Goal: Task Accomplishment & Management: Manage account settings

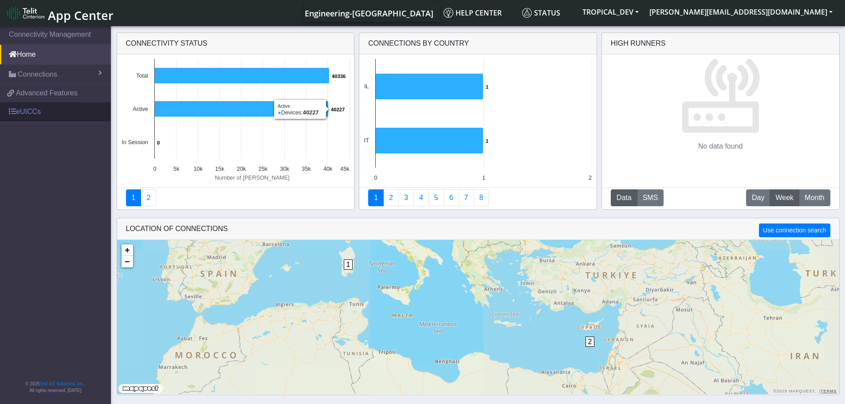
click at [50, 121] on link "eUICCs" at bounding box center [55, 112] width 111 height 20
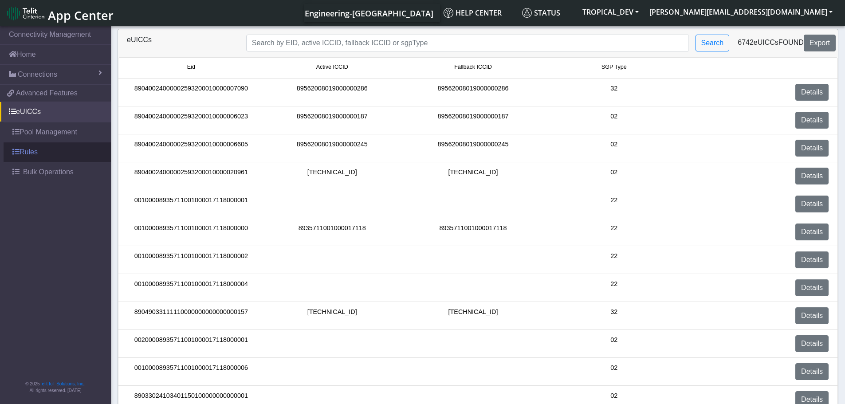
click at [23, 152] on link "Rules" at bounding box center [57, 152] width 107 height 20
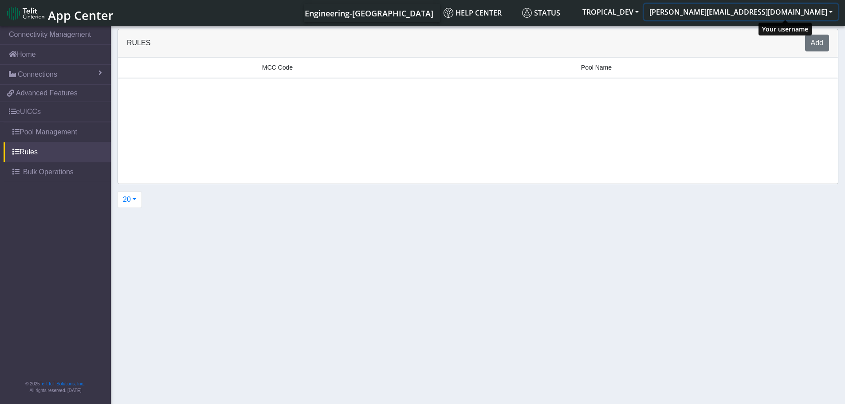
click at [831, 10] on button "[PERSON_NAME][EMAIL_ADDRESS][DOMAIN_NAME]" at bounding box center [741, 12] width 194 height 16
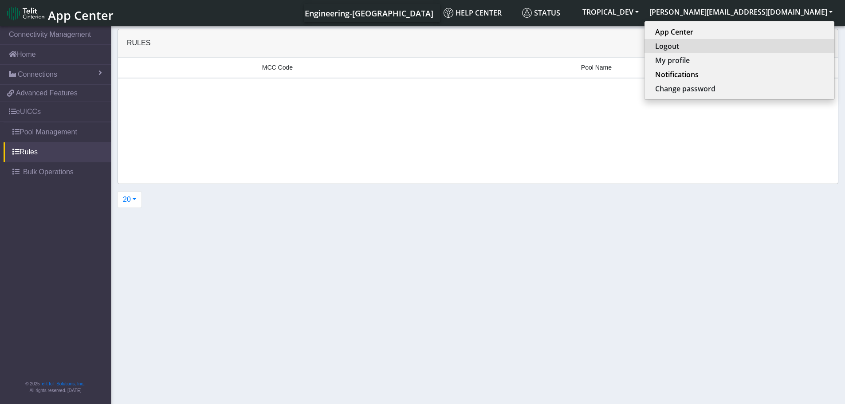
click at [756, 49] on button "Logout" at bounding box center [739, 46] width 190 height 14
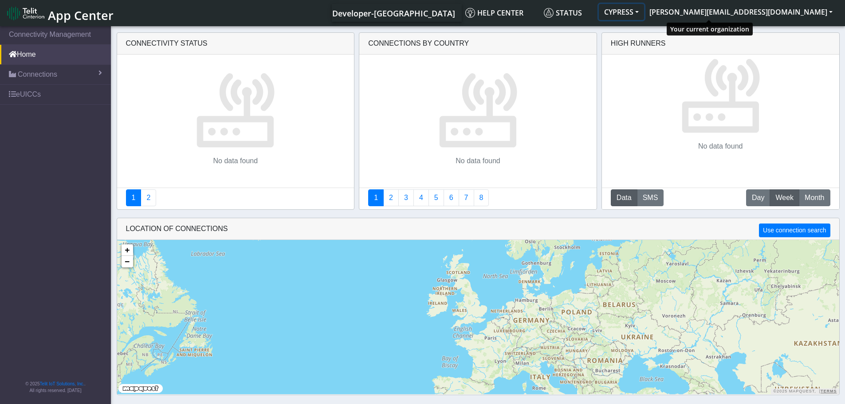
click at [644, 12] on button "CYPRESS" at bounding box center [621, 12] width 45 height 16
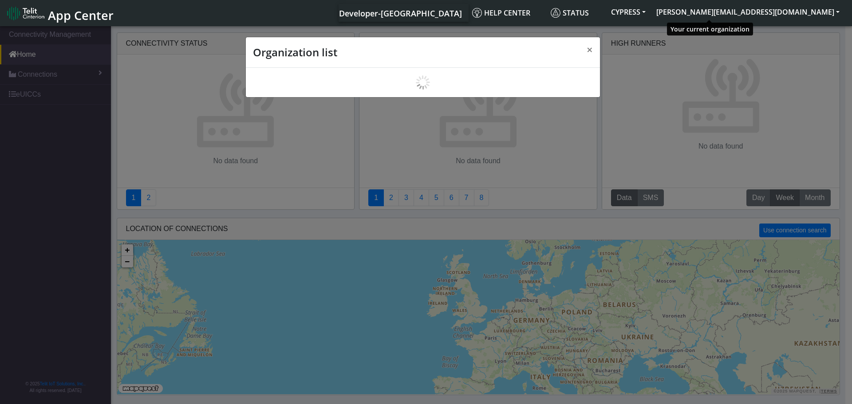
scroll to position [3, 0]
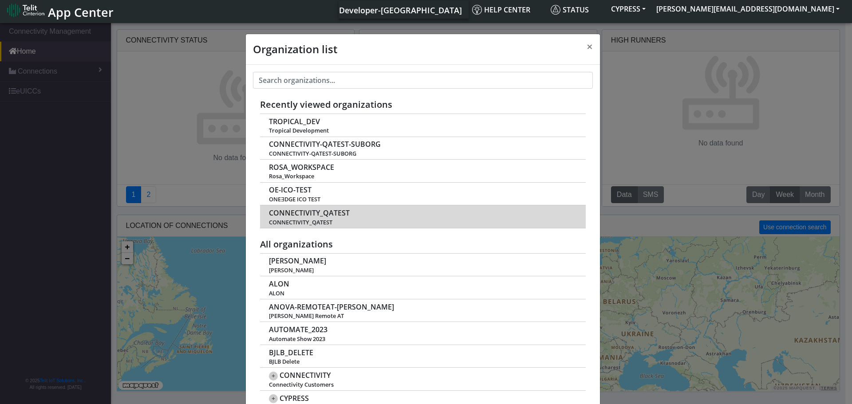
click at [284, 217] on span "CONNECTIVITY_QATEST" at bounding box center [309, 213] width 81 height 8
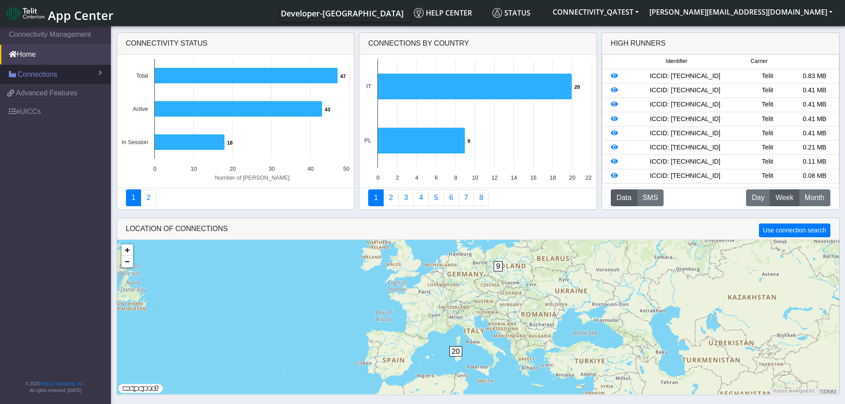
click at [20, 78] on span "Connections" at bounding box center [37, 74] width 39 height 11
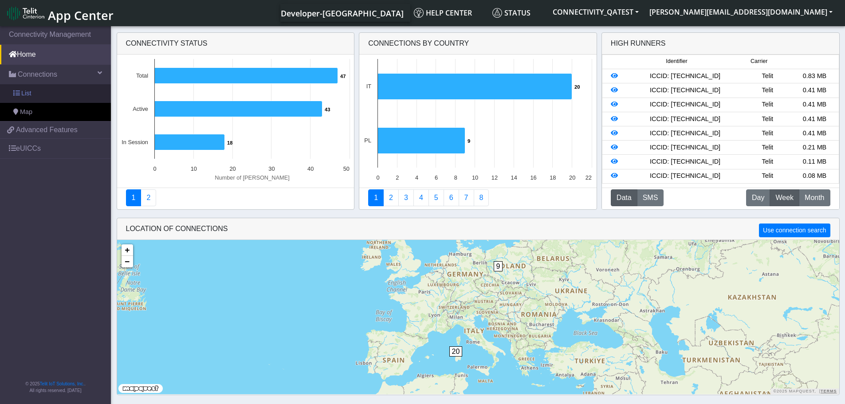
click at [21, 94] on span "List" at bounding box center [26, 94] width 10 height 10
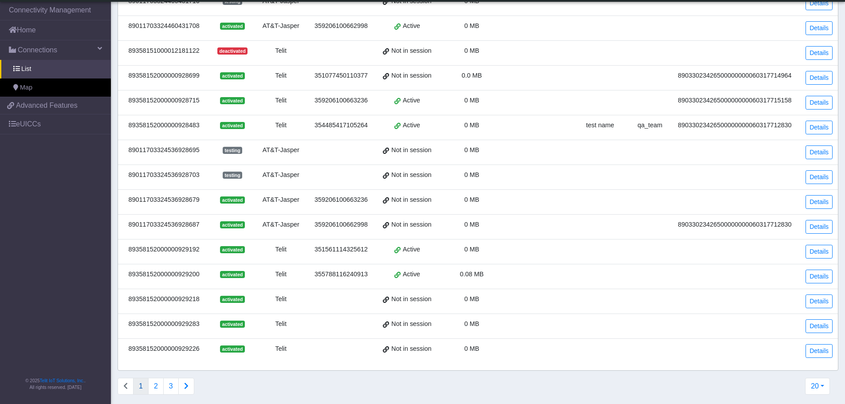
scroll to position [226, 0]
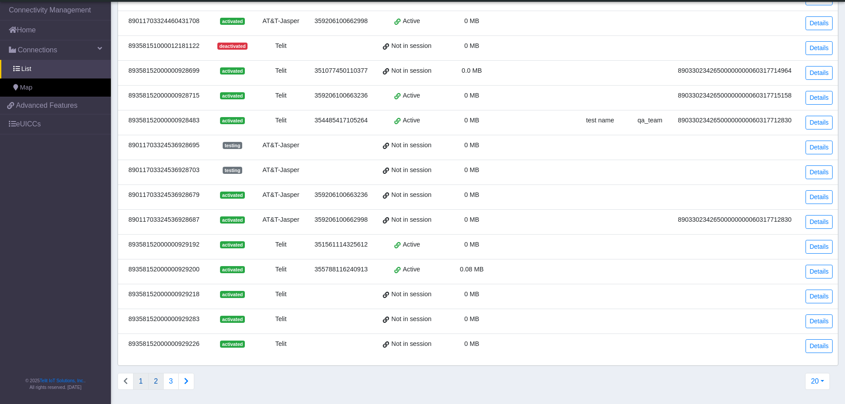
click at [155, 382] on button "2" at bounding box center [156, 381] width 16 height 17
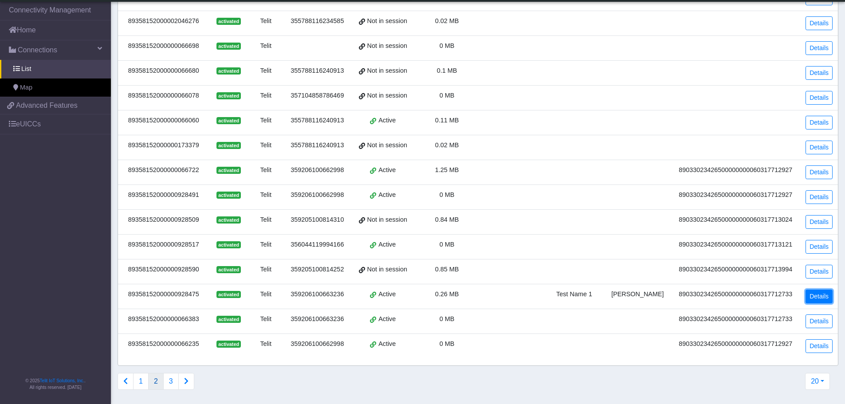
click at [820, 298] on link "Details" at bounding box center [818, 297] width 27 height 14
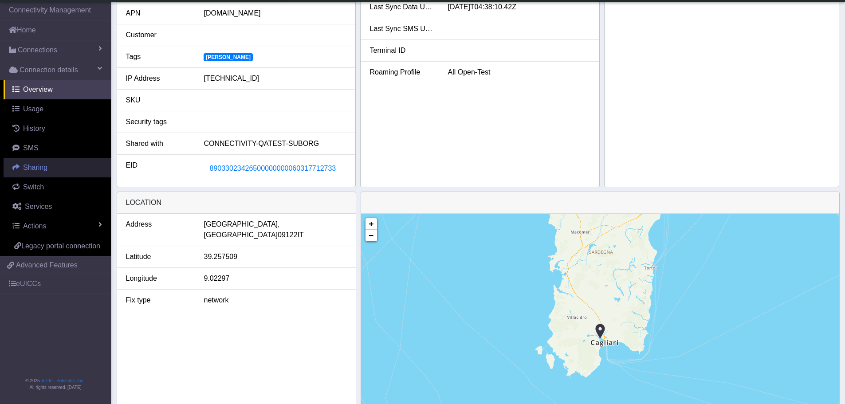
click at [30, 165] on span "Sharing" at bounding box center [35, 168] width 24 height 8
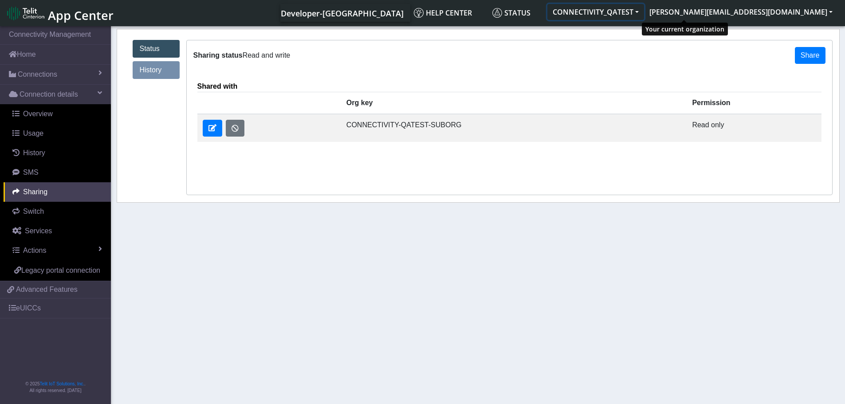
click at [644, 15] on button "CONNECTIVITY_QATEST" at bounding box center [595, 12] width 97 height 16
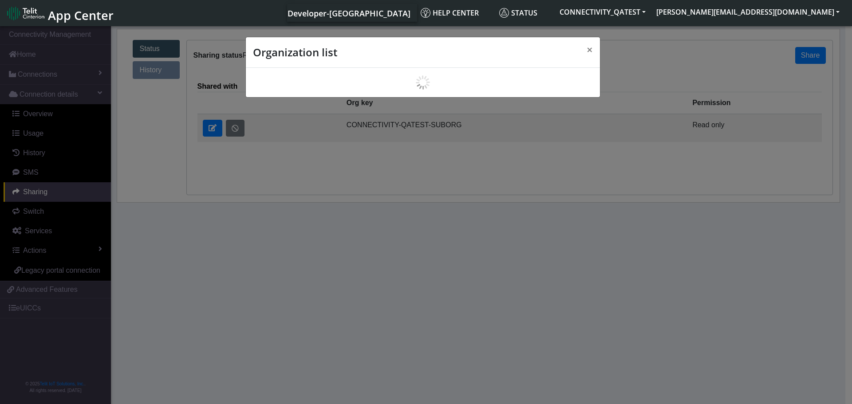
scroll to position [3, 0]
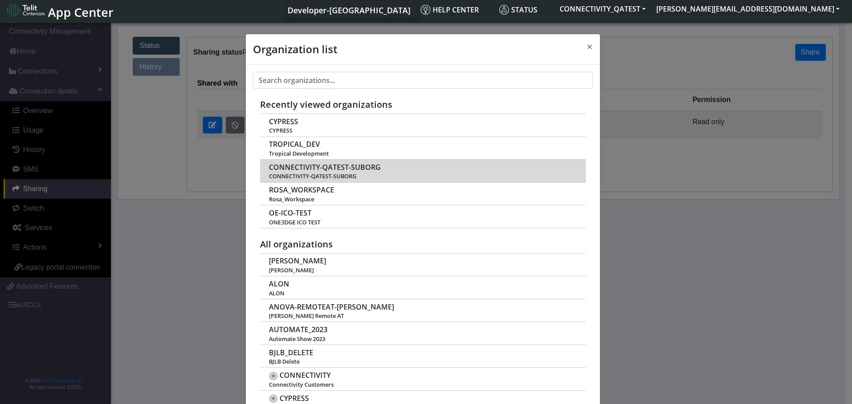
click at [325, 163] on span "CONNECTIVITY-QATEST-SUBORG" at bounding box center [325, 167] width 112 height 8
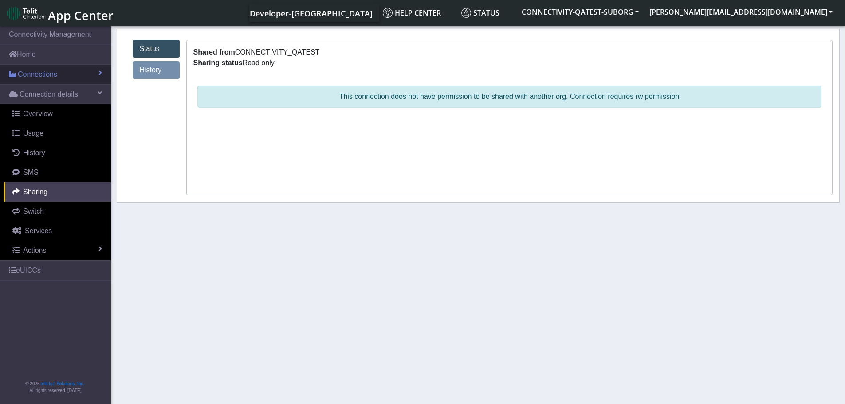
click at [42, 73] on span "Connections" at bounding box center [37, 74] width 39 height 11
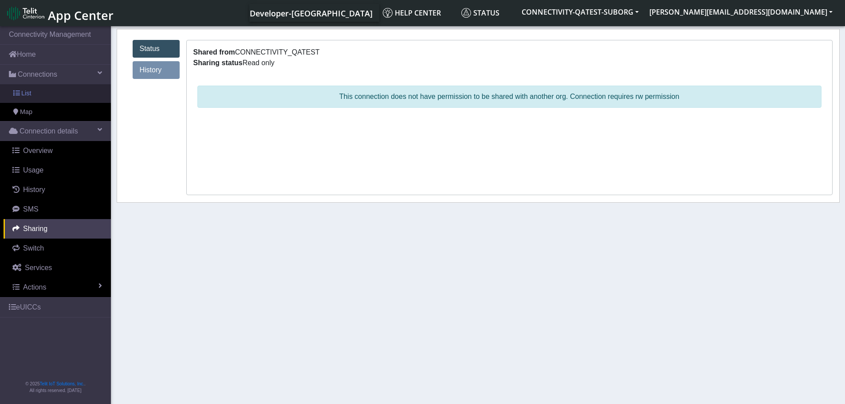
click at [38, 89] on link "List" at bounding box center [55, 93] width 111 height 19
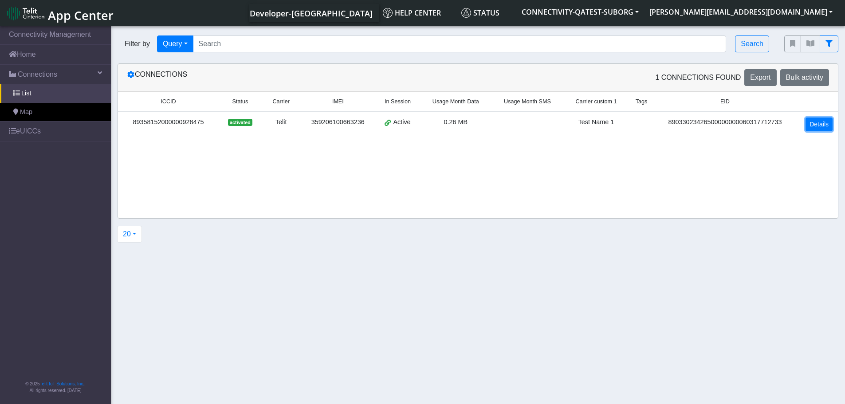
click at [817, 125] on link "Details" at bounding box center [818, 125] width 27 height 14
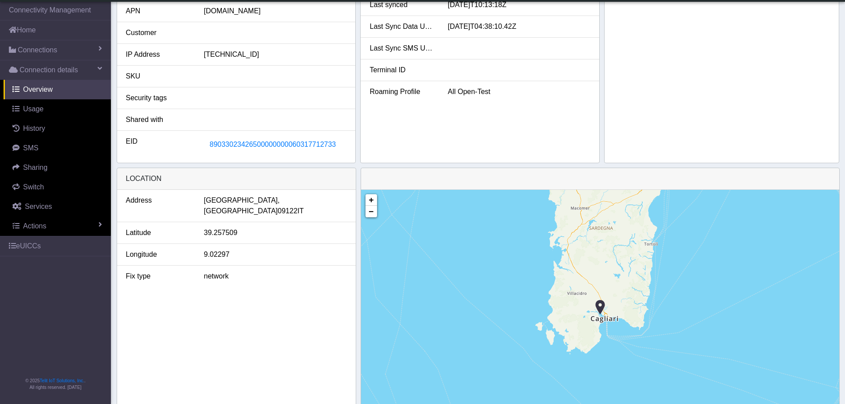
scroll to position [280, 0]
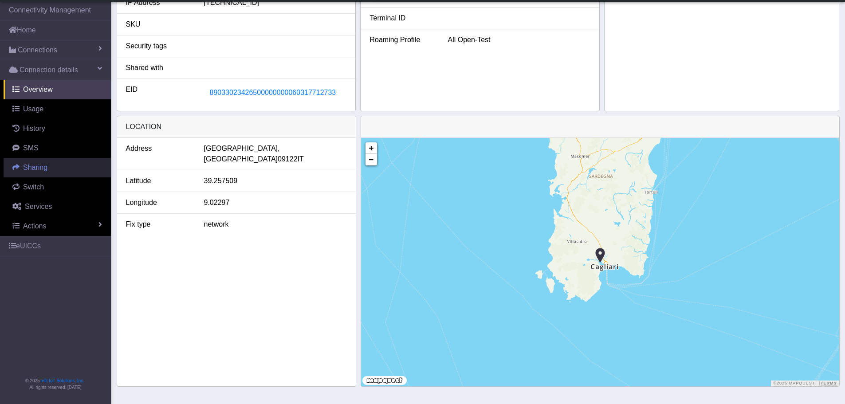
click at [32, 166] on span "Sharing" at bounding box center [35, 168] width 24 height 8
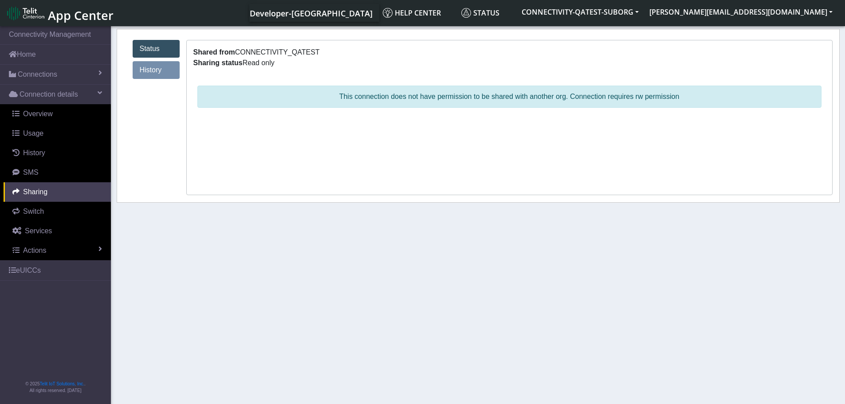
click at [157, 46] on link "Status" at bounding box center [156, 49] width 47 height 18
click at [157, 73] on link "History" at bounding box center [156, 70] width 47 height 18
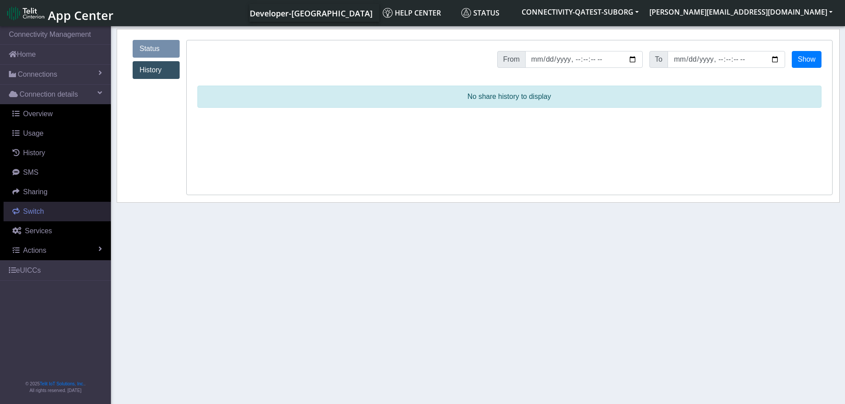
click at [42, 209] on span "Switch" at bounding box center [33, 212] width 21 height 8
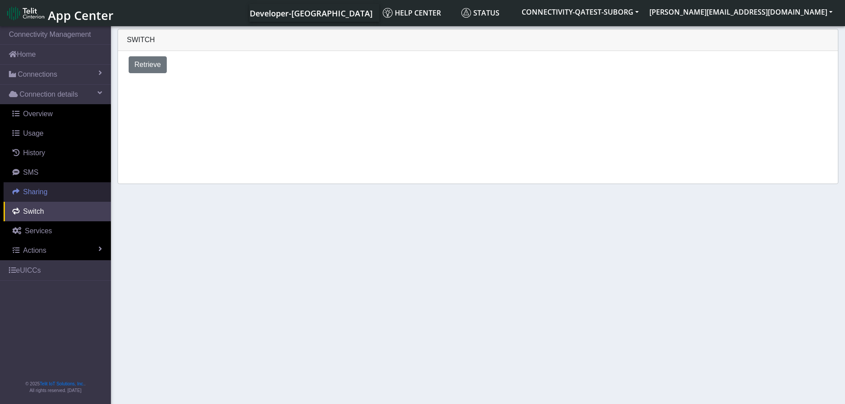
click at [27, 192] on span "Sharing" at bounding box center [35, 192] width 24 height 8
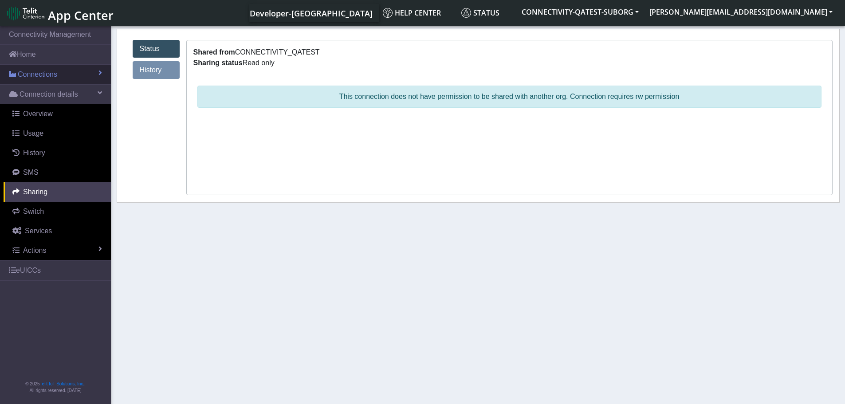
click at [49, 78] on span "Connections" at bounding box center [37, 74] width 39 height 11
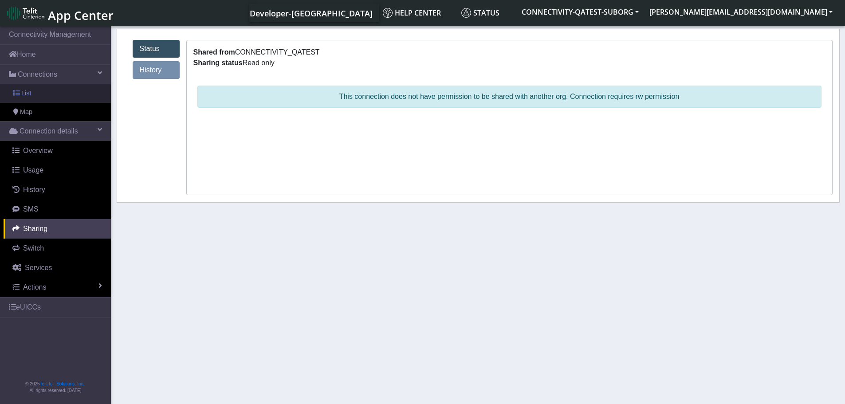
click at [43, 97] on link "List" at bounding box center [55, 93] width 111 height 19
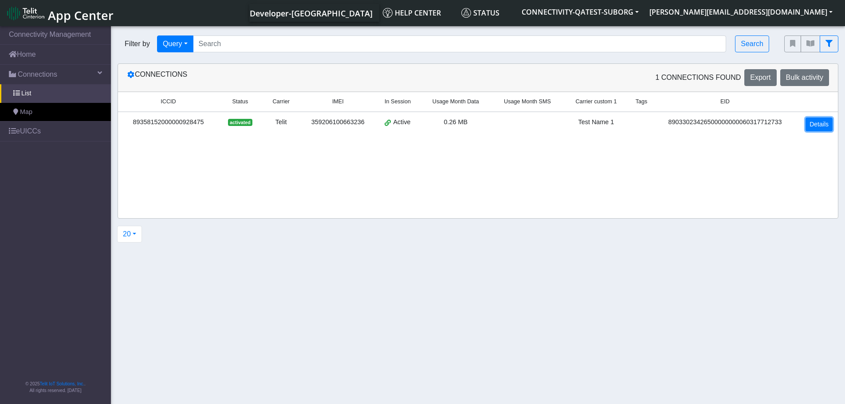
click at [820, 122] on link "Details" at bounding box center [818, 125] width 27 height 14
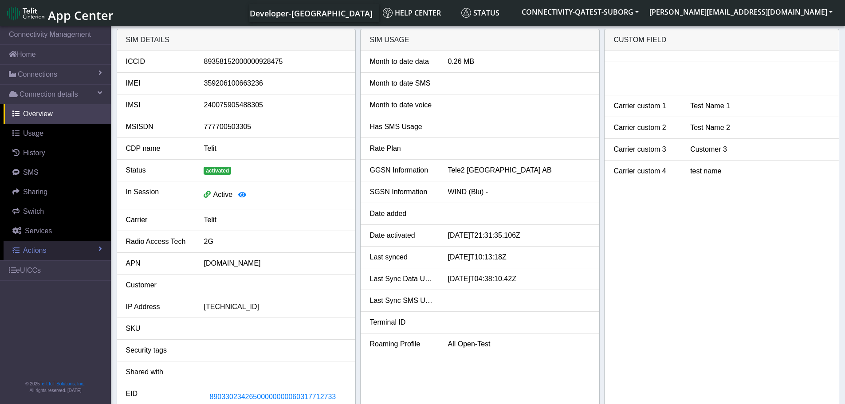
click at [33, 248] on span "Actions" at bounding box center [34, 251] width 23 height 8
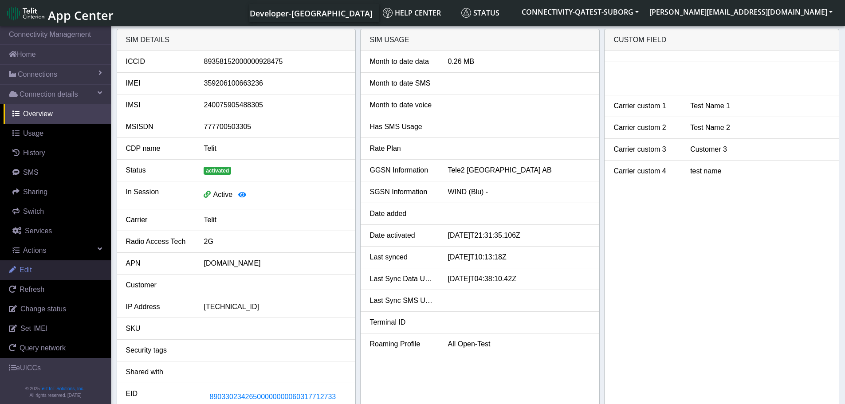
click at [34, 274] on link "Edit" at bounding box center [55, 270] width 111 height 20
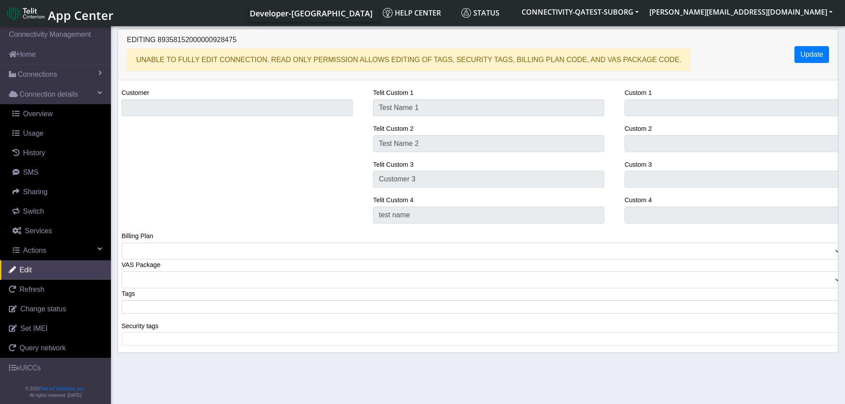
click at [173, 306] on span at bounding box center [481, 307] width 714 height 8
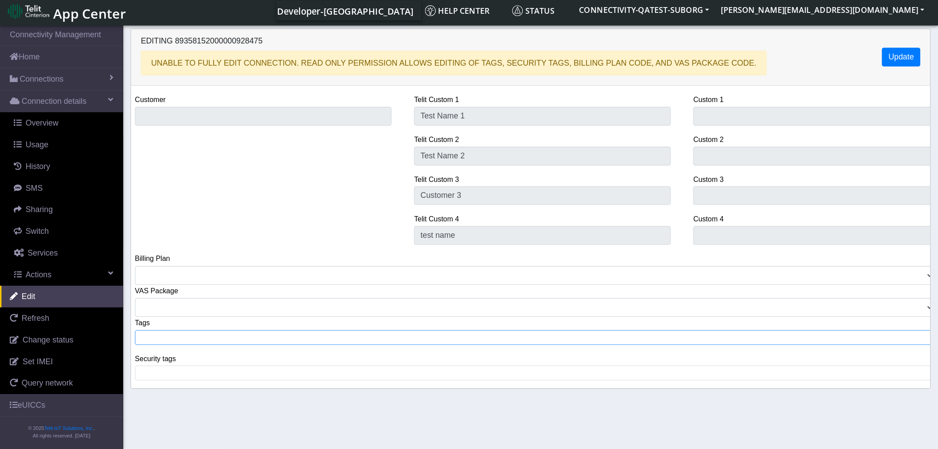
scroll to position [3, 0]
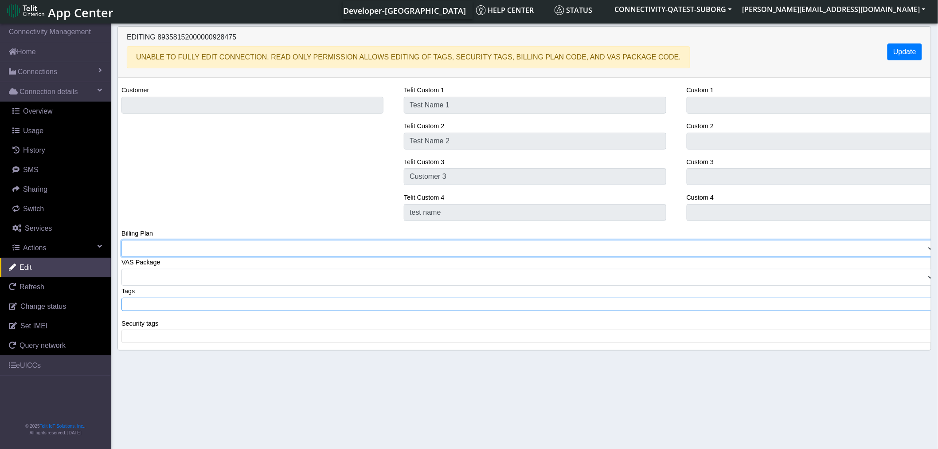
click at [851, 245] on select "012GD BP001 CONNECTIVITY BP01 DEMO BP01 DEMO-LORA BP01 DEMO-LORA BP02" at bounding box center [528, 248] width 813 height 17
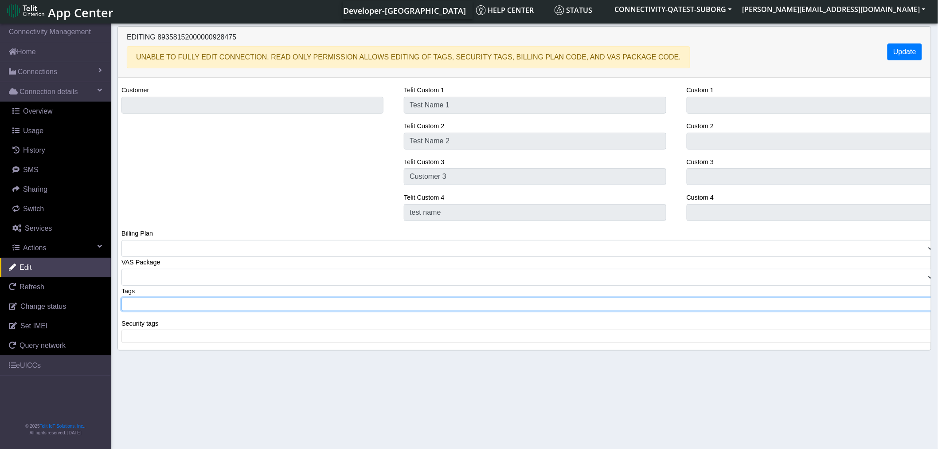
click at [173, 308] on tags "​" at bounding box center [528, 304] width 813 height 13
click at [851, 50] on button "Update" at bounding box center [905, 51] width 35 height 17
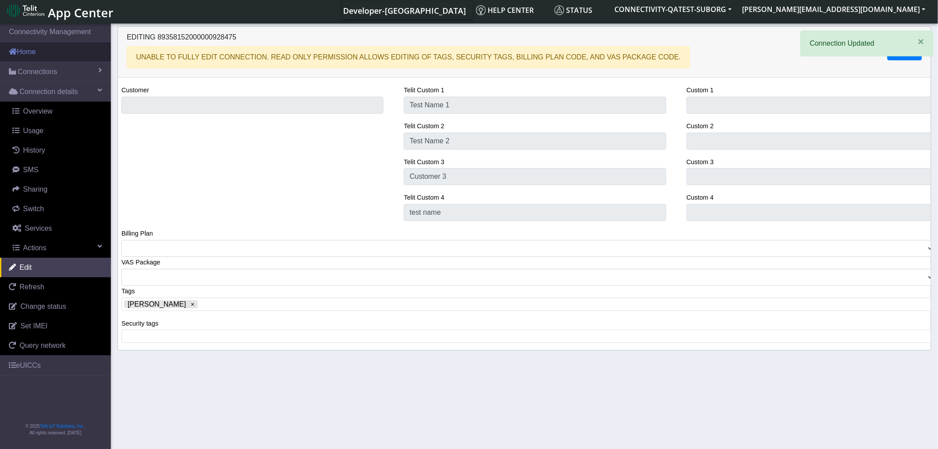
click at [42, 55] on link "Home" at bounding box center [55, 52] width 111 height 20
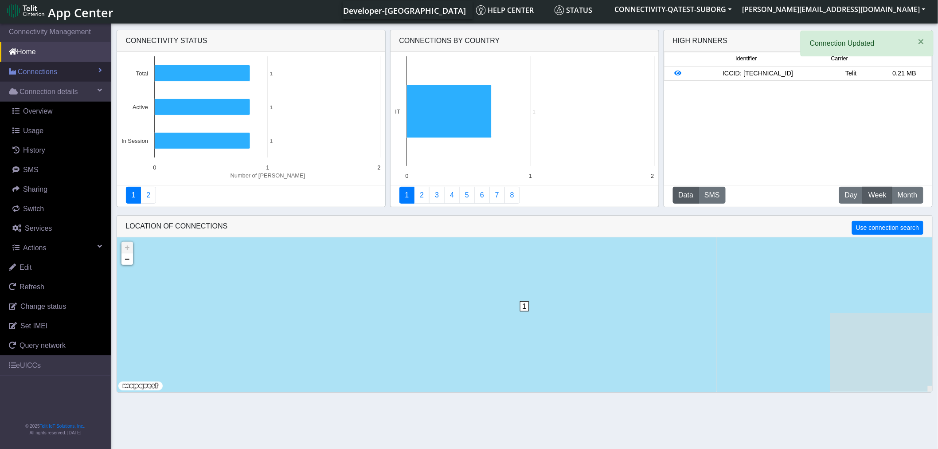
click at [42, 69] on span "Connections" at bounding box center [37, 72] width 39 height 11
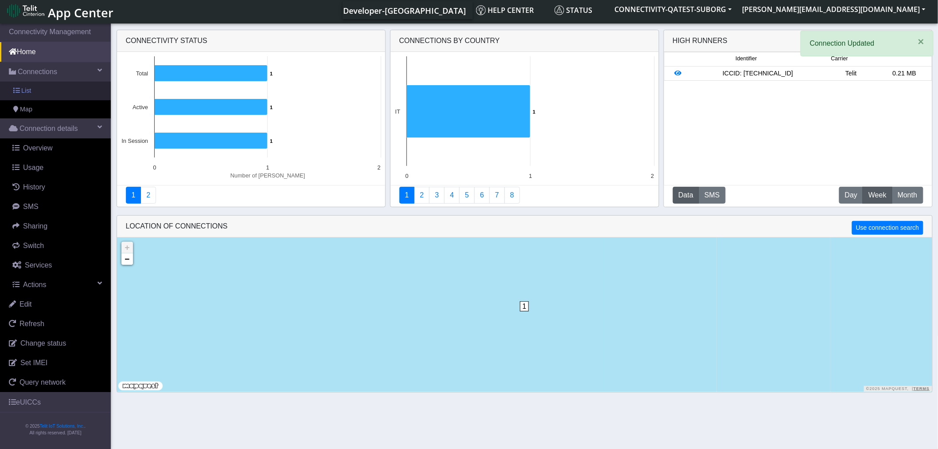
click at [42, 89] on link "List" at bounding box center [55, 91] width 111 height 19
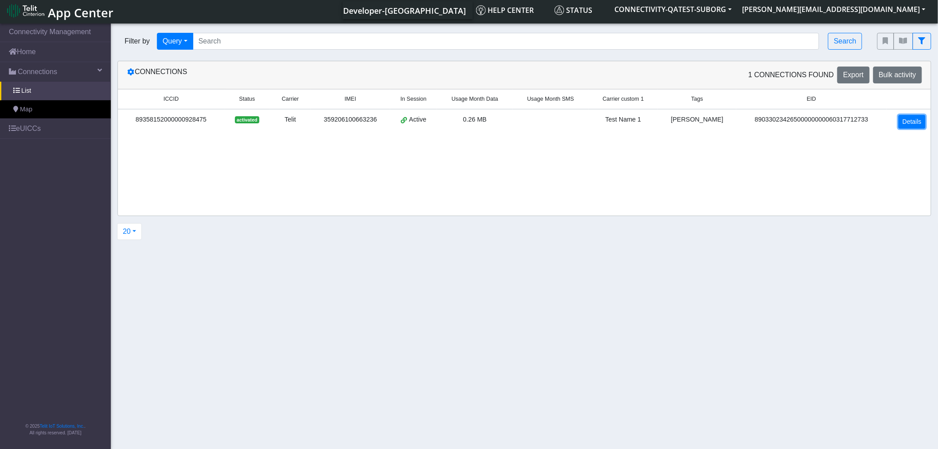
click at [851, 116] on link "Details" at bounding box center [912, 122] width 27 height 14
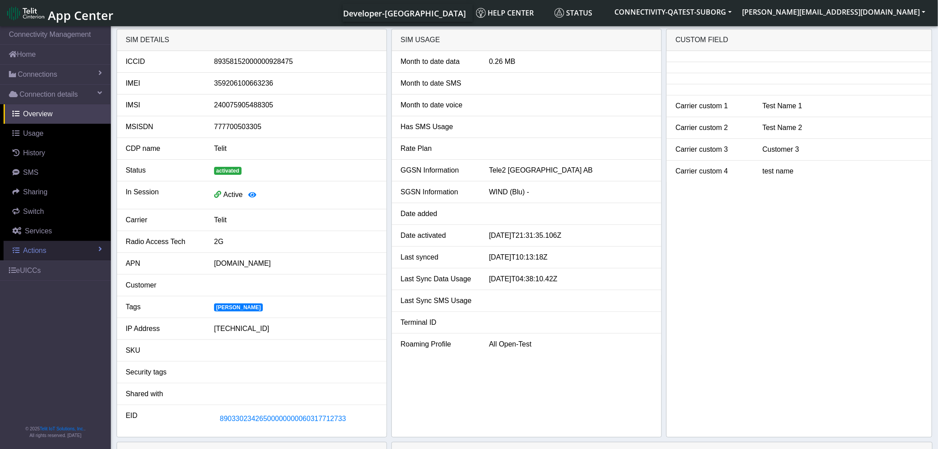
click at [27, 251] on span "Actions" at bounding box center [34, 251] width 23 height 8
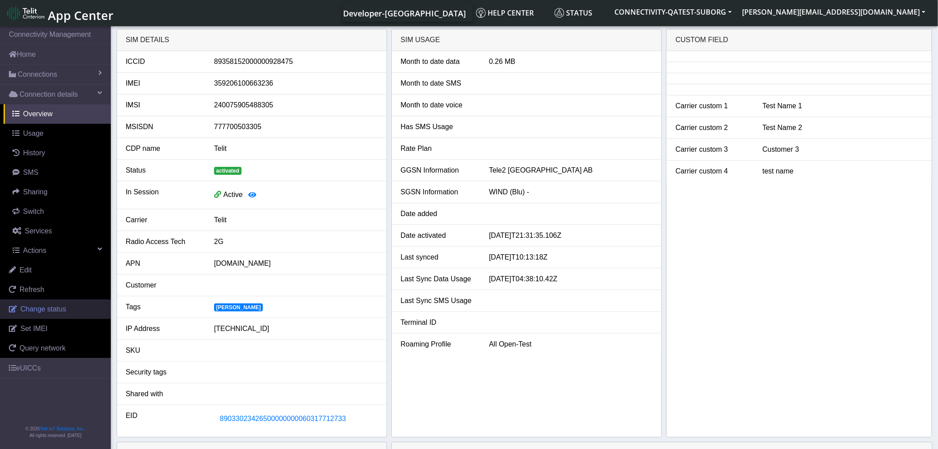
click at [32, 318] on link "Change status" at bounding box center [55, 309] width 111 height 20
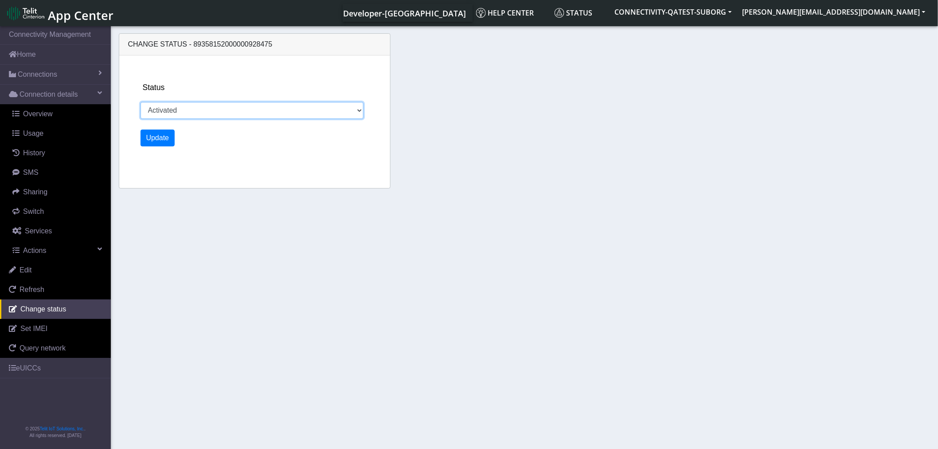
click at [216, 109] on select "Activated Deactivated" at bounding box center [252, 110] width 223 height 17
select select "deactivated"
click at [141, 102] on select "Activated Deactivated" at bounding box center [252, 110] width 223 height 17
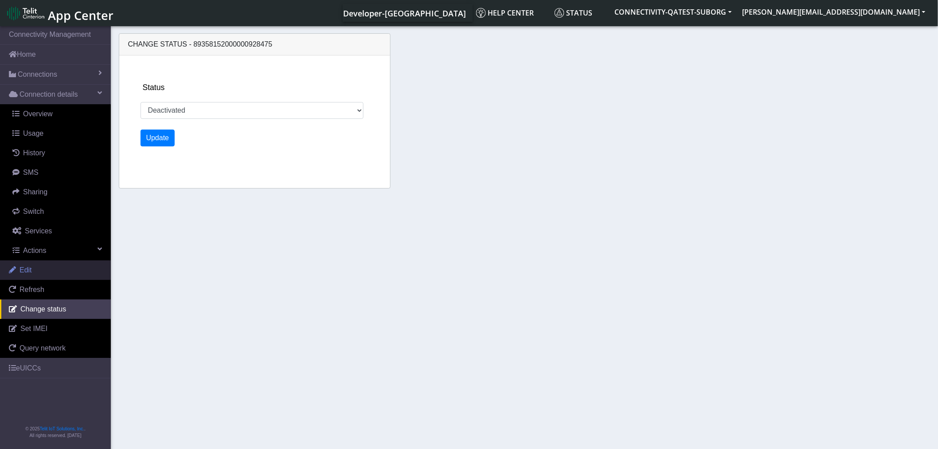
click at [34, 270] on link "Edit" at bounding box center [55, 270] width 111 height 20
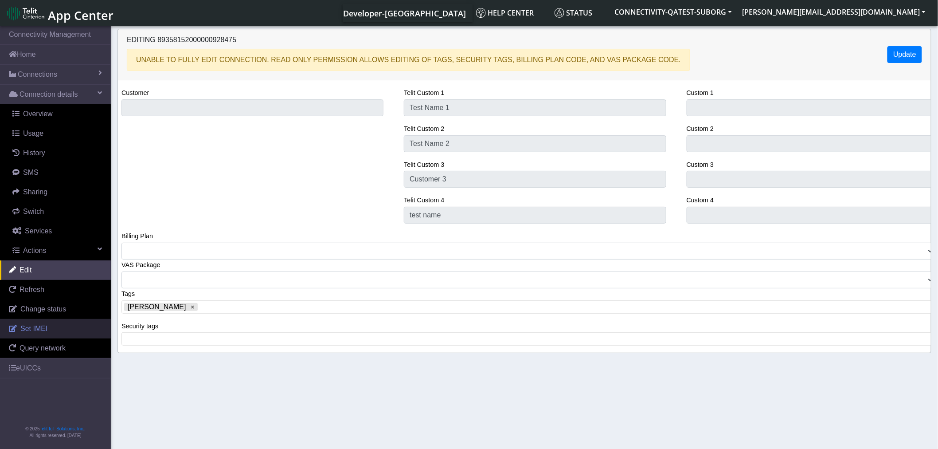
click at [39, 329] on span "Set IMEI" at bounding box center [33, 329] width 27 height 8
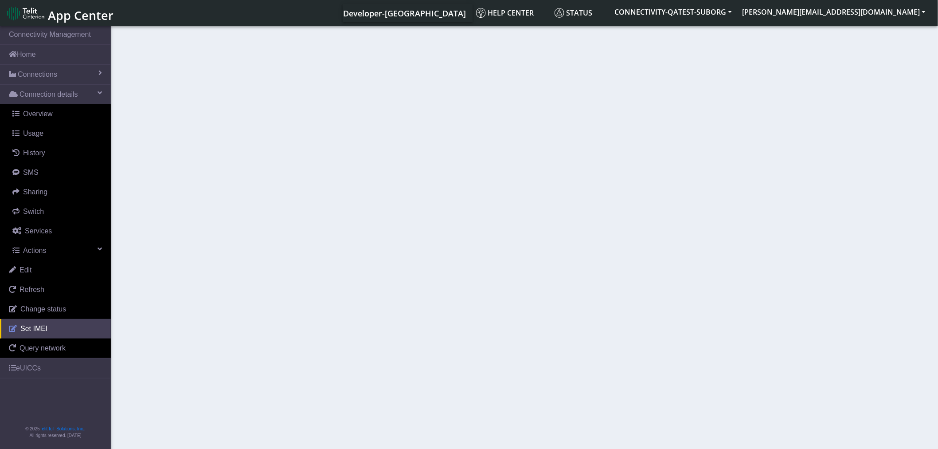
type input "359206100663236"
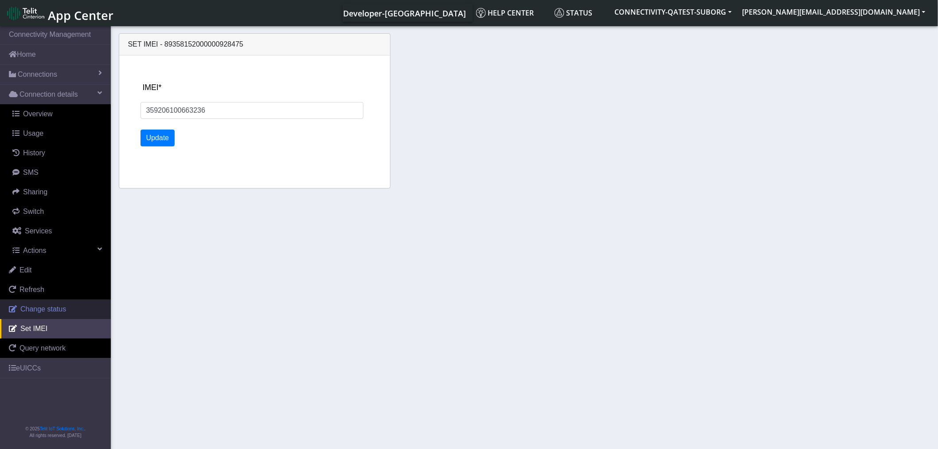
click at [39, 315] on link "Change status" at bounding box center [55, 309] width 111 height 20
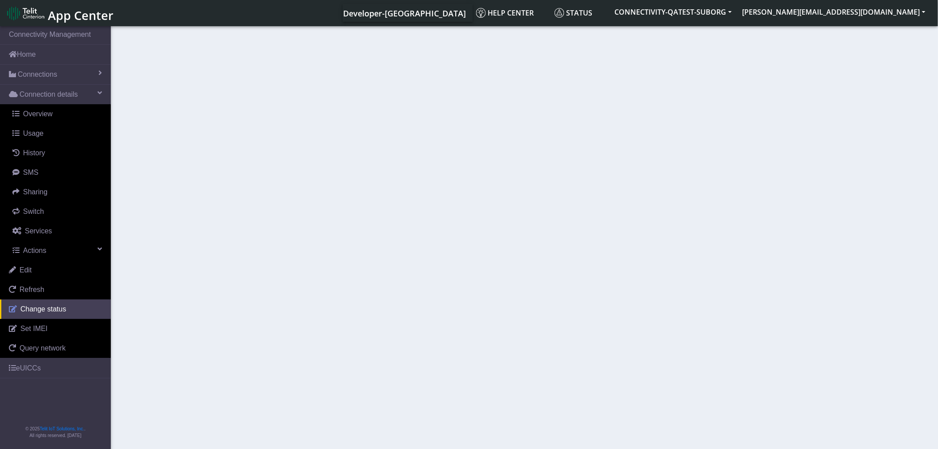
select select "activated"
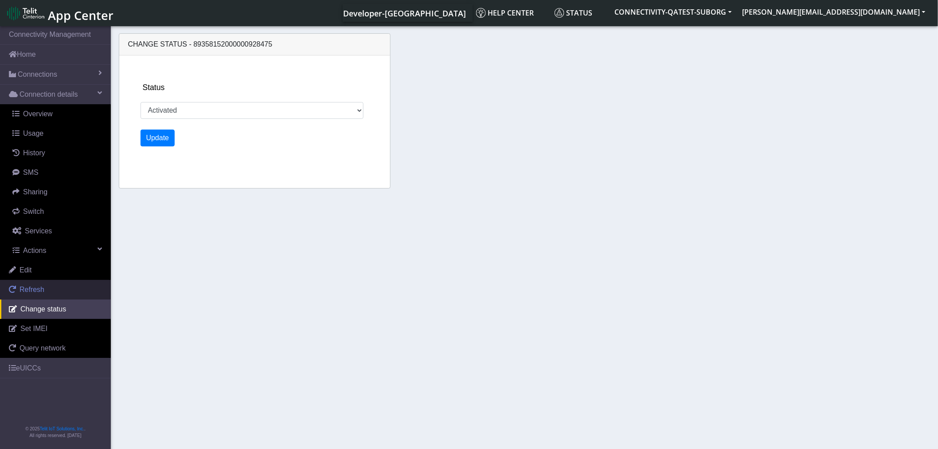
click at [43, 288] on link "Refresh" at bounding box center [55, 290] width 111 height 20
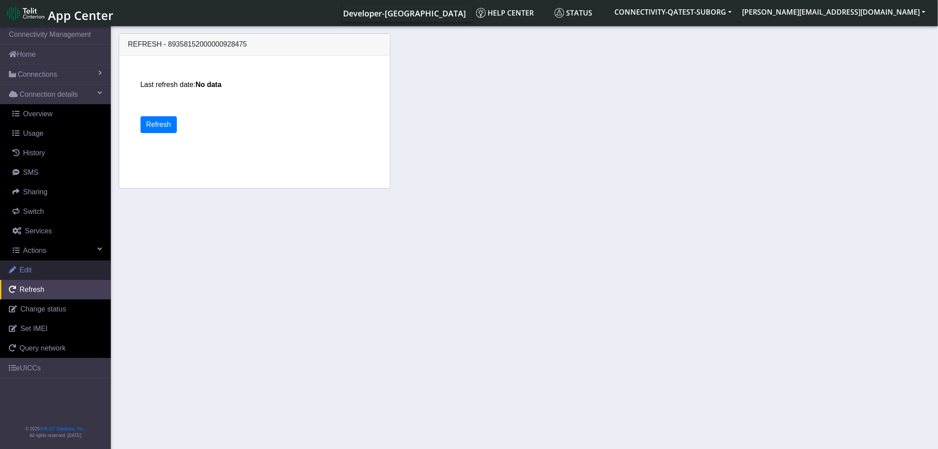
click at [42, 271] on link "Edit" at bounding box center [55, 270] width 111 height 20
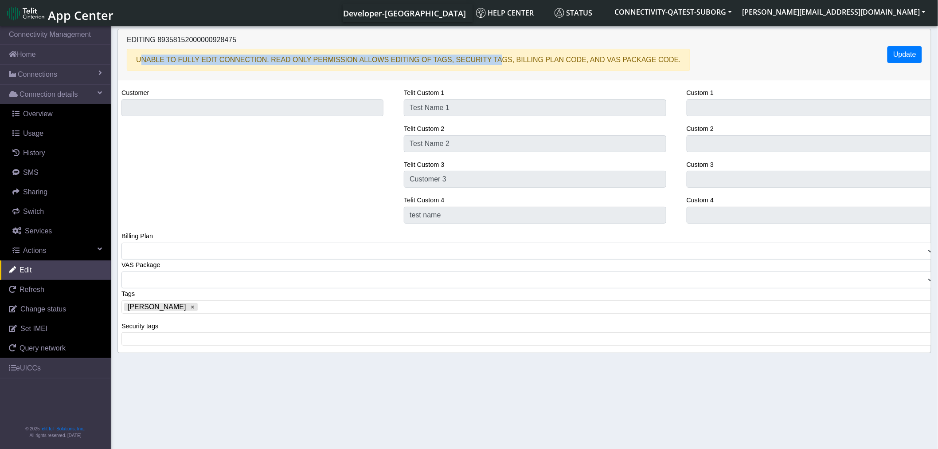
drag, startPoint x: 135, startPoint y: 60, endPoint x: 462, endPoint y: 59, distance: 326.9
click at [462, 59] on div "Unable to fully edit connection. Read only permission allows editing of tags, s…" at bounding box center [409, 60] width 564 height 22
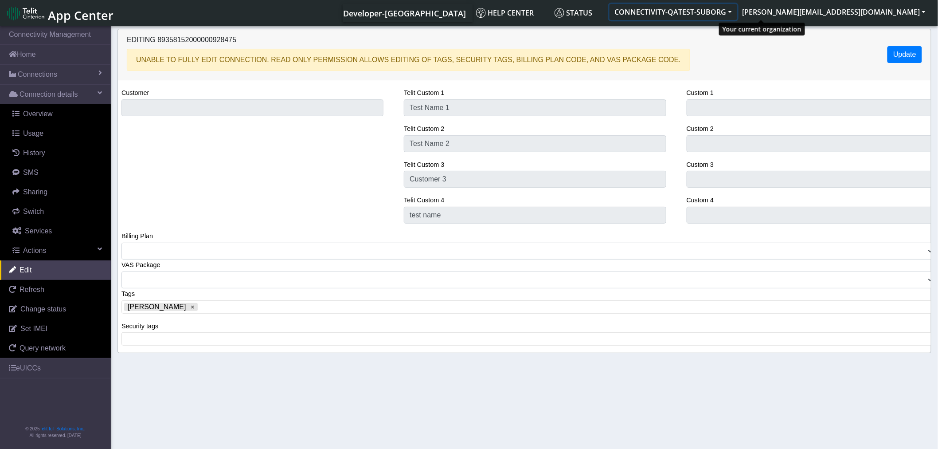
click at [738, 12] on button "CONNECTIVITY-QATEST-SUBORG" at bounding box center [674, 12] width 128 height 16
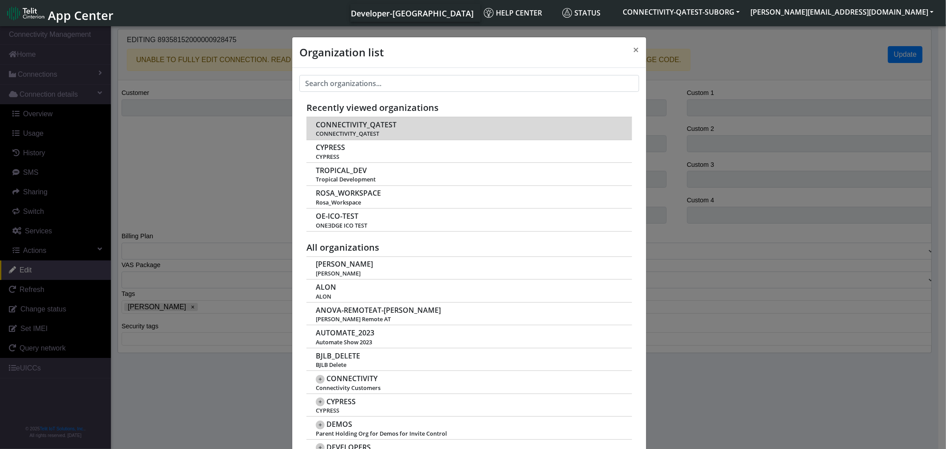
click at [361, 129] on span "CONNECTIVITY_QATEST" at bounding box center [356, 125] width 81 height 8
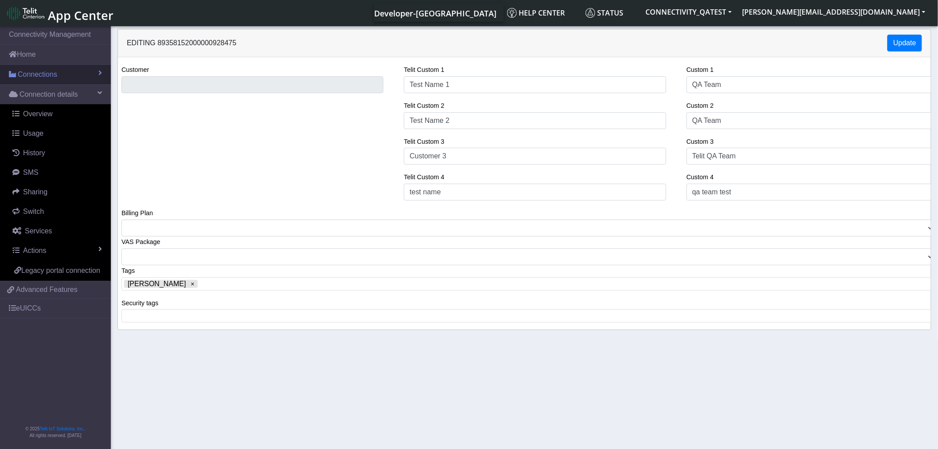
click at [47, 77] on span "Connections" at bounding box center [37, 74] width 39 height 11
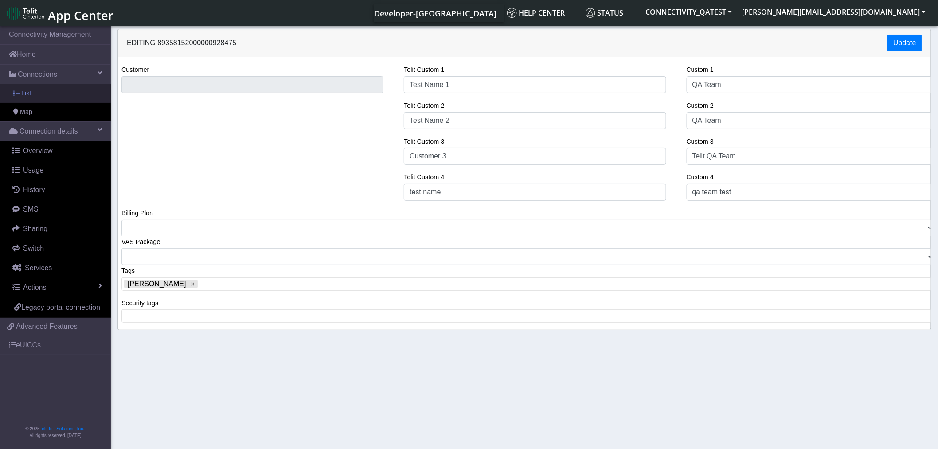
click at [42, 91] on link "List" at bounding box center [55, 93] width 111 height 19
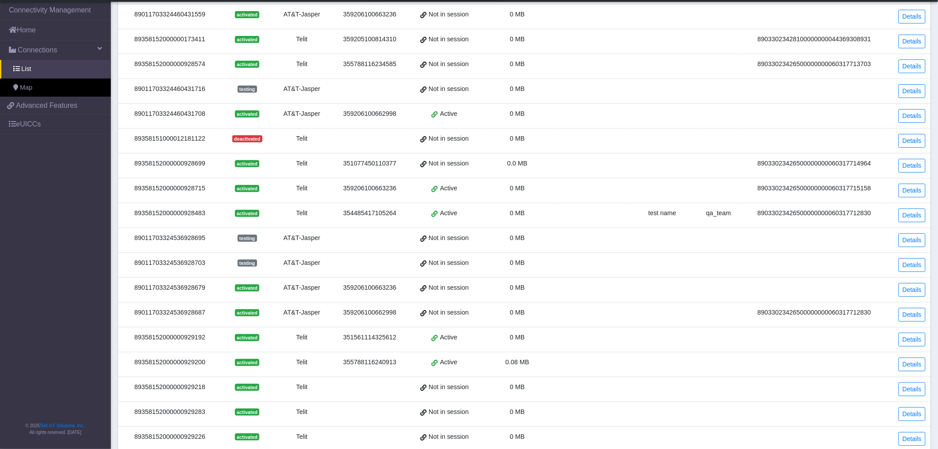
scroll to position [183, 0]
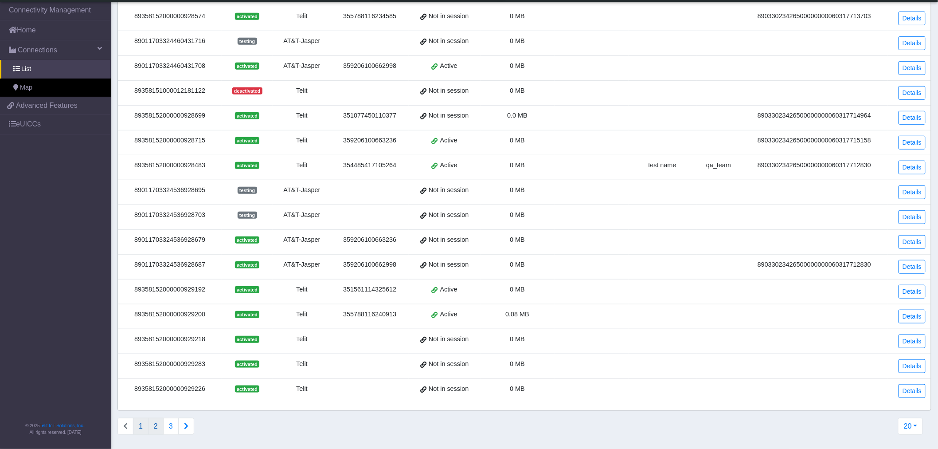
click at [158, 428] on button "2" at bounding box center [156, 426] width 16 height 17
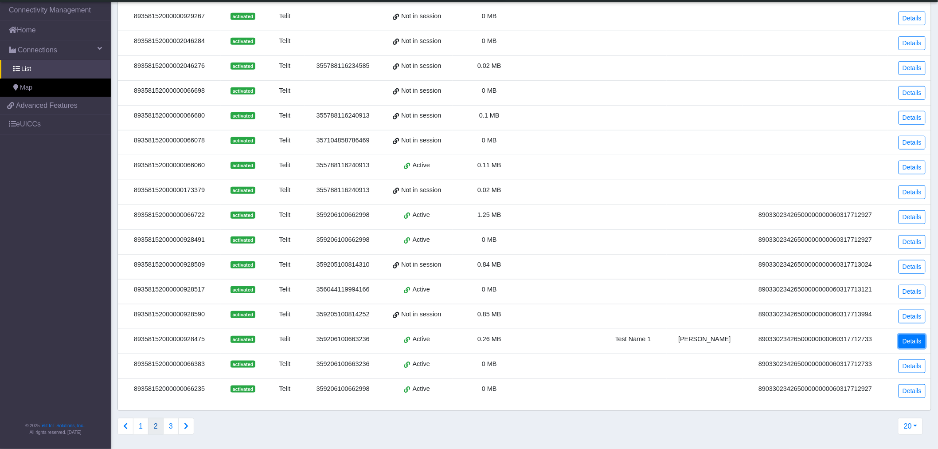
click at [910, 347] on link "Details" at bounding box center [912, 341] width 27 height 14
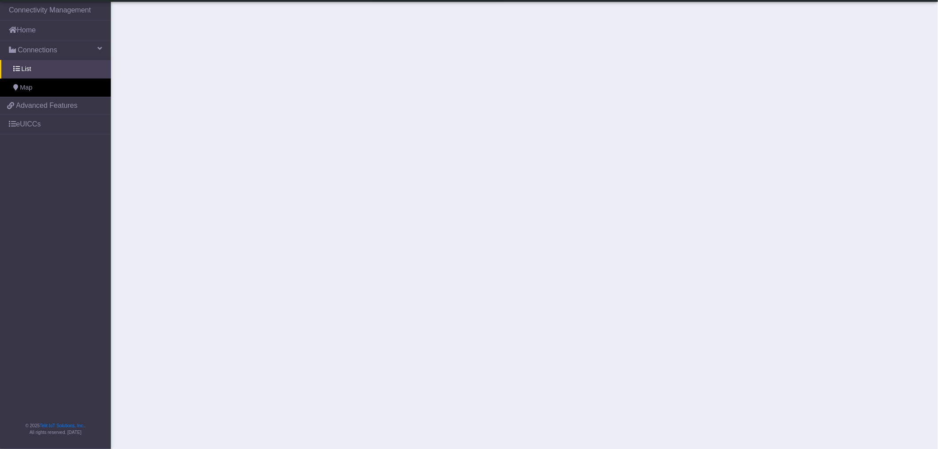
scroll to position [148, 0]
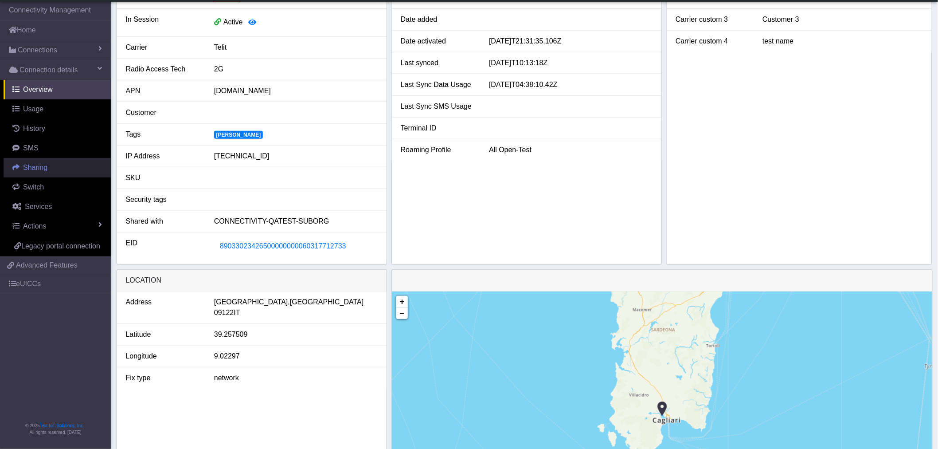
click at [31, 164] on span "Sharing" at bounding box center [35, 168] width 24 height 8
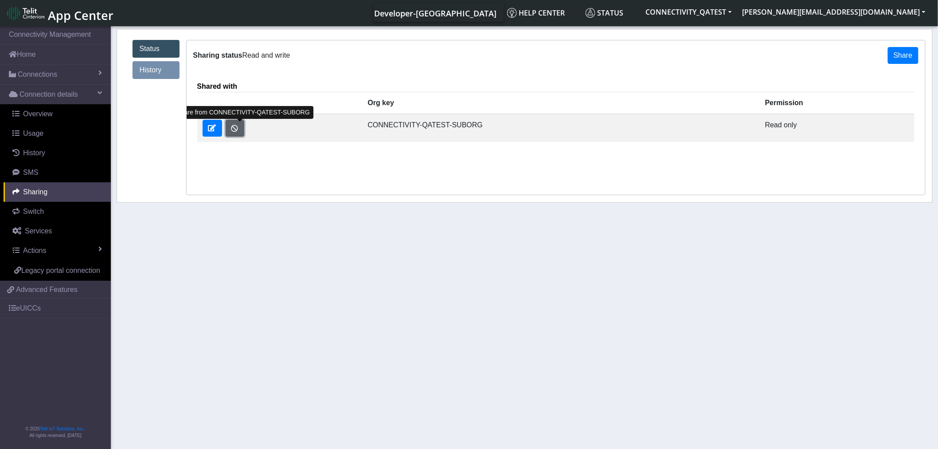
click at [233, 125] on button "button" at bounding box center [235, 128] width 19 height 17
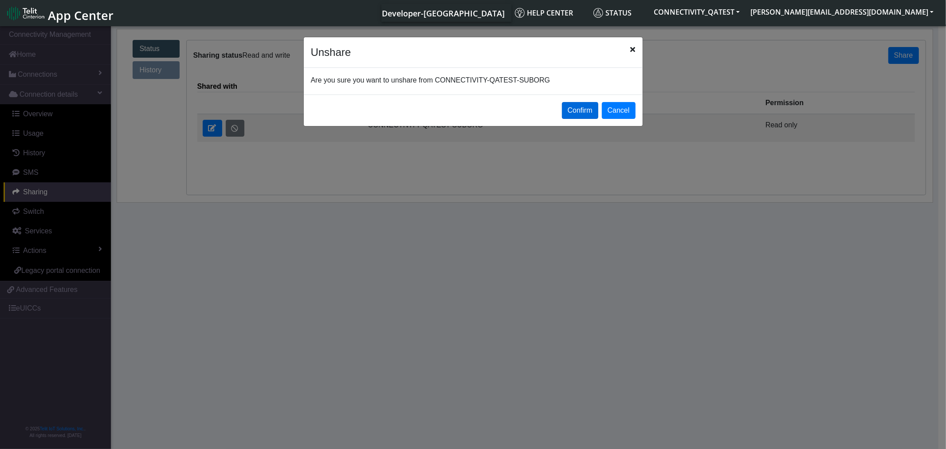
click at [586, 109] on button "Confirm" at bounding box center [580, 110] width 36 height 17
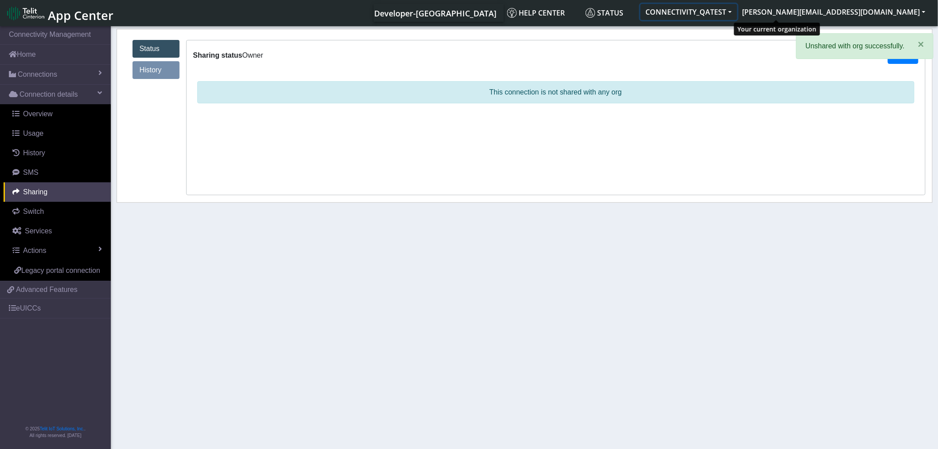
click at [738, 11] on button "CONNECTIVITY_QATEST" at bounding box center [689, 12] width 97 height 16
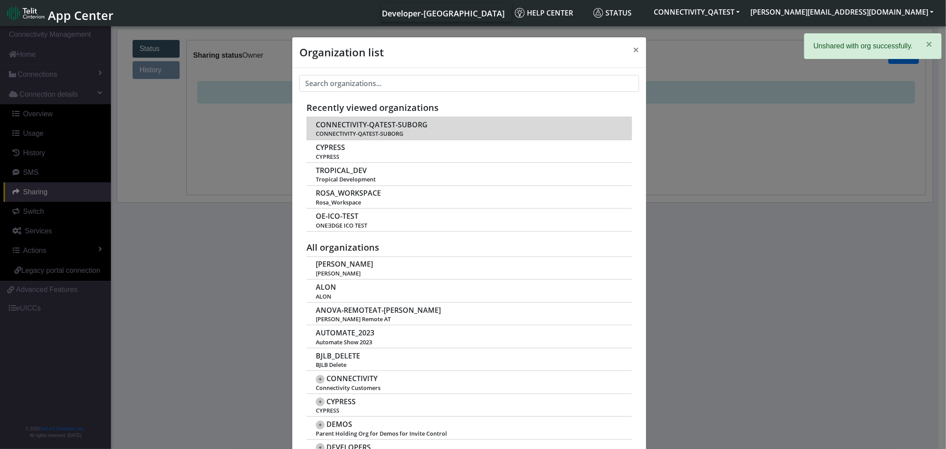
click at [374, 125] on span "CONNECTIVITY-QATEST-SUBORG" at bounding box center [372, 125] width 112 height 8
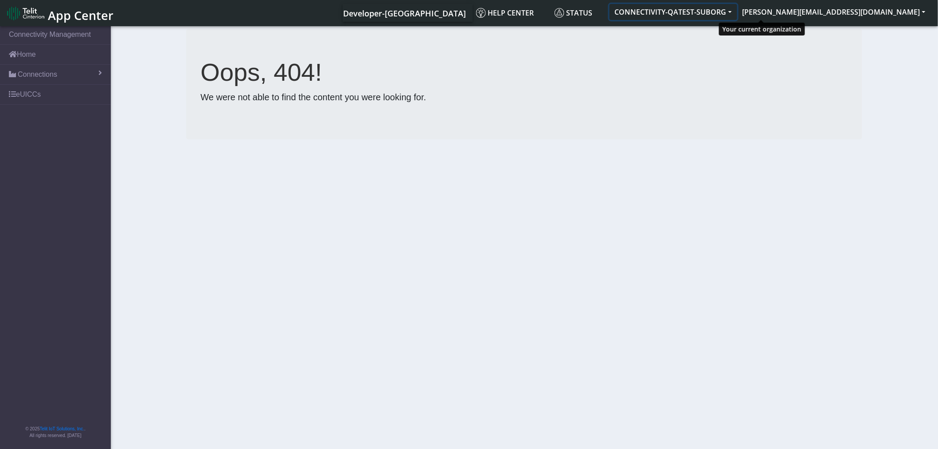
click at [738, 13] on button "CONNECTIVITY-QATEST-SUBORG" at bounding box center [674, 12] width 128 height 16
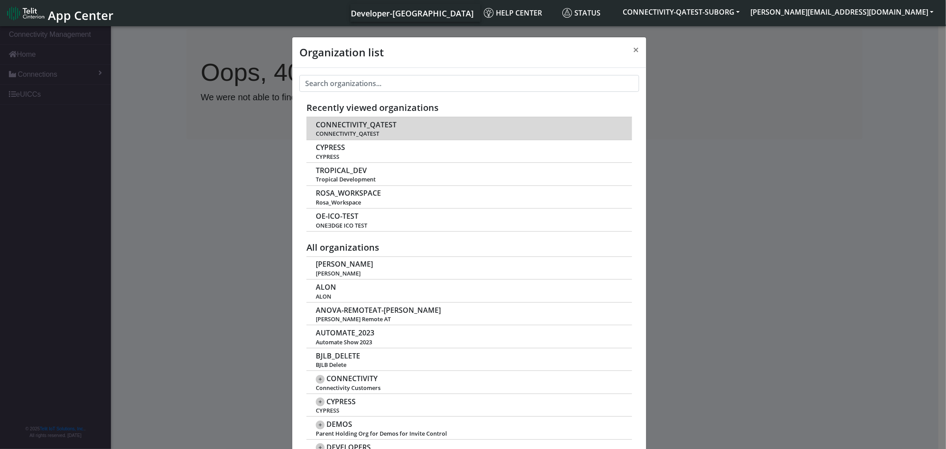
click at [344, 126] on span "CONNECTIVITY_QATEST" at bounding box center [356, 125] width 81 height 8
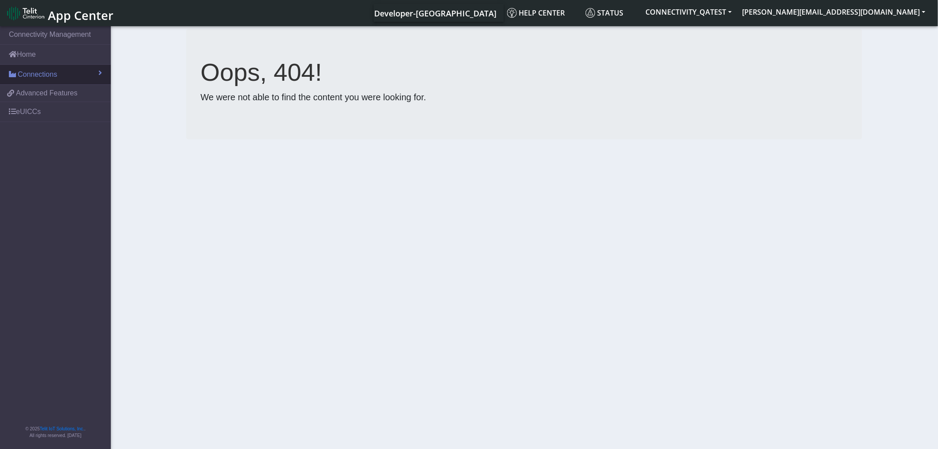
click at [45, 72] on span "Connections" at bounding box center [37, 74] width 39 height 11
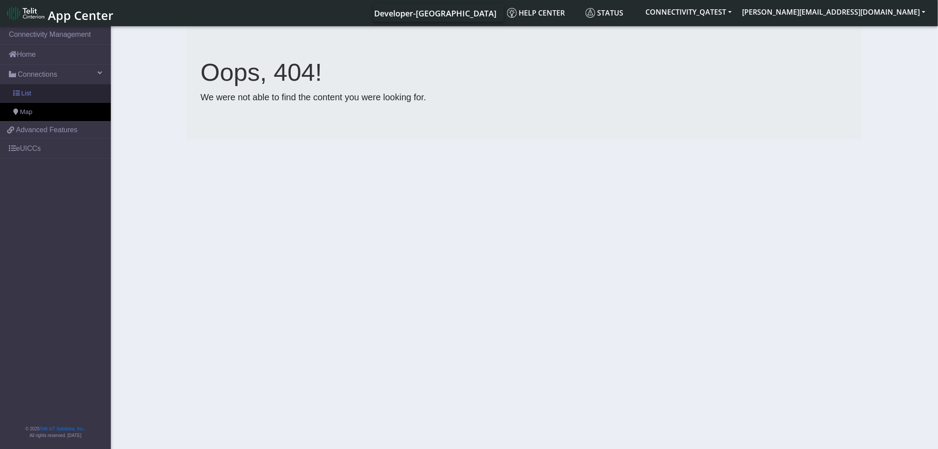
click at [35, 93] on link "List" at bounding box center [55, 93] width 111 height 19
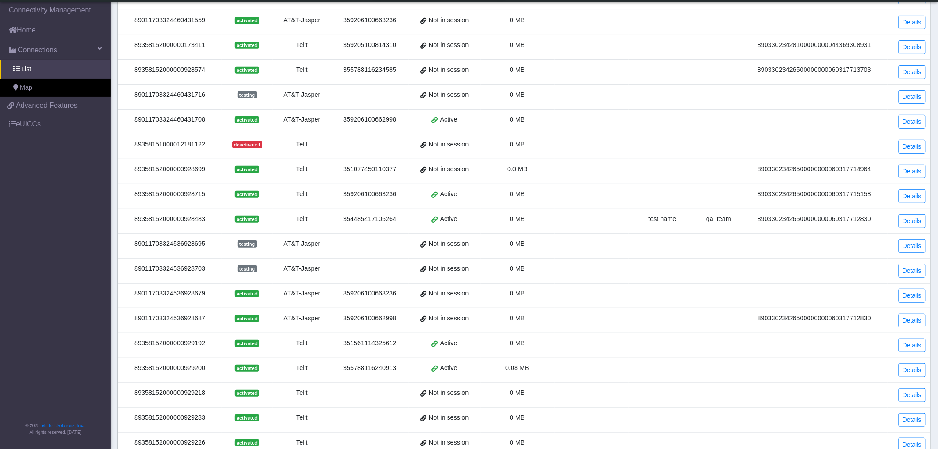
scroll to position [183, 0]
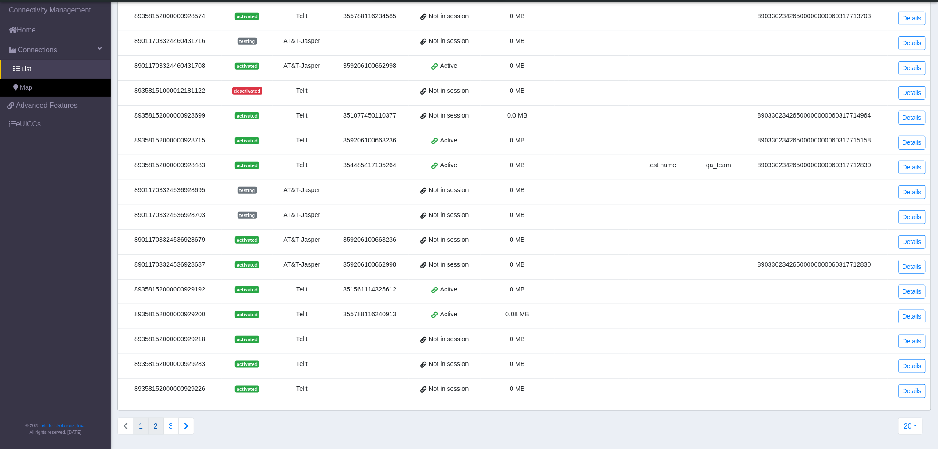
click at [161, 432] on button "2" at bounding box center [156, 426] width 16 height 17
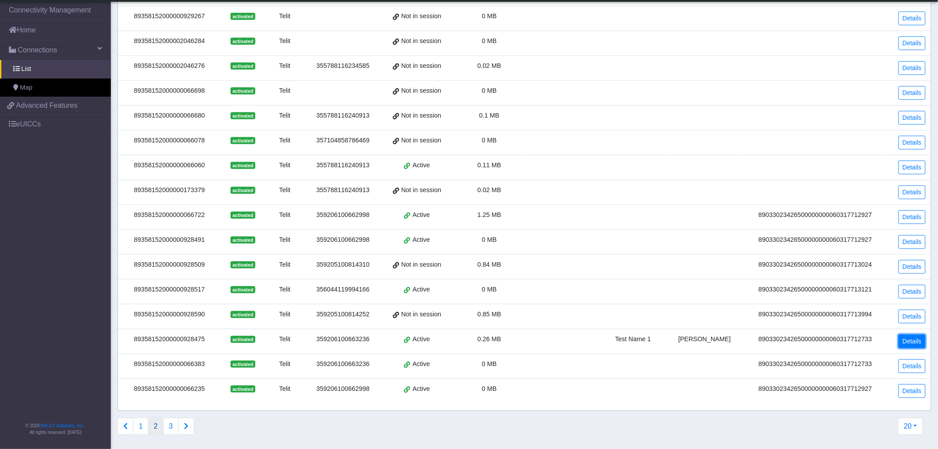
click at [910, 339] on link "Details" at bounding box center [912, 341] width 27 height 14
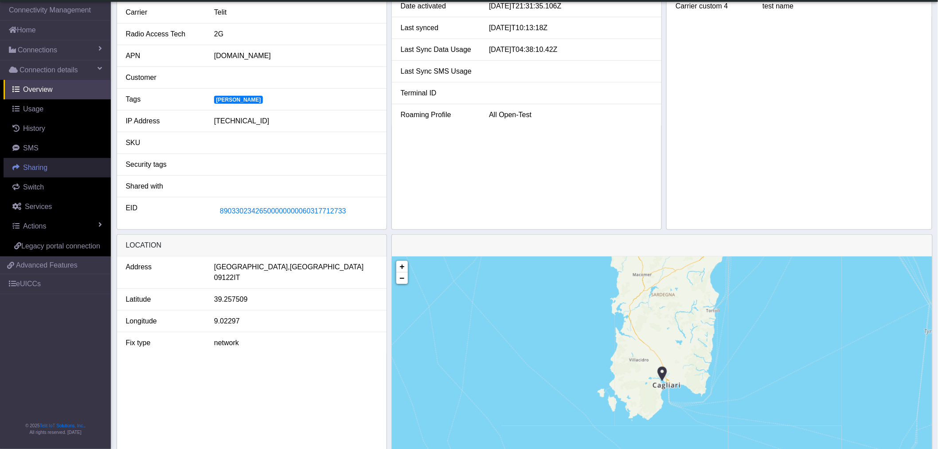
click at [29, 171] on span "Sharing" at bounding box center [35, 168] width 24 height 8
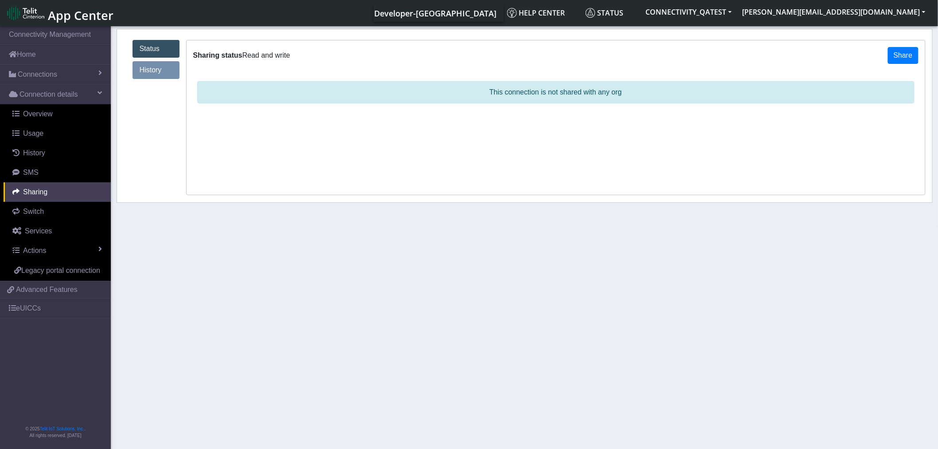
click at [156, 71] on link "History" at bounding box center [156, 70] width 47 height 18
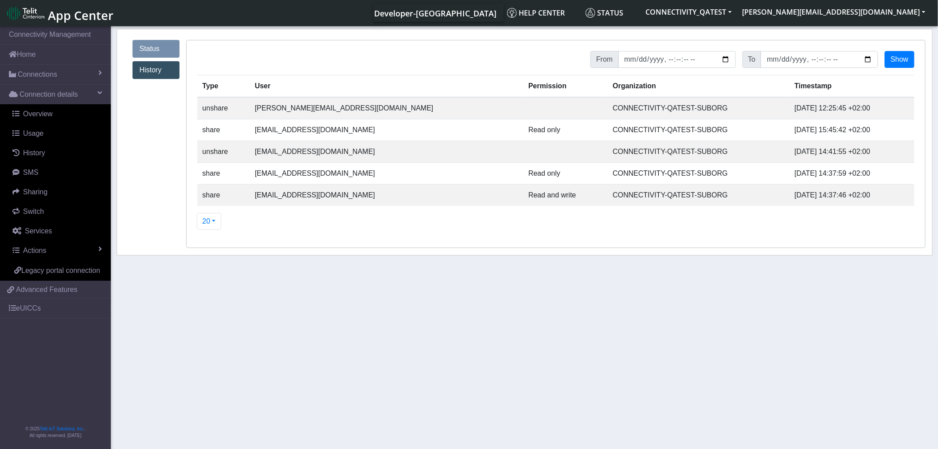
click at [143, 50] on link "Status" at bounding box center [156, 49] width 47 height 18
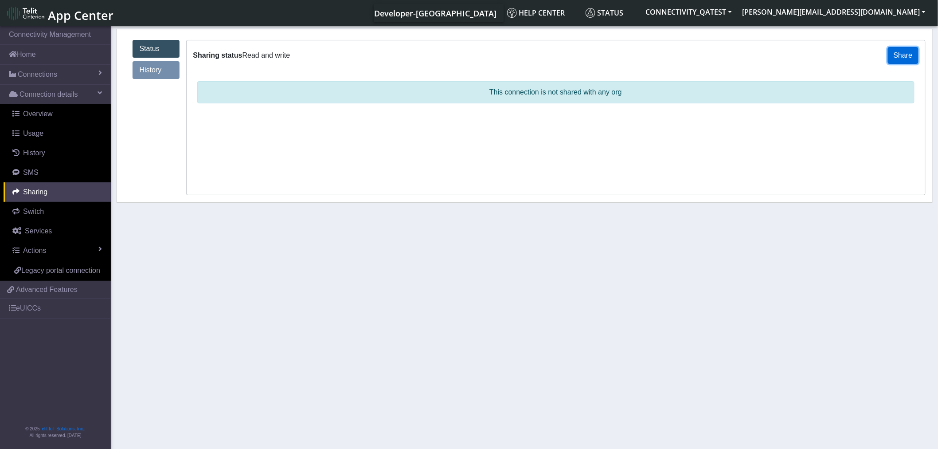
click at [901, 54] on button "Share" at bounding box center [903, 55] width 31 height 17
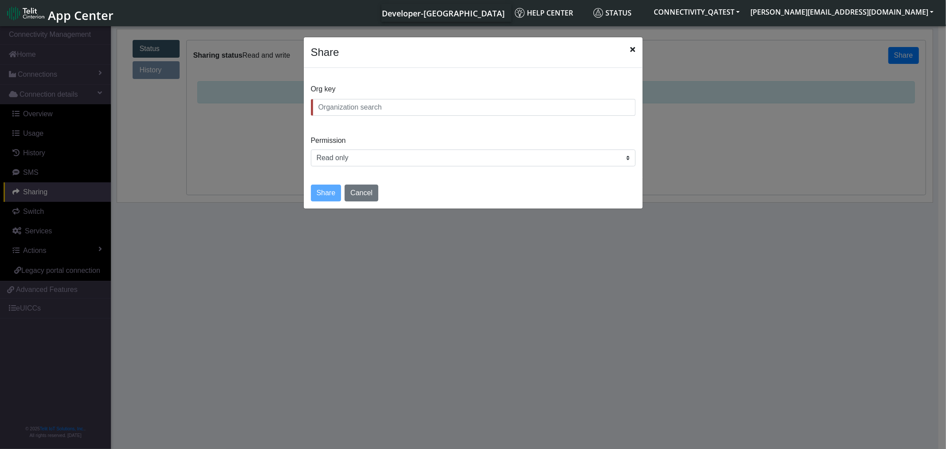
click at [431, 106] on input "text" at bounding box center [473, 107] width 325 height 17
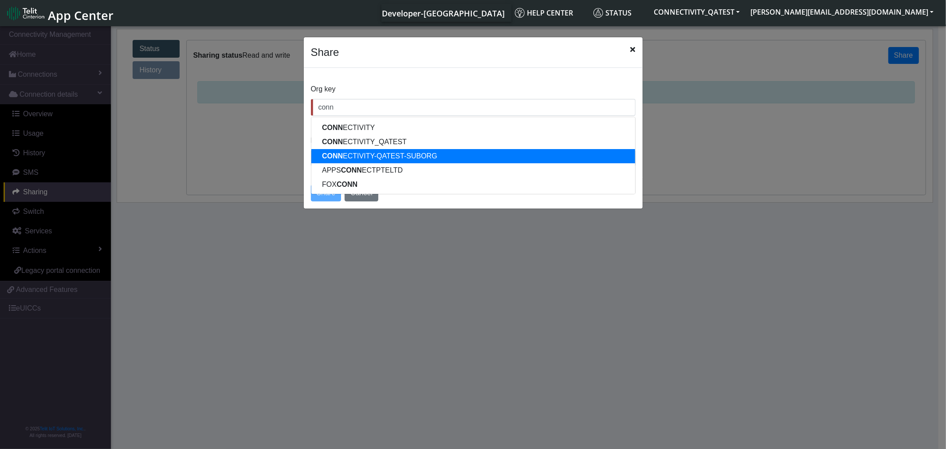
click at [419, 152] on ngb-highlight "CONN ECTIVITY-QATEST-SUBORG" at bounding box center [379, 156] width 115 height 8
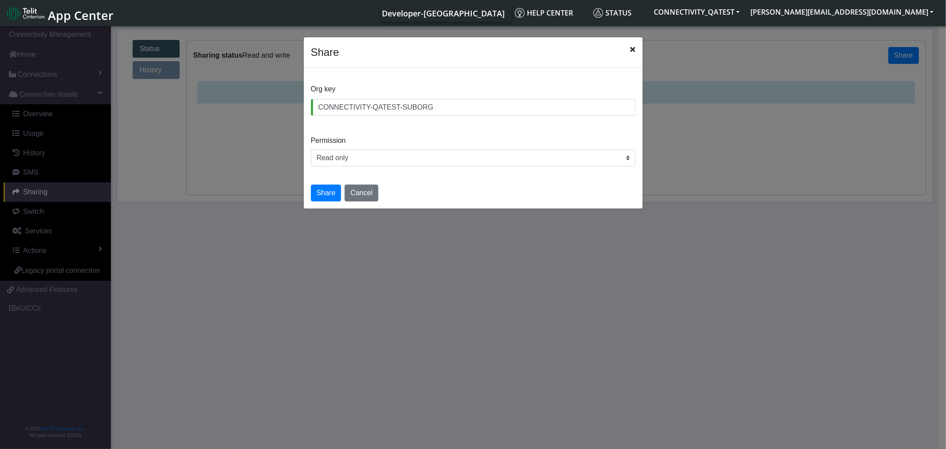
type input "CONNECTIVITY-QATEST-SUBORG"
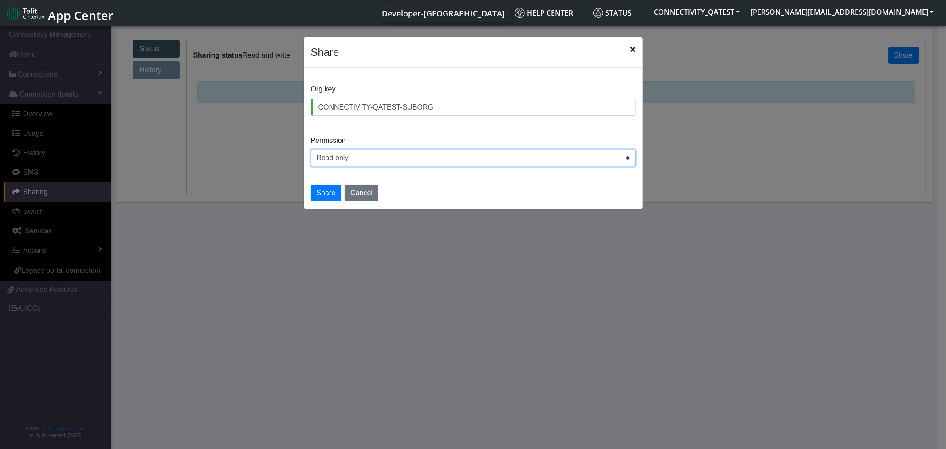
click at [339, 162] on select "Read only Read and write" at bounding box center [473, 157] width 325 height 17
select select "rw"
click at [311, 149] on select "Read only Read and write" at bounding box center [473, 157] width 325 height 17
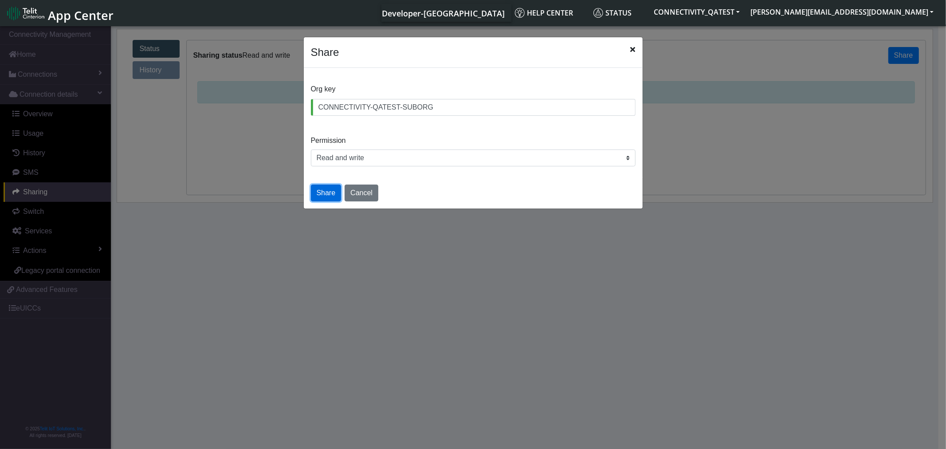
click at [330, 194] on button "Share" at bounding box center [326, 192] width 31 height 17
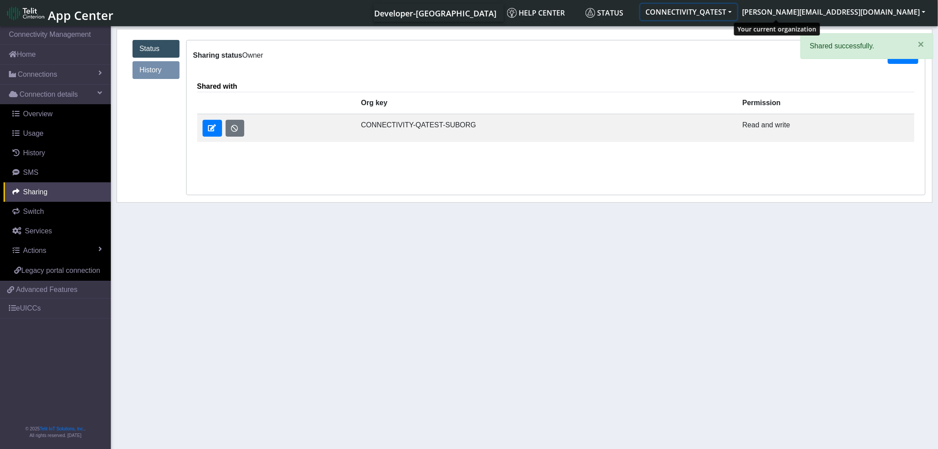
click at [738, 11] on button "CONNECTIVITY_QATEST" at bounding box center [689, 12] width 97 height 16
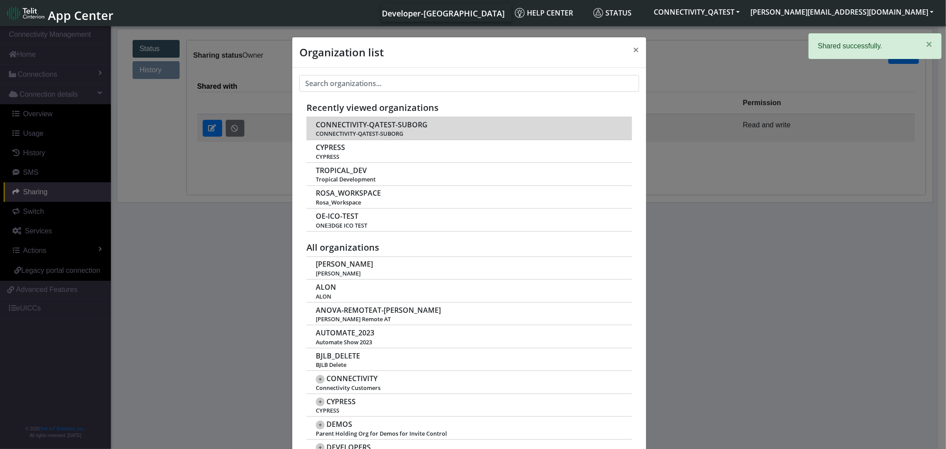
click at [395, 125] on span "CONNECTIVITY-QATEST-SUBORG" at bounding box center [372, 125] width 112 height 8
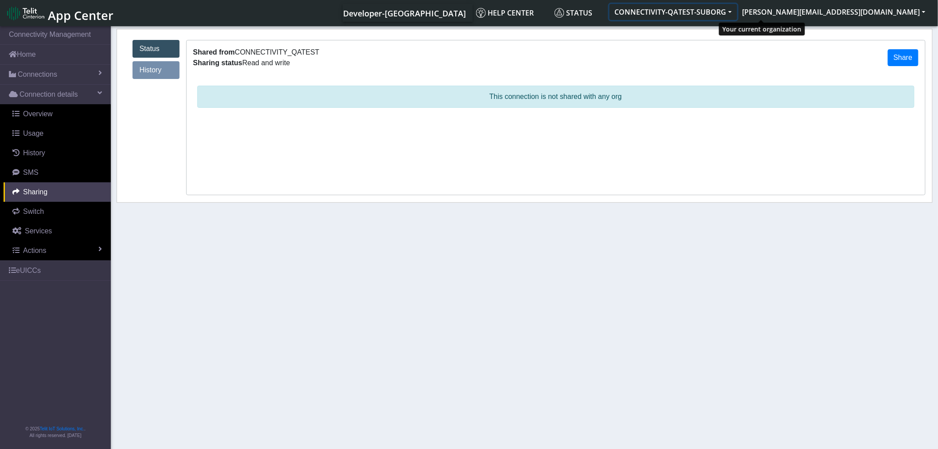
click at [738, 11] on button "CONNECTIVITY-QATEST-SUBORG" at bounding box center [674, 12] width 128 height 16
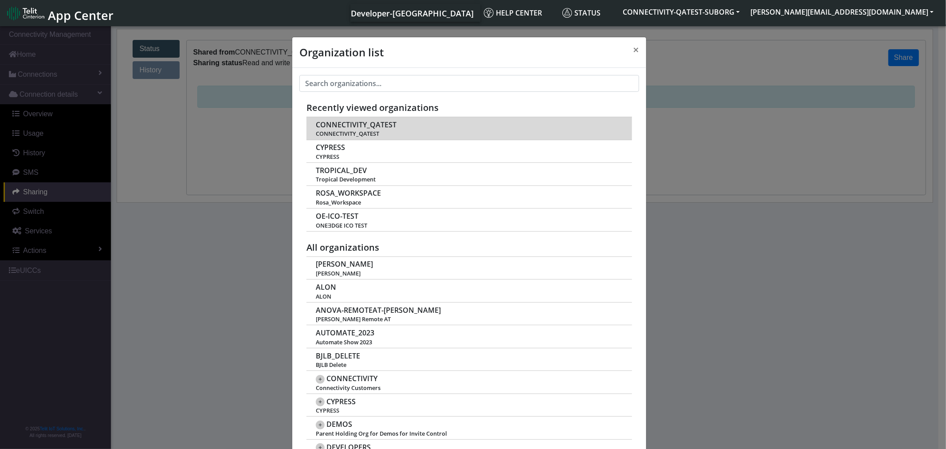
click at [369, 128] on span "CONNECTIVITY_QATEST" at bounding box center [356, 125] width 81 height 8
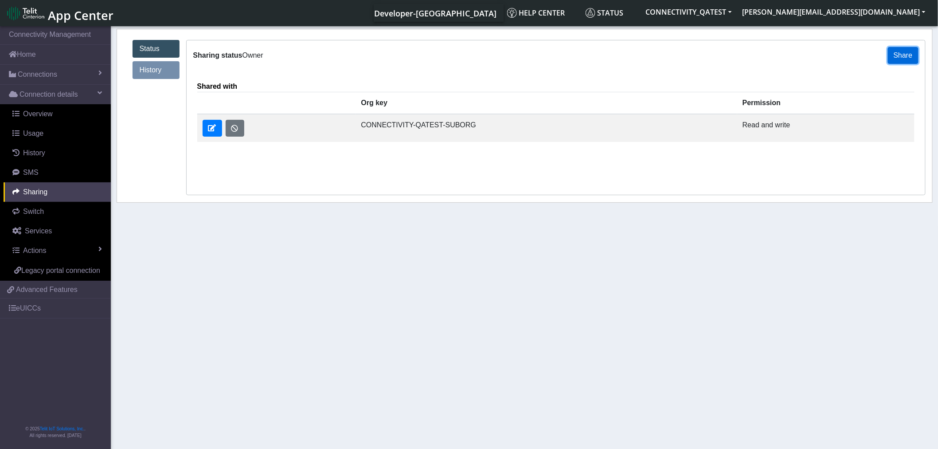
click at [898, 54] on button "Share" at bounding box center [903, 55] width 31 height 17
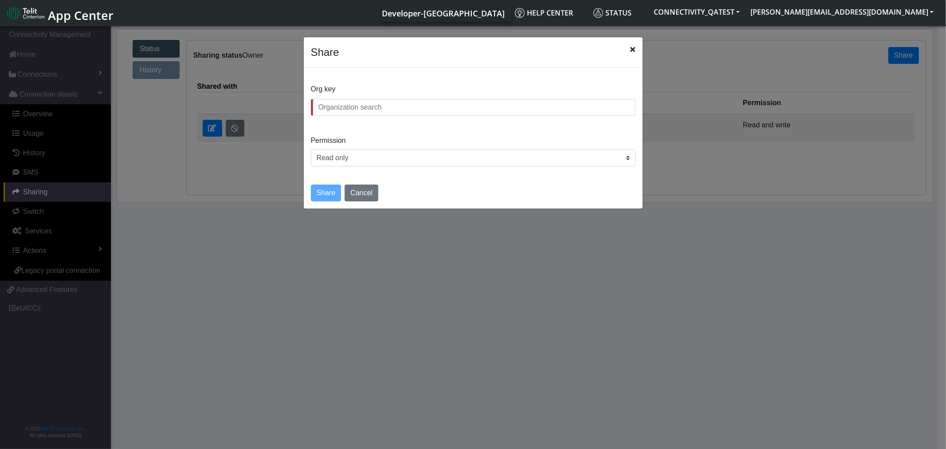
click at [361, 99] on input "text" at bounding box center [473, 107] width 325 height 17
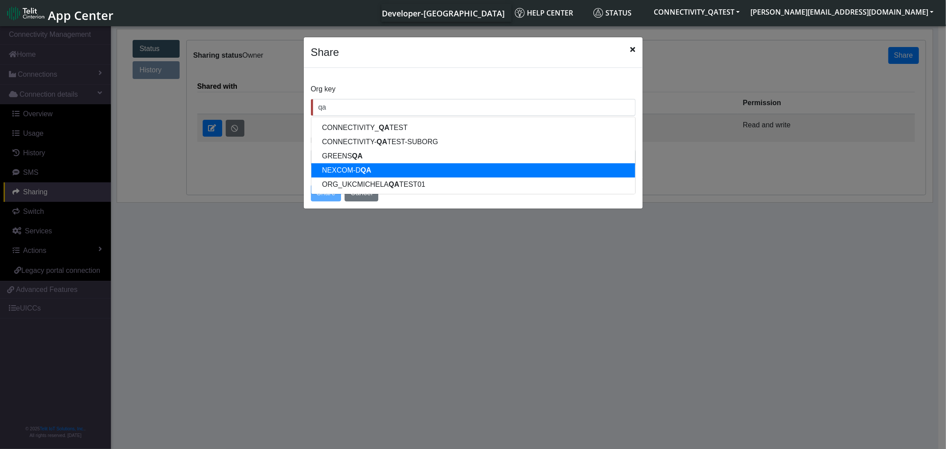
click at [356, 172] on ngb-highlight "NEXCOM-D QA" at bounding box center [346, 170] width 49 height 8
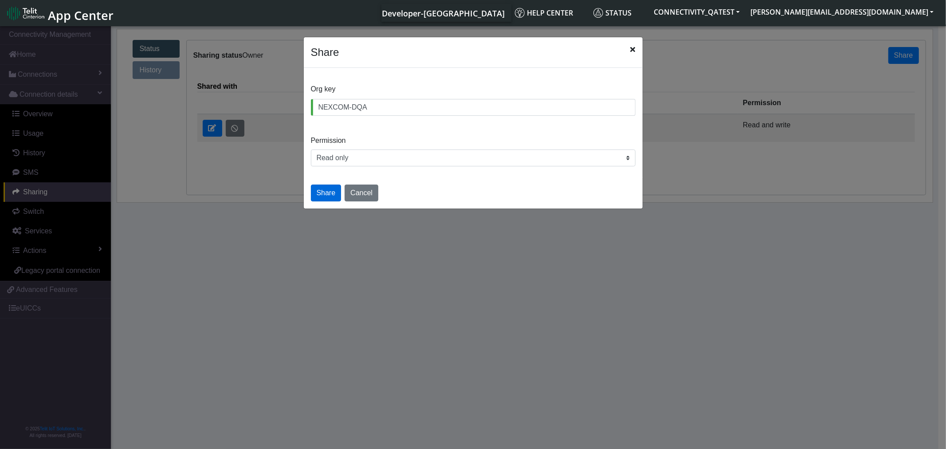
type input "NEXCOM-DQA"
click at [328, 193] on button "Share" at bounding box center [326, 192] width 31 height 17
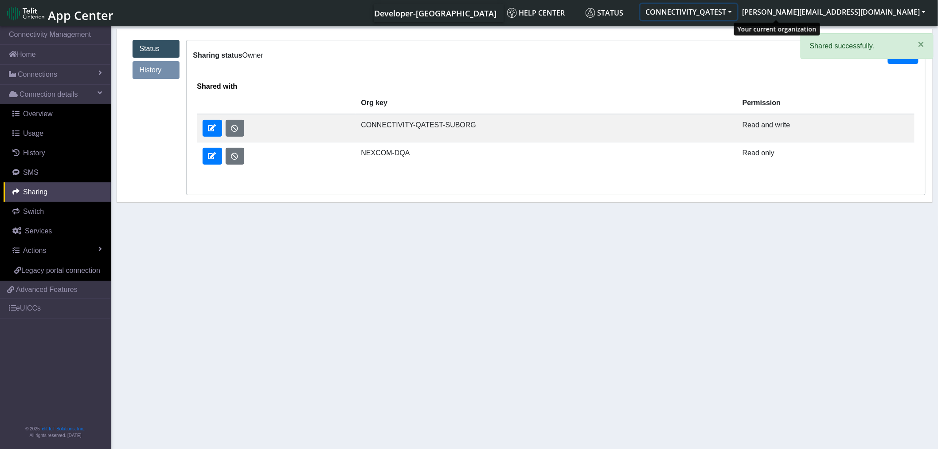
click at [738, 11] on button "CONNECTIVITY_QATEST" at bounding box center [689, 12] width 97 height 16
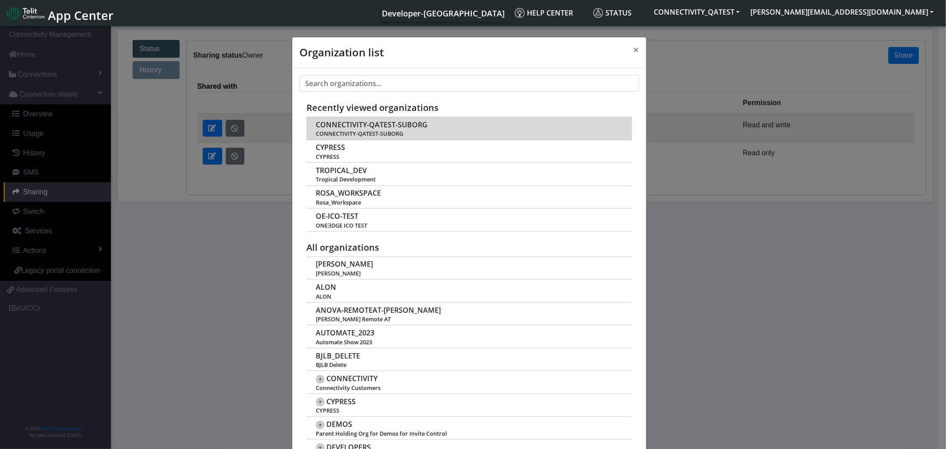
click at [392, 127] on span "CONNECTIVITY-QATEST-SUBORG" at bounding box center [372, 125] width 112 height 8
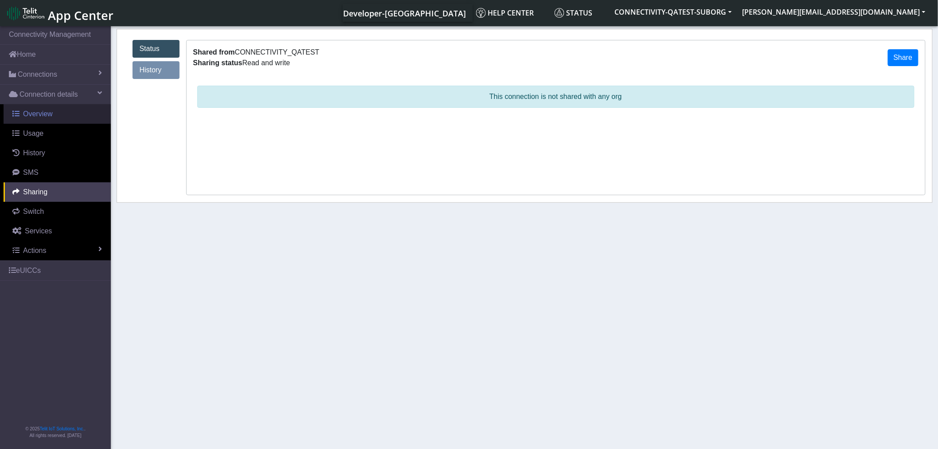
click at [51, 114] on span "Overview" at bounding box center [38, 114] width 30 height 8
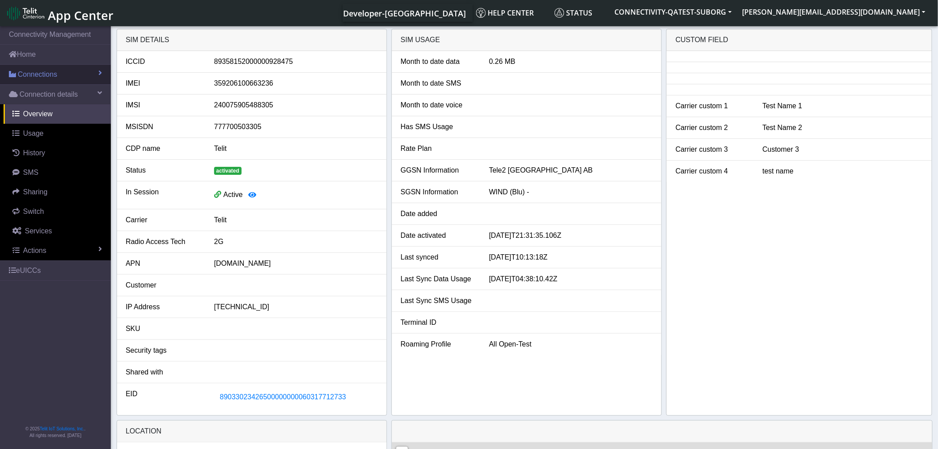
click at [46, 76] on span "Connections" at bounding box center [37, 74] width 39 height 11
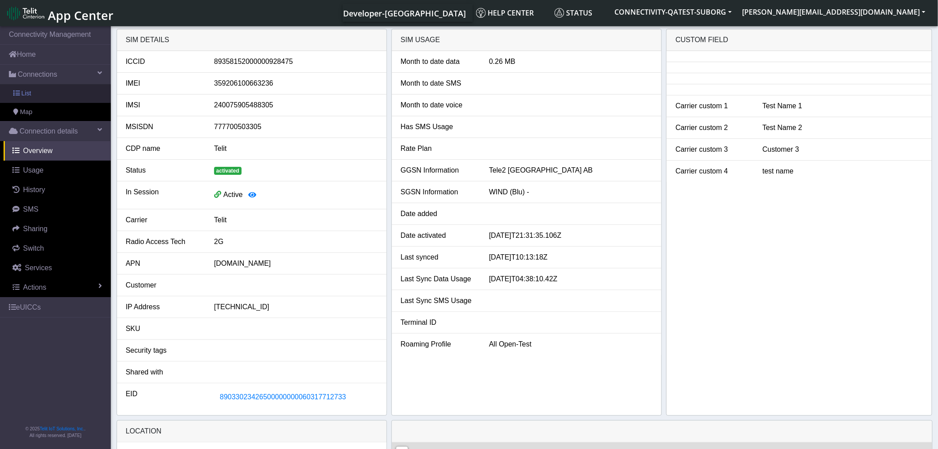
click at [41, 99] on link "List" at bounding box center [55, 93] width 111 height 19
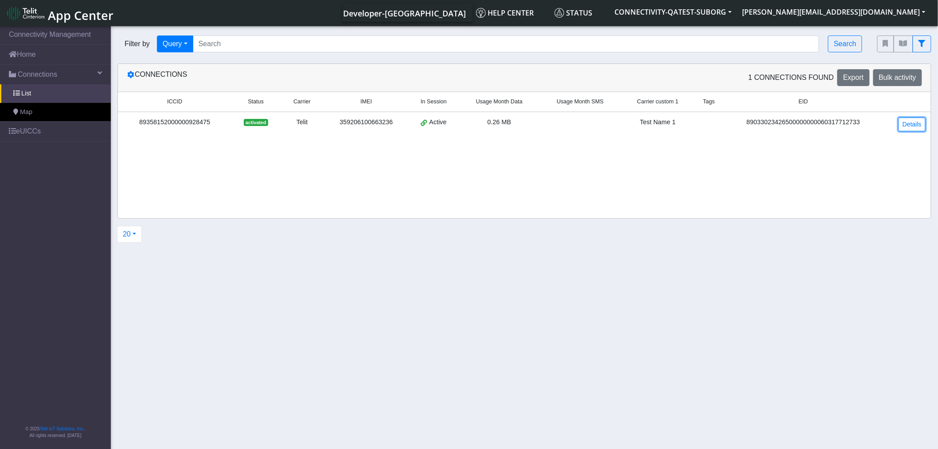
drag, startPoint x: 904, startPoint y: 120, endPoint x: 883, endPoint y: 126, distance: 21.7
click at [904, 120] on link "Details" at bounding box center [912, 125] width 27 height 14
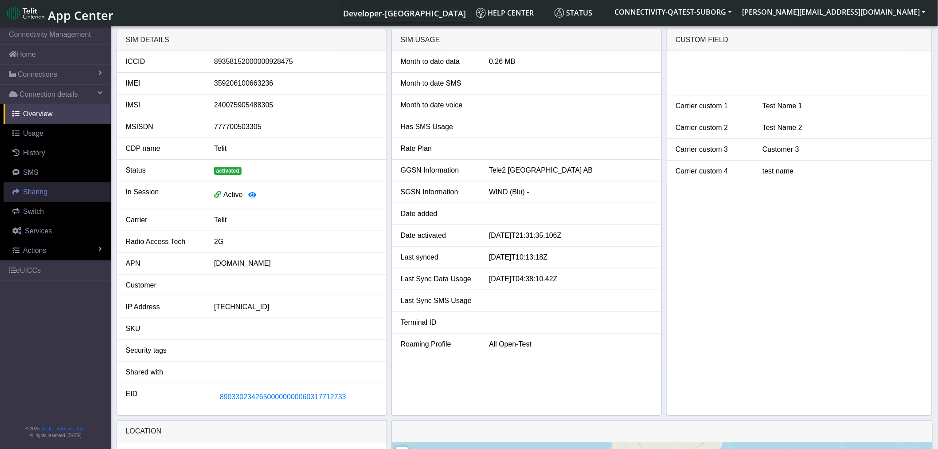
click at [38, 192] on span "Sharing" at bounding box center [35, 192] width 24 height 8
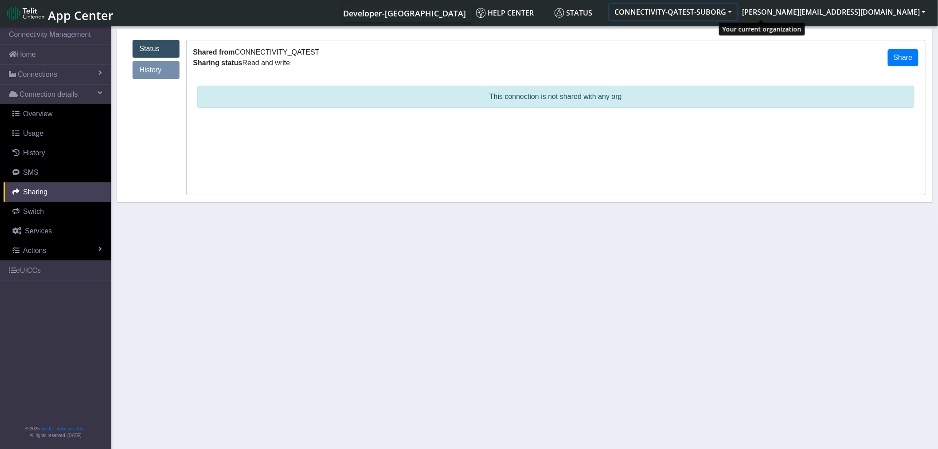
click at [738, 16] on button "CONNECTIVITY-QATEST-SUBORG" at bounding box center [674, 12] width 128 height 16
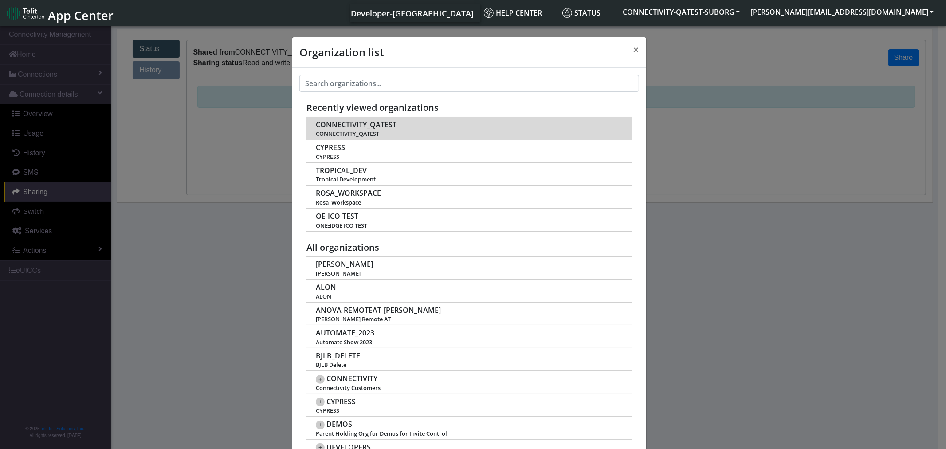
click at [353, 122] on span "CONNECTIVITY_QATEST" at bounding box center [356, 125] width 81 height 8
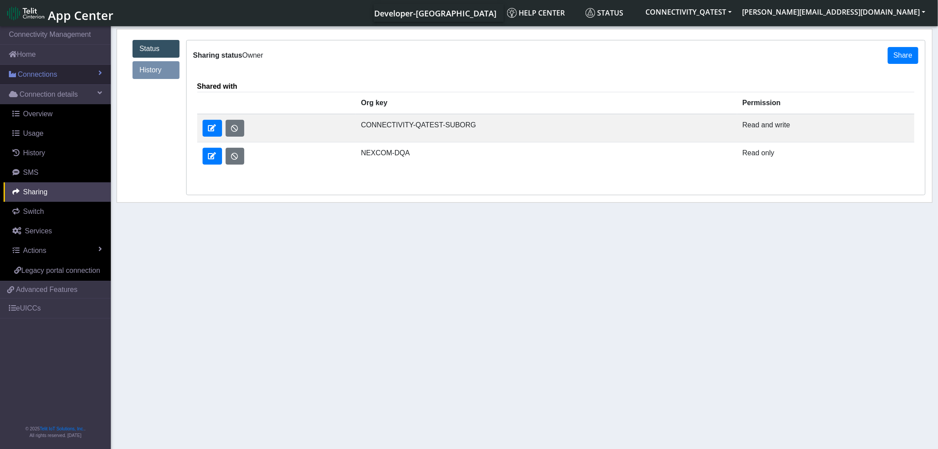
click at [38, 72] on span "Connections" at bounding box center [37, 74] width 39 height 11
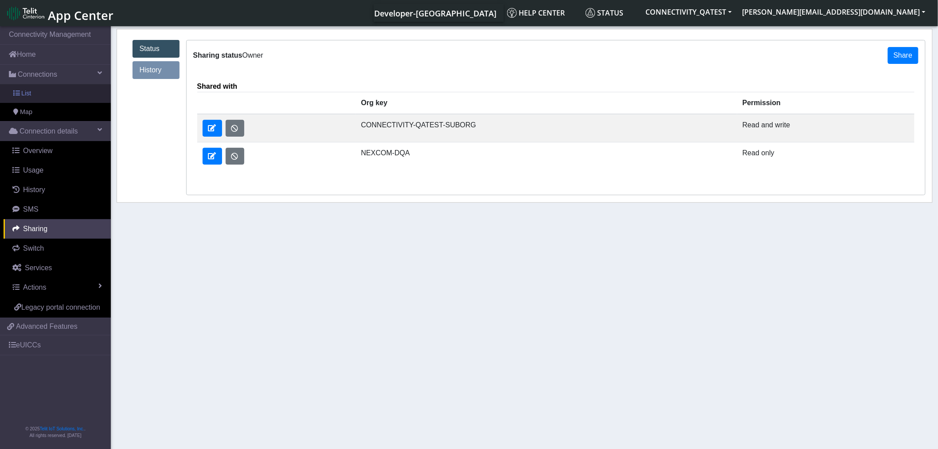
click at [36, 94] on link "List" at bounding box center [55, 93] width 111 height 19
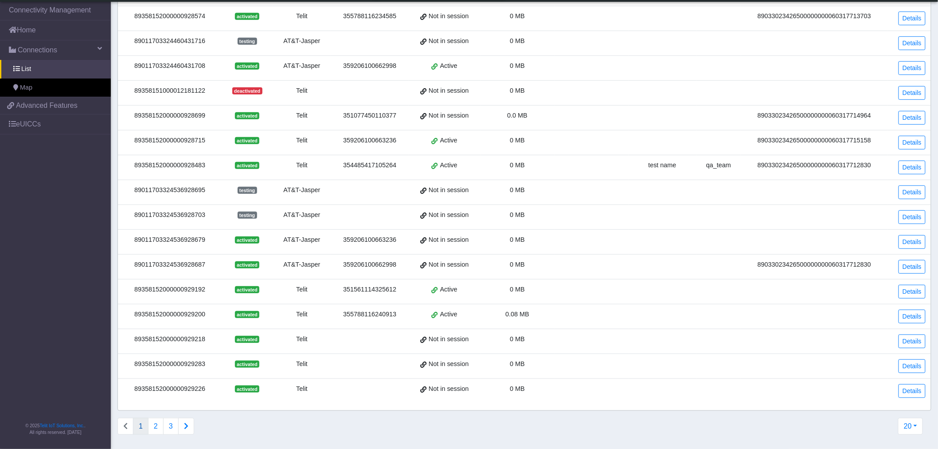
scroll to position [183, 0]
click at [153, 429] on button "2" at bounding box center [156, 426] width 16 height 17
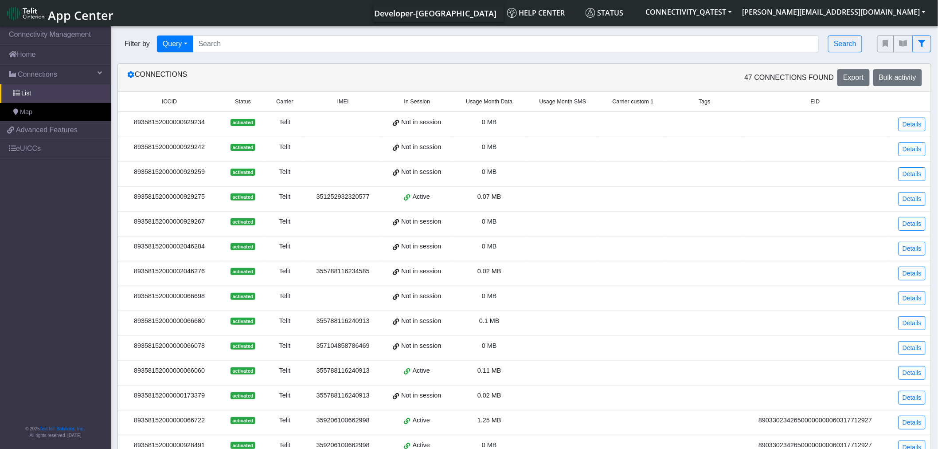
drag, startPoint x: 213, startPoint y: 373, endPoint x: 118, endPoint y: 380, distance: 94.7
click at [118, 380] on td "89358152000000066060" at bounding box center [169, 372] width 103 height 25
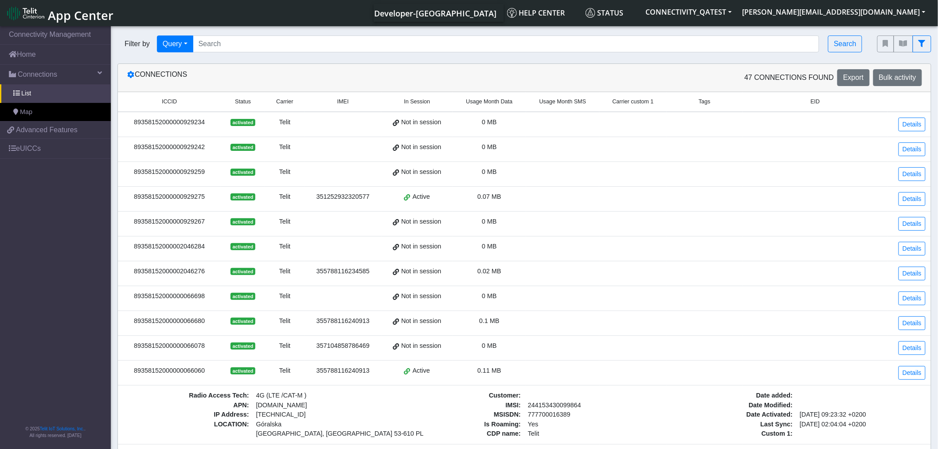
copy div "89358152000000066060"
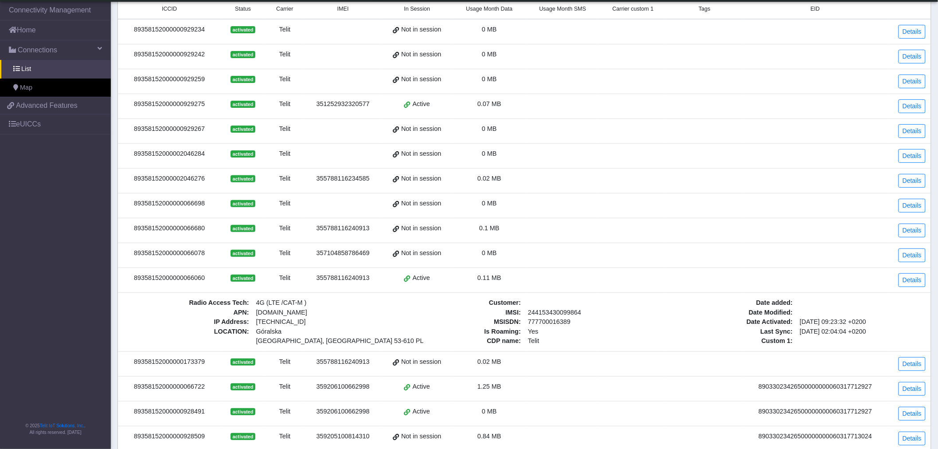
scroll to position [197, 0]
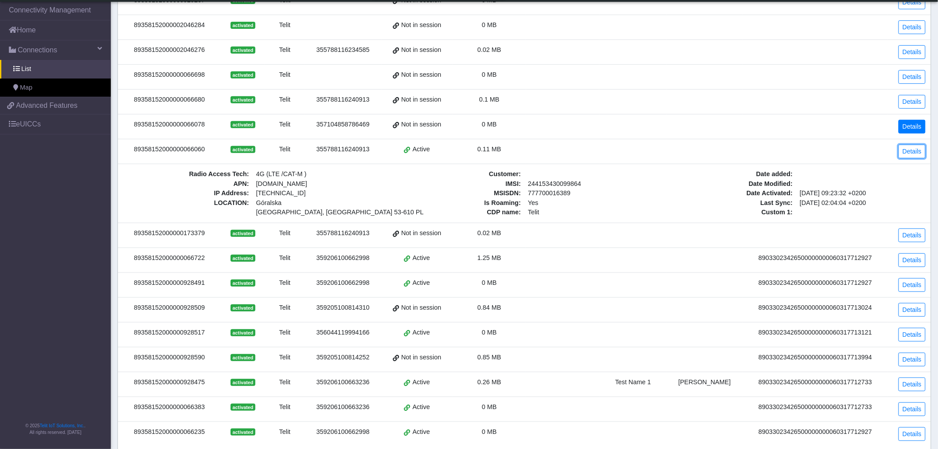
click at [910, 148] on link "Details" at bounding box center [912, 152] width 27 height 14
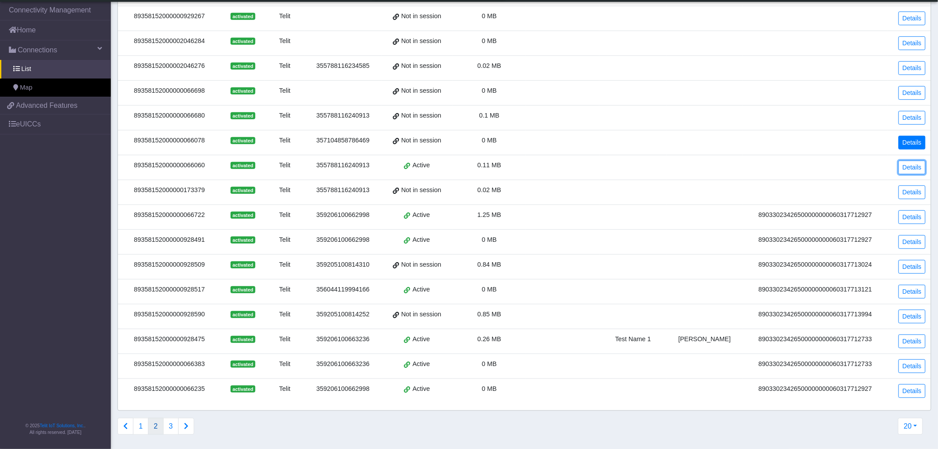
scroll to position [183, 0]
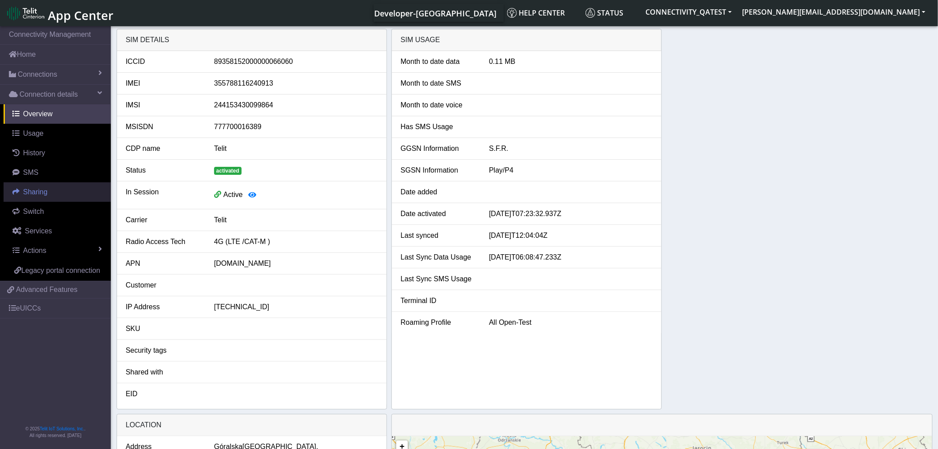
click at [33, 194] on span "Sharing" at bounding box center [35, 192] width 24 height 8
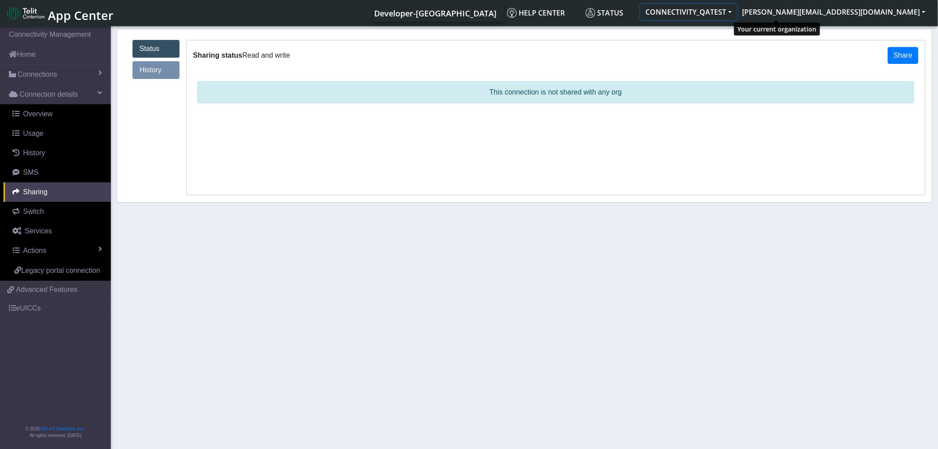
click at [738, 12] on button "CONNECTIVITY_QATEST" at bounding box center [689, 12] width 97 height 16
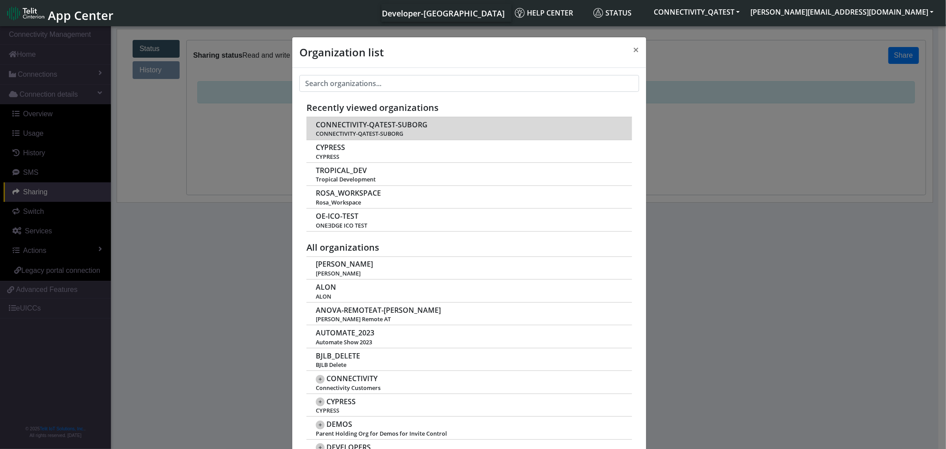
click at [341, 126] on span "CONNECTIVITY-QATEST-SUBORG" at bounding box center [372, 125] width 112 height 8
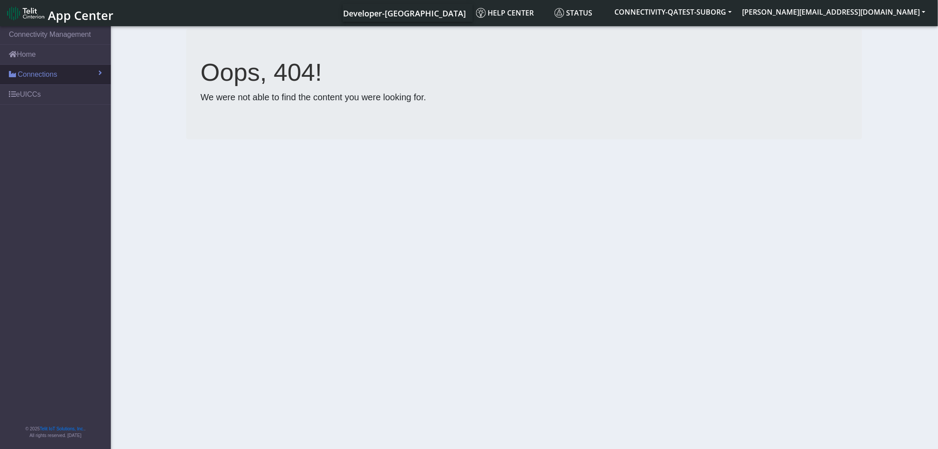
click at [34, 72] on span "Connections" at bounding box center [37, 74] width 39 height 11
click at [35, 89] on link "List" at bounding box center [55, 93] width 111 height 19
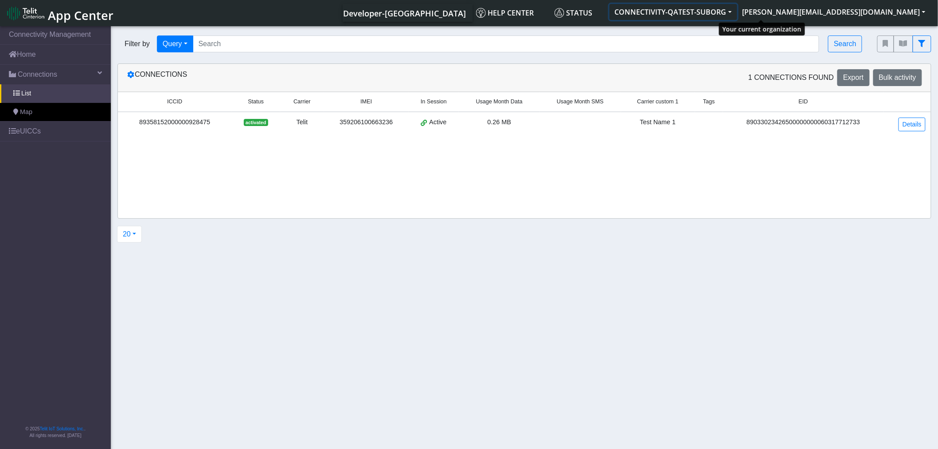
click at [738, 12] on button "CONNECTIVITY-QATEST-SUBORG" at bounding box center [674, 12] width 128 height 16
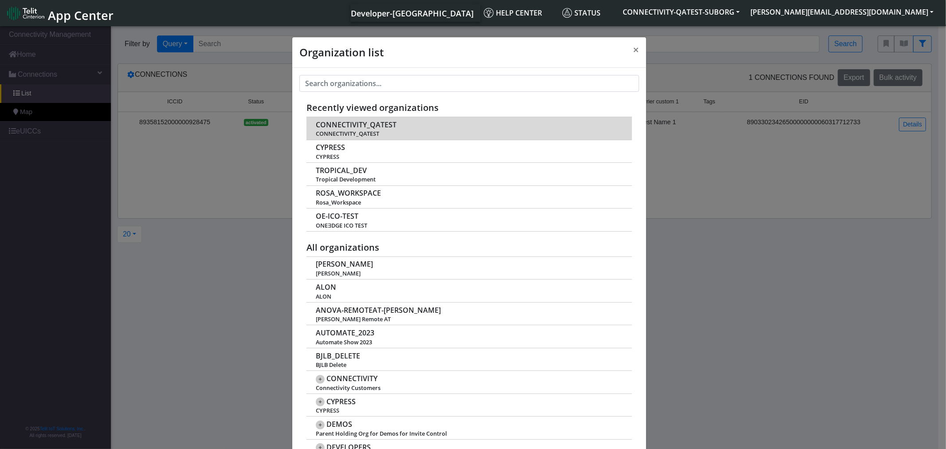
click at [330, 127] on span "CONNECTIVITY_QATEST" at bounding box center [356, 125] width 81 height 8
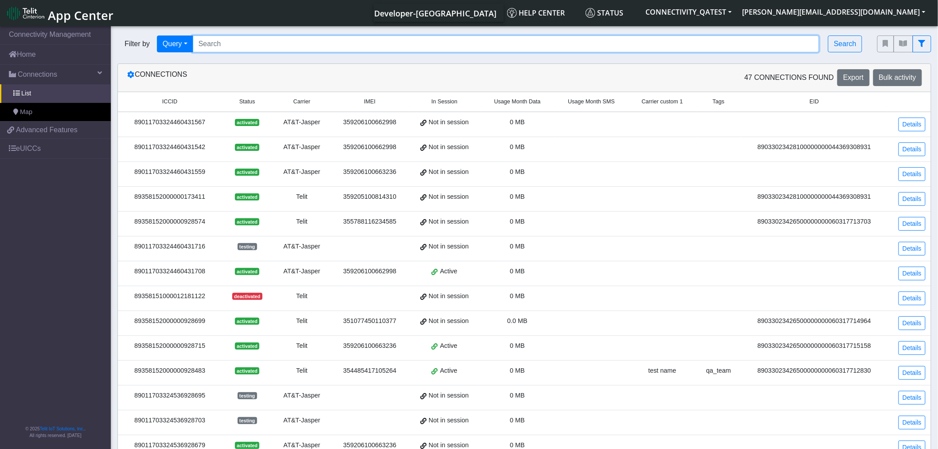
click at [333, 45] on input "Search..." at bounding box center [506, 43] width 627 height 17
paste input "89358152000000066060"
type input "89358152000000066060"
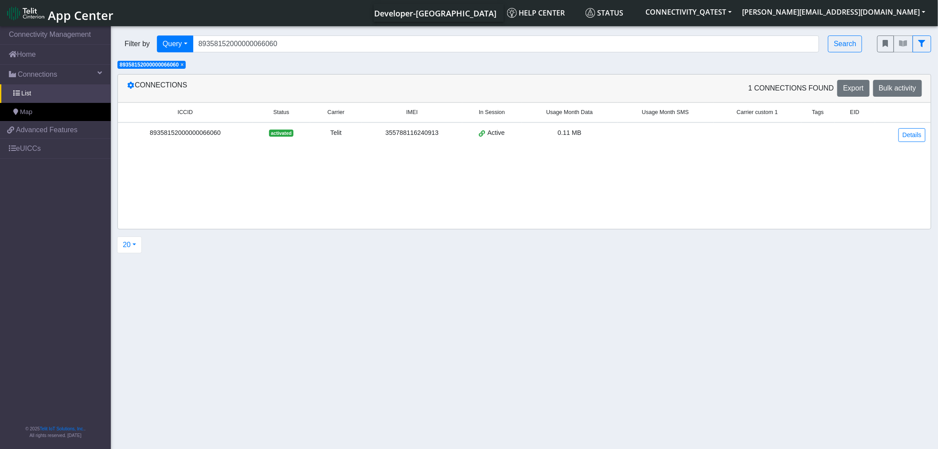
click at [907, 142] on td "Details" at bounding box center [903, 134] width 56 height 25
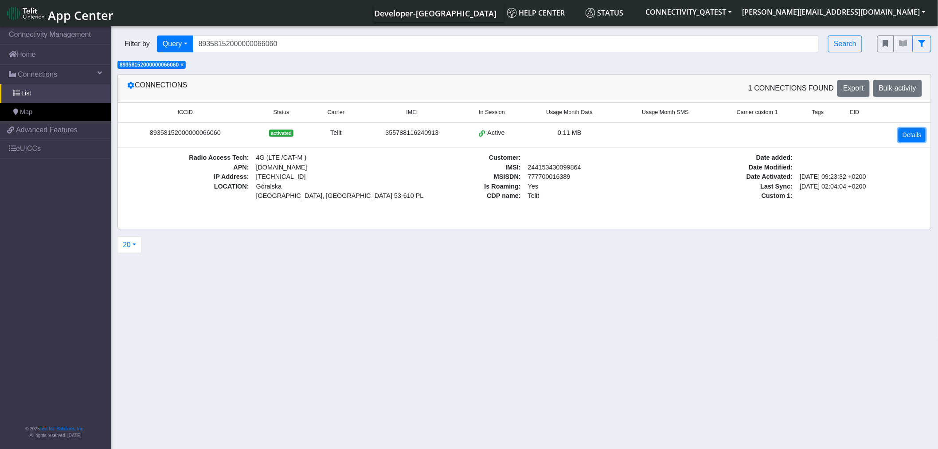
click at [914, 131] on link "Details" at bounding box center [912, 135] width 27 height 14
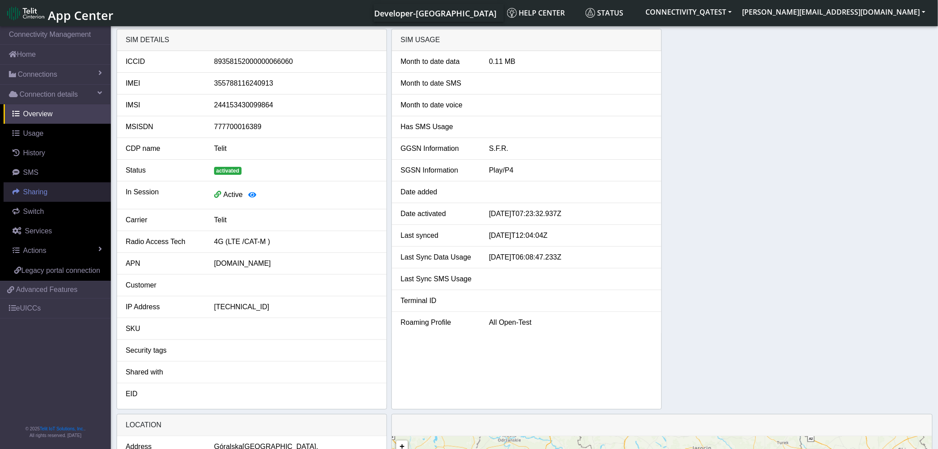
click at [35, 193] on span "Sharing" at bounding box center [35, 192] width 24 height 8
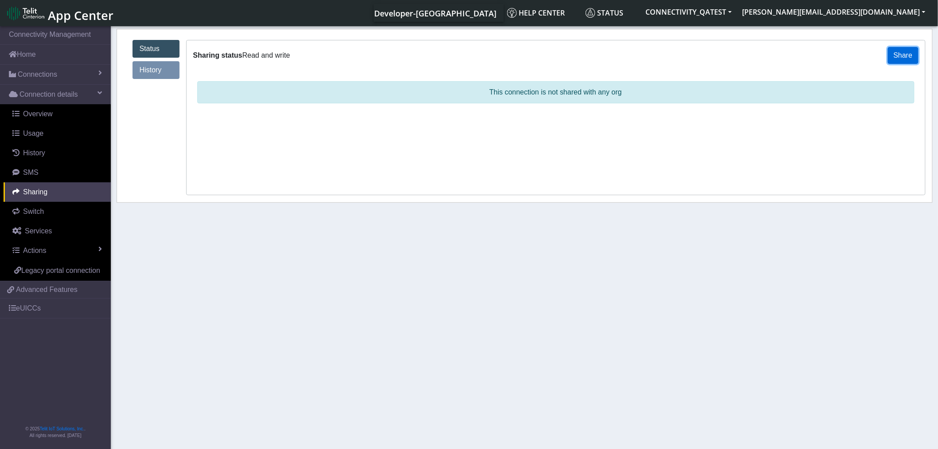
click at [903, 55] on button "Share" at bounding box center [903, 55] width 31 height 17
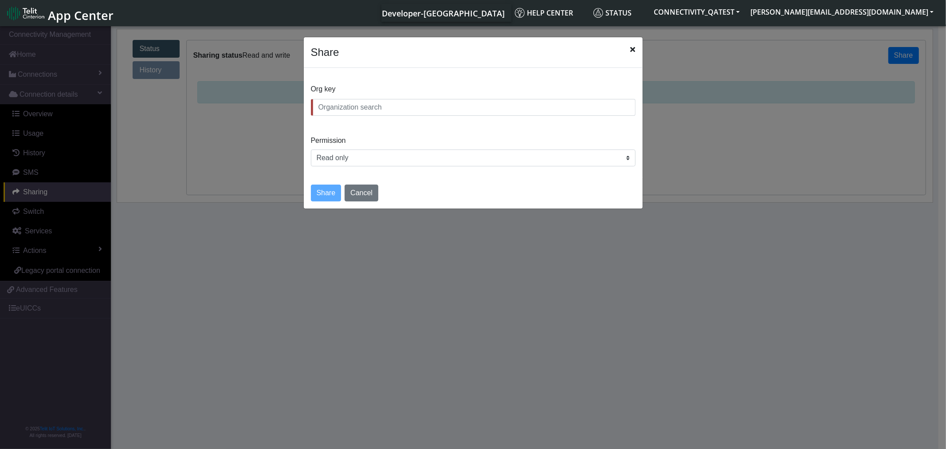
click at [367, 110] on input "text" at bounding box center [473, 107] width 325 height 17
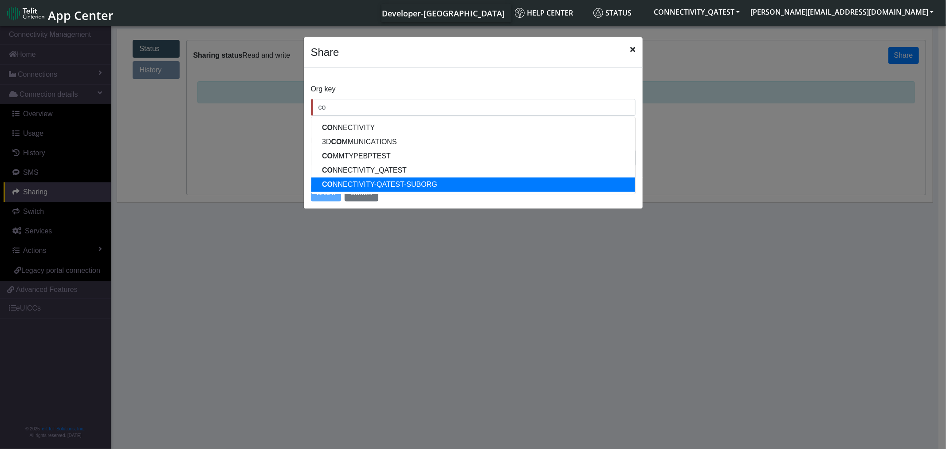
click at [362, 188] on ngb-highlight "CO NNECTIVITY-QATEST-SUBORG" at bounding box center [379, 185] width 115 height 8
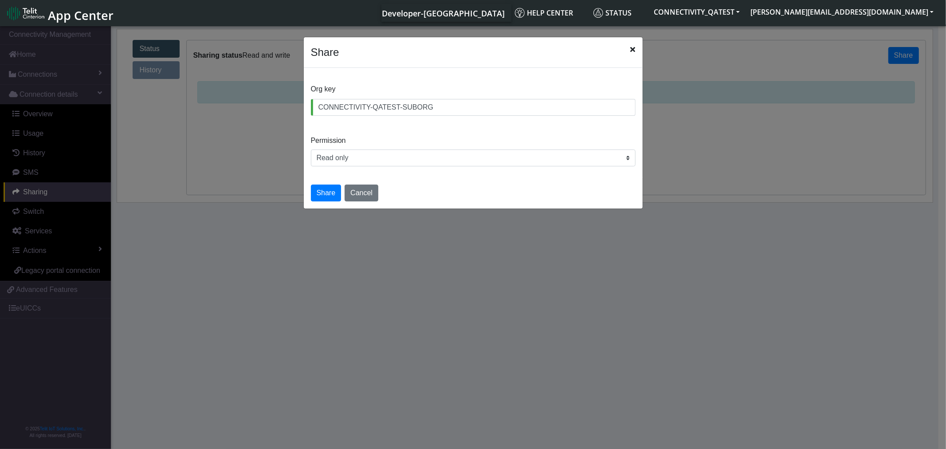
type input "CONNECTIVITY-QATEST-SUBORG"
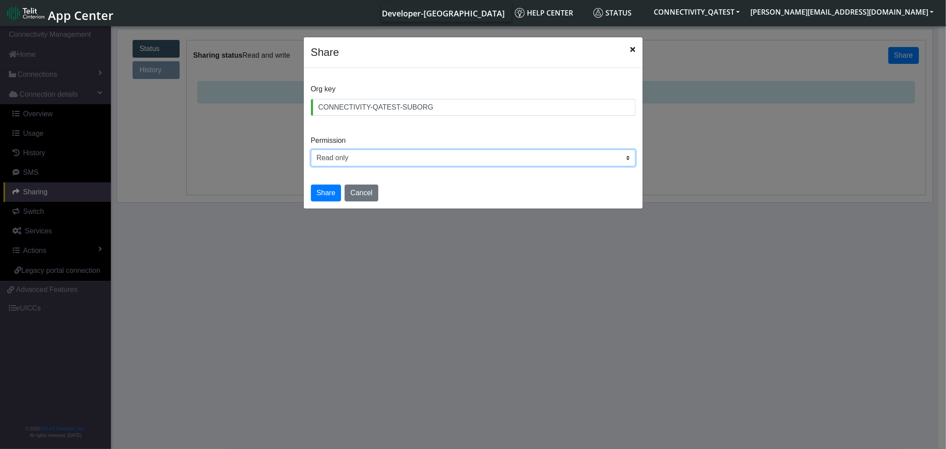
click at [329, 156] on select "Read only Read and write" at bounding box center [473, 157] width 325 height 17
select select "rw"
click at [311, 149] on select "Read only Read and write" at bounding box center [473, 157] width 325 height 17
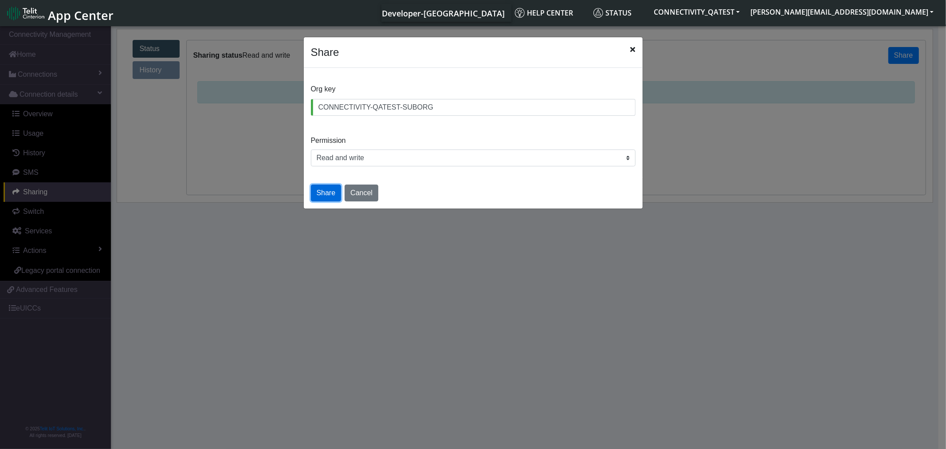
click at [328, 195] on button "Share" at bounding box center [326, 192] width 31 height 17
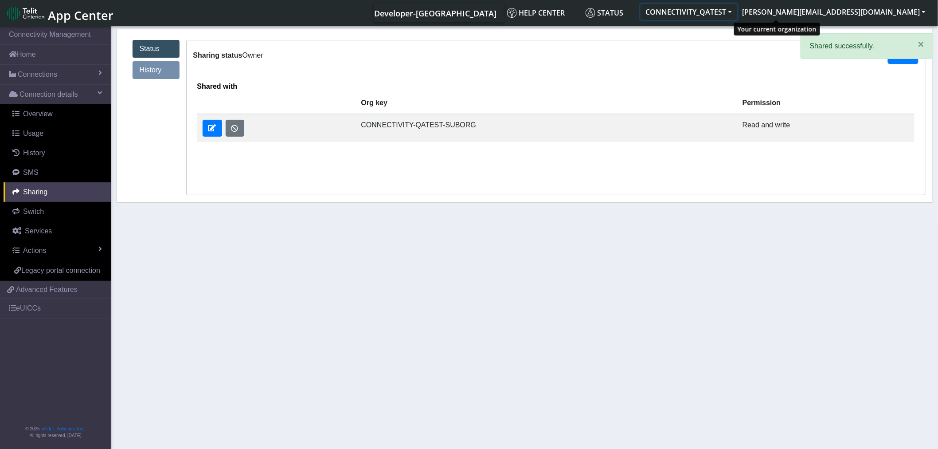
click at [738, 4] on button "CONNECTIVITY_QATEST" at bounding box center [689, 12] width 97 height 16
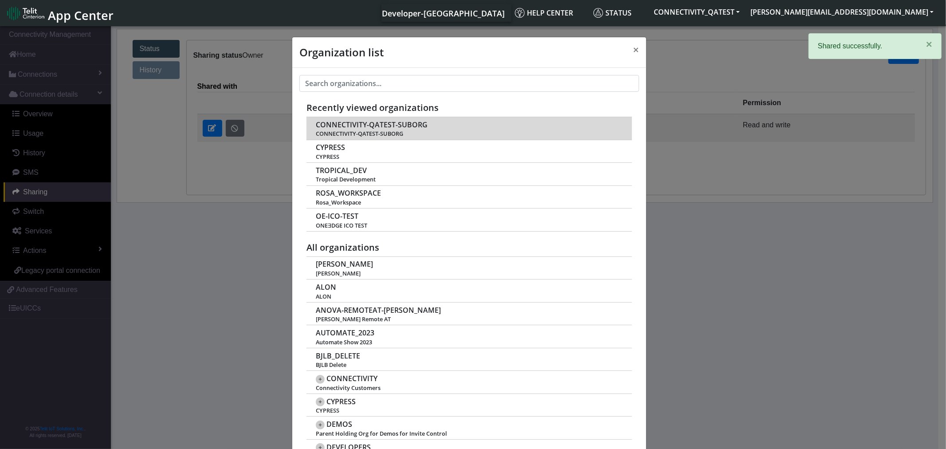
click at [375, 126] on span "CONNECTIVITY-QATEST-SUBORG" at bounding box center [372, 125] width 112 height 8
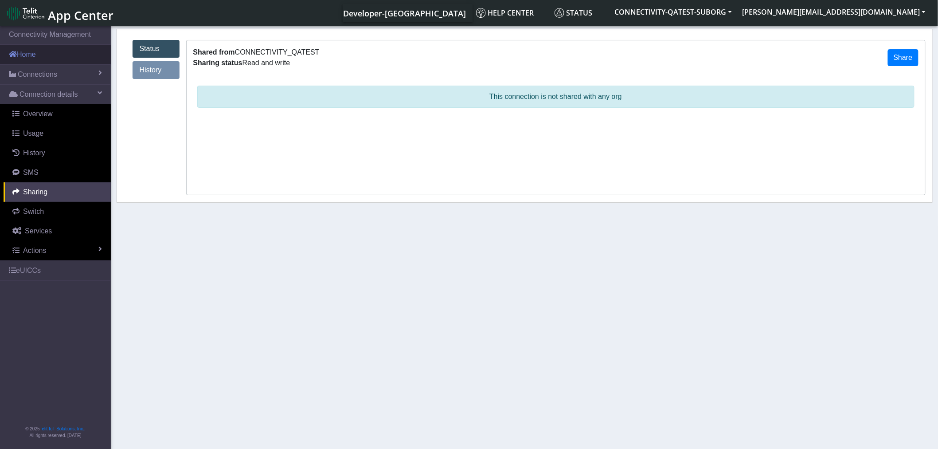
click at [50, 58] on link "Home" at bounding box center [55, 55] width 111 height 20
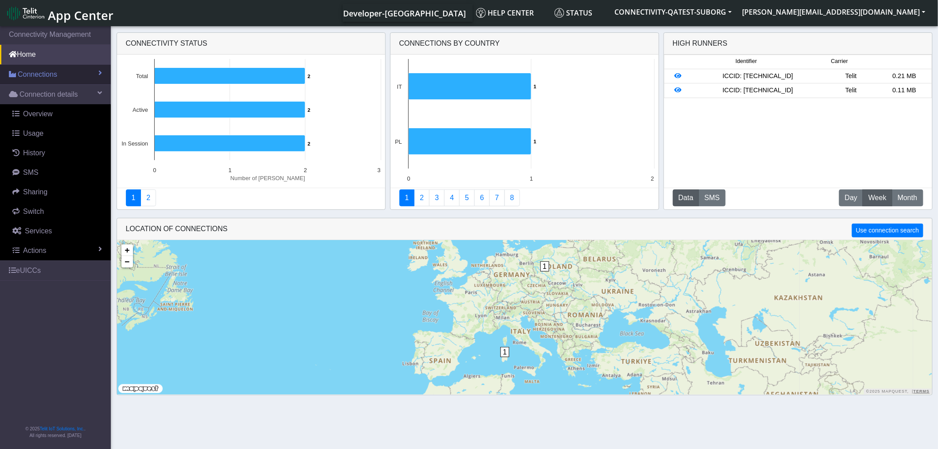
click at [42, 66] on link "Connections" at bounding box center [55, 75] width 111 height 20
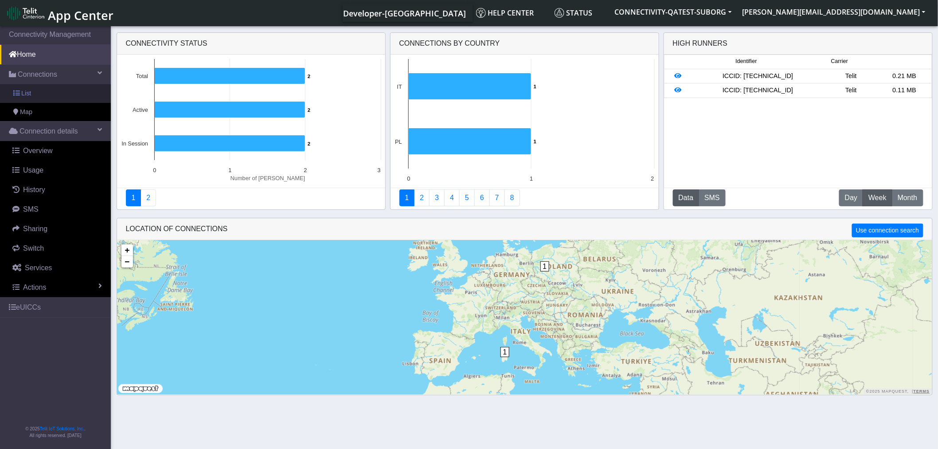
click at [41, 90] on link "List" at bounding box center [55, 93] width 111 height 19
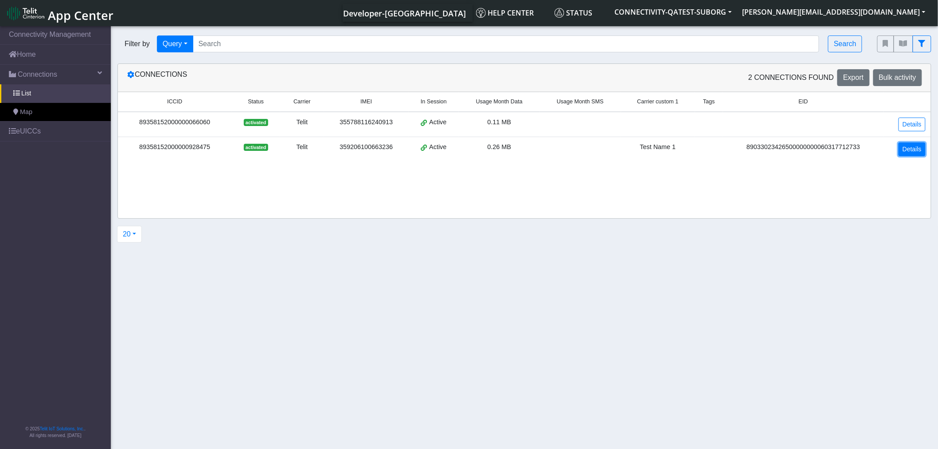
click at [914, 152] on link "Details" at bounding box center [912, 149] width 27 height 14
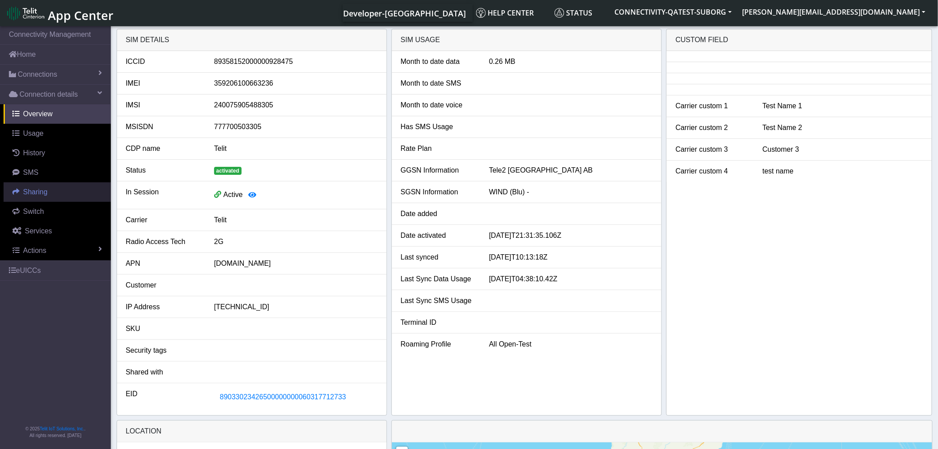
click at [40, 197] on link "Sharing" at bounding box center [57, 192] width 107 height 20
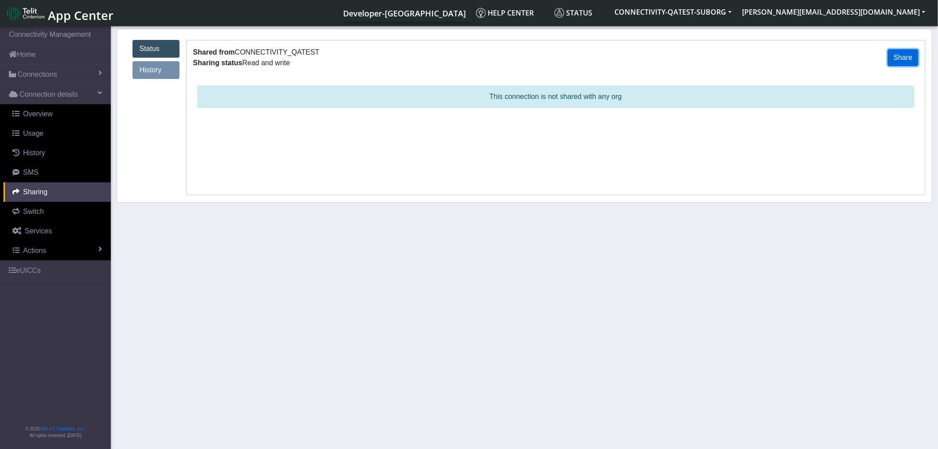
click at [901, 58] on button "Share" at bounding box center [903, 57] width 31 height 17
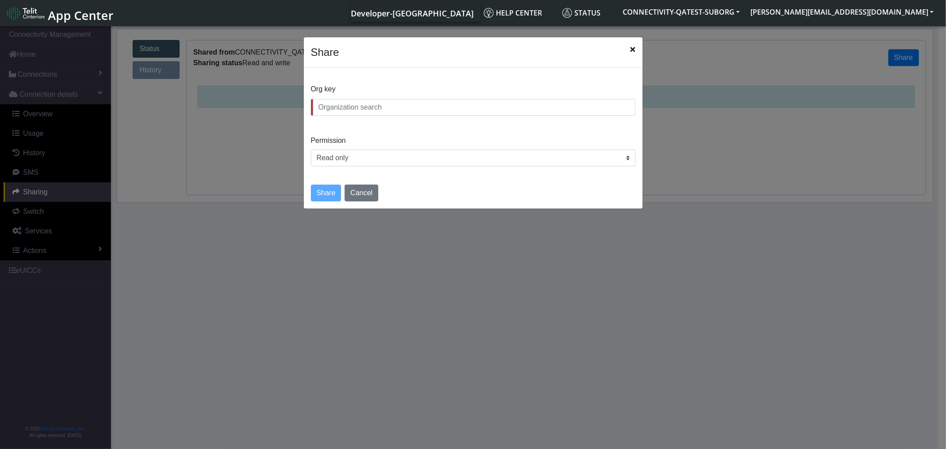
click at [369, 108] on input "text" at bounding box center [473, 107] width 325 height 17
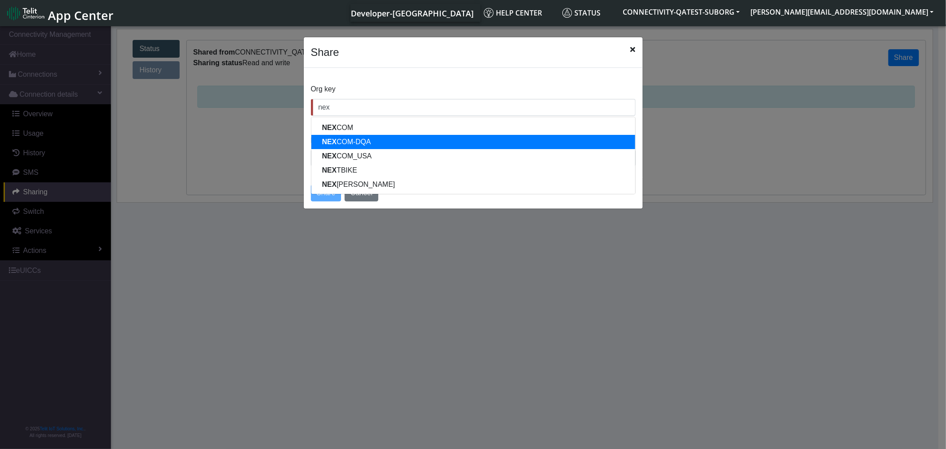
click at [365, 142] on ngb-highlight "NEX COM-DQA" at bounding box center [346, 142] width 49 height 8
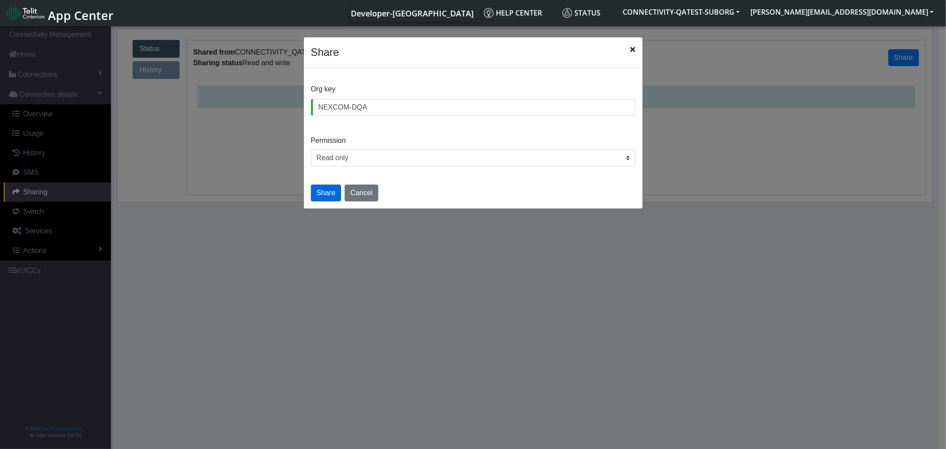
type input "NEXCOM-DQA"
click at [325, 195] on button "Share" at bounding box center [326, 192] width 31 height 17
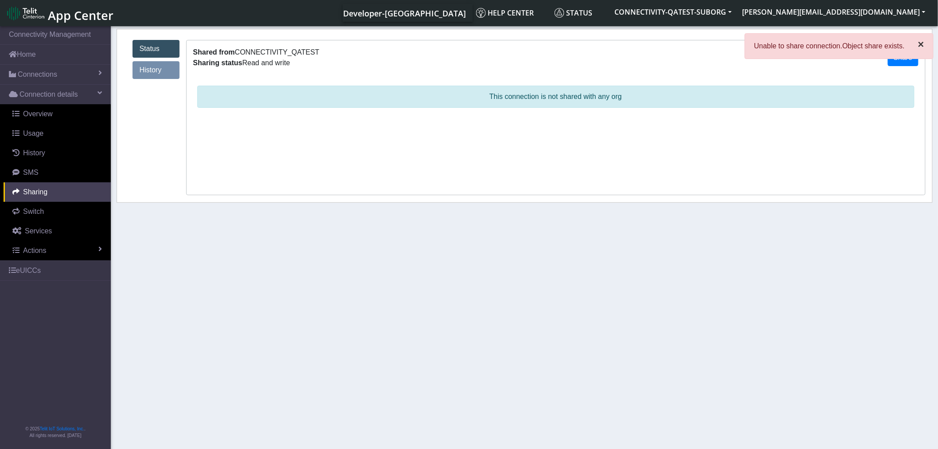
click at [919, 47] on span "×" at bounding box center [921, 44] width 6 height 12
click at [903, 63] on button "Share" at bounding box center [903, 57] width 31 height 17
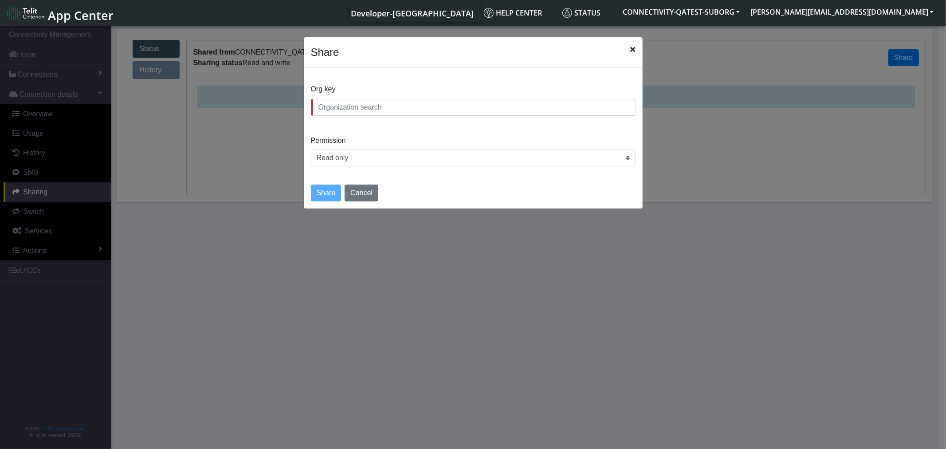
click at [412, 111] on input "text" at bounding box center [473, 107] width 325 height 17
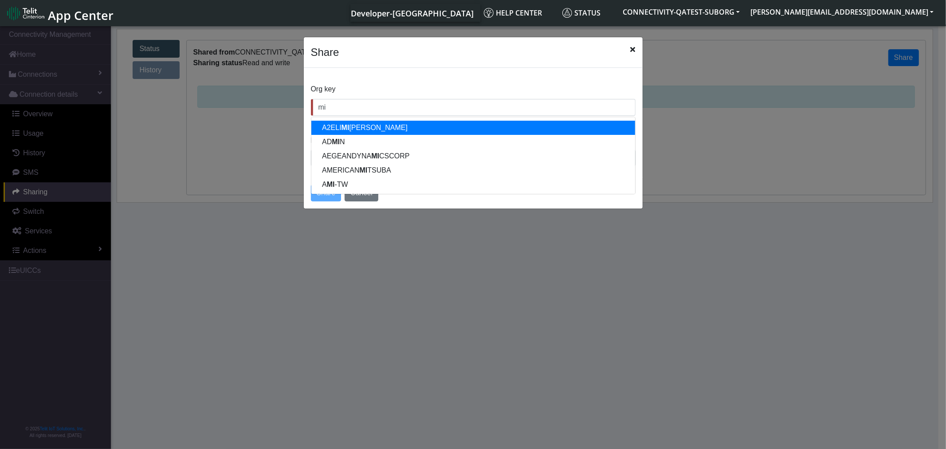
type input "m"
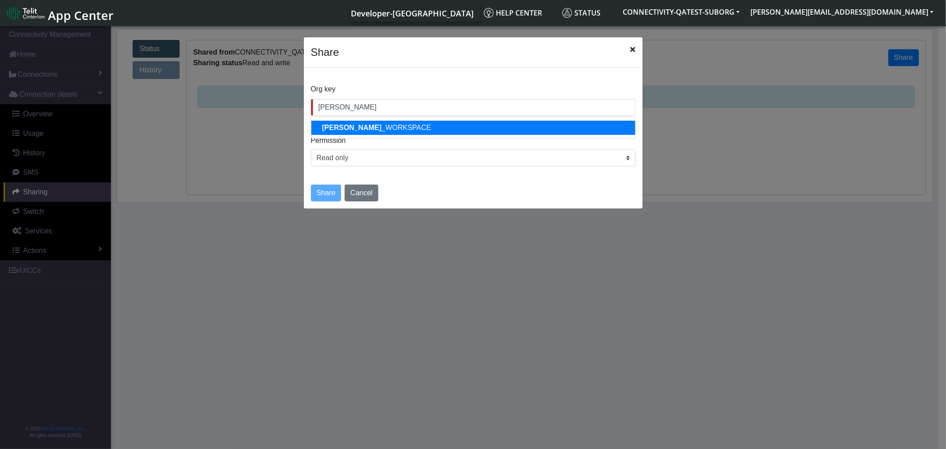
click at [369, 131] on ngb-highlight "ROSA _WORKSPACE" at bounding box center [376, 128] width 109 height 8
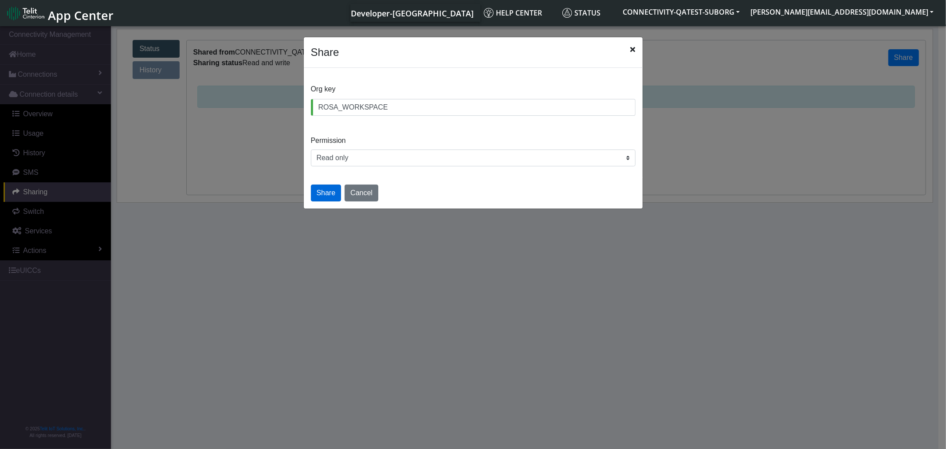
type input "ROSA_WORKSPACE"
click at [329, 196] on button "Share" at bounding box center [326, 192] width 31 height 17
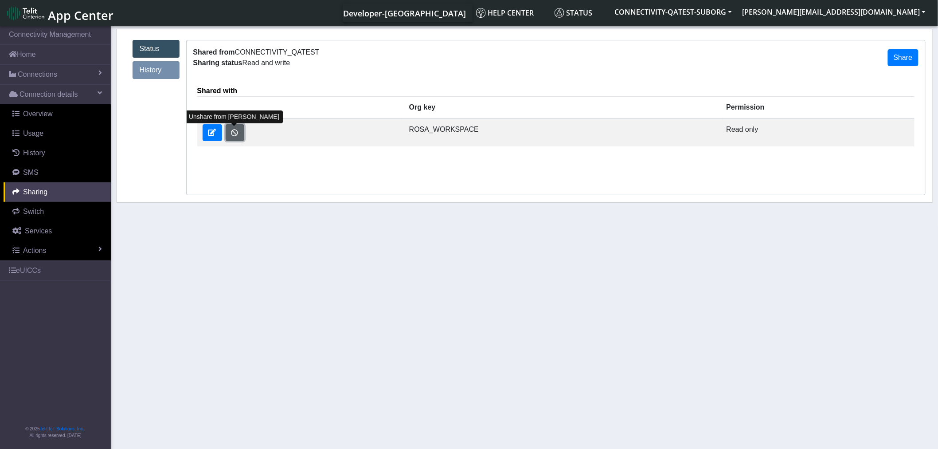
click at [231, 131] on button "button" at bounding box center [235, 132] width 19 height 17
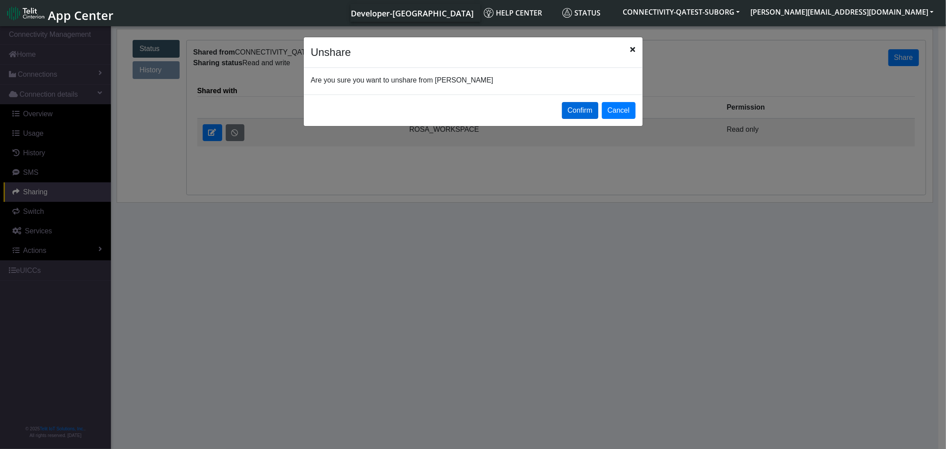
click at [574, 112] on button "Confirm" at bounding box center [580, 110] width 36 height 17
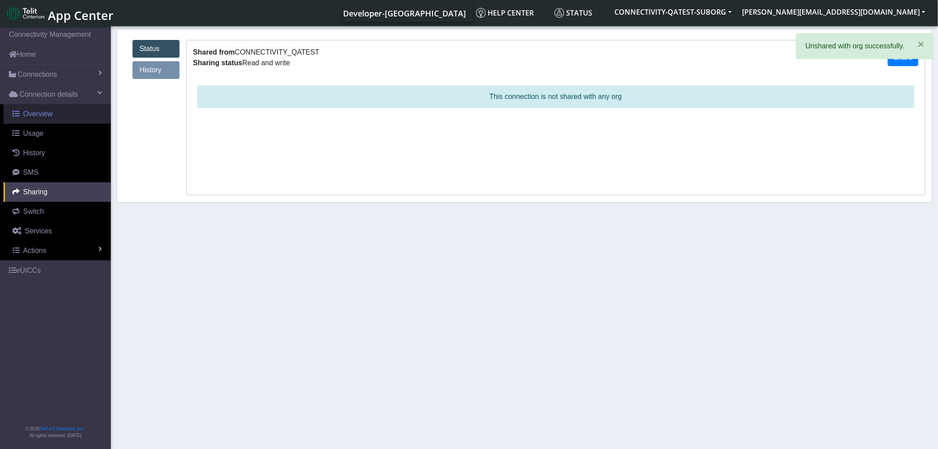
click at [46, 114] on span "Overview" at bounding box center [38, 114] width 30 height 8
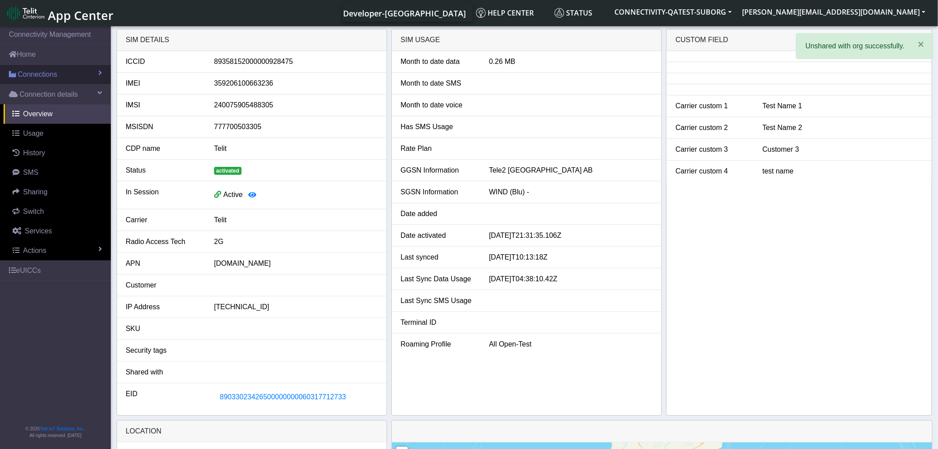
click at [45, 73] on span "Connections" at bounding box center [37, 74] width 39 height 11
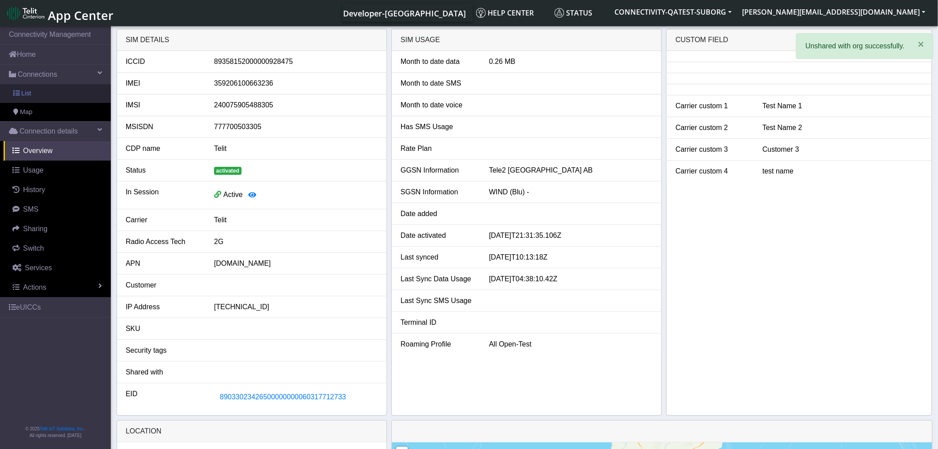
click at [39, 89] on link "List" at bounding box center [55, 93] width 111 height 19
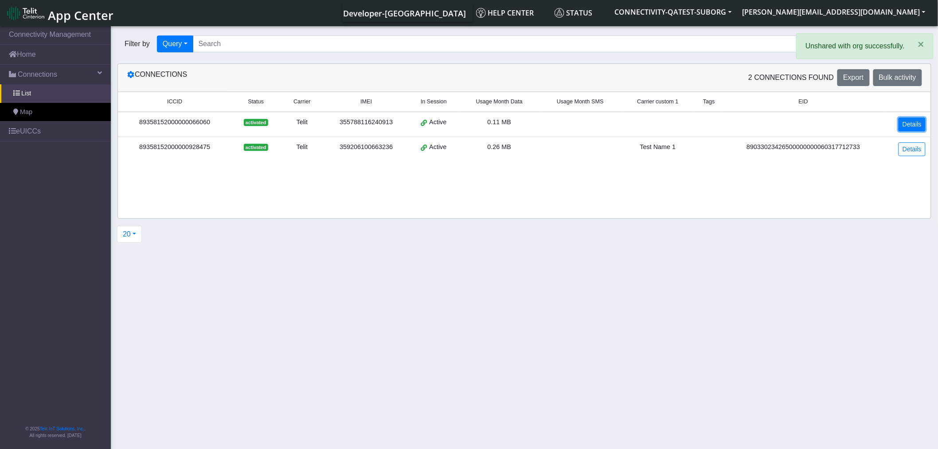
click at [905, 126] on link "Details" at bounding box center [912, 125] width 27 height 14
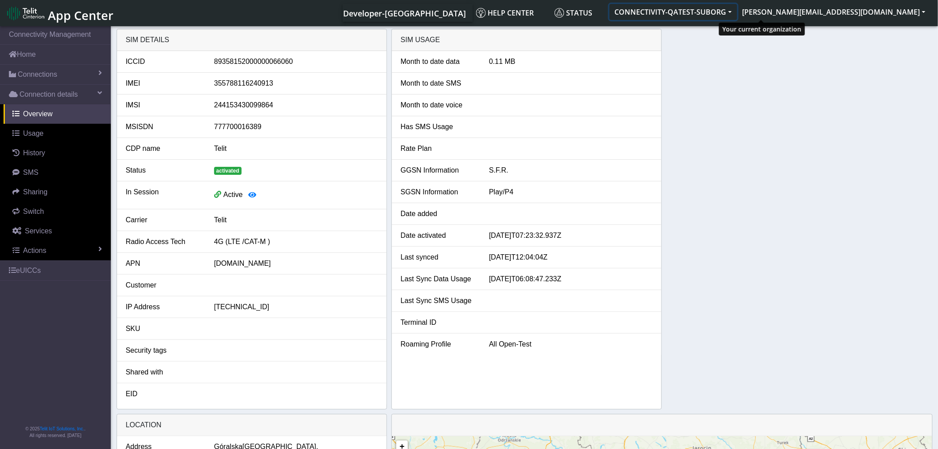
click at [738, 15] on button "CONNECTIVITY-QATEST-SUBORG" at bounding box center [674, 12] width 128 height 16
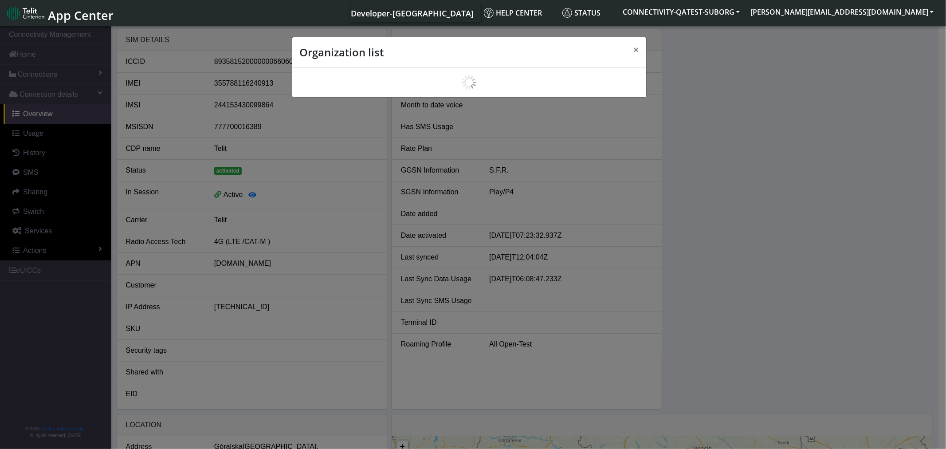
scroll to position [3, 0]
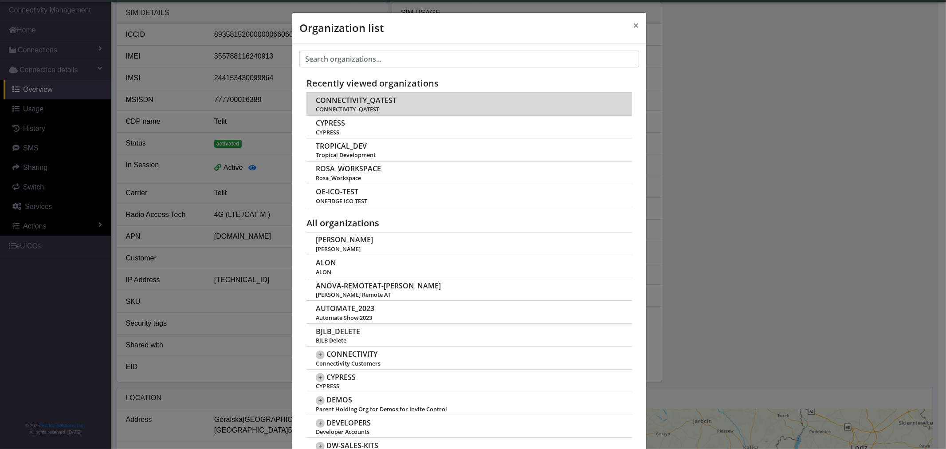
click at [348, 102] on span "CONNECTIVITY_QATEST" at bounding box center [356, 100] width 81 height 8
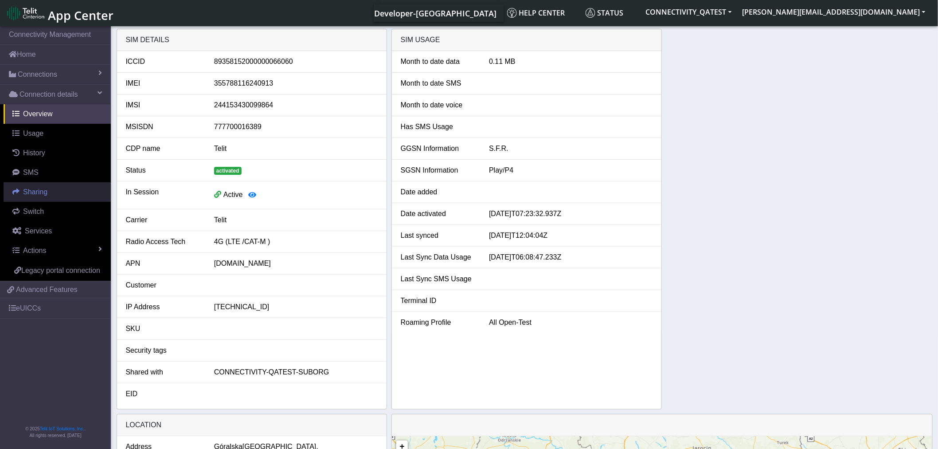
click at [29, 194] on span "Sharing" at bounding box center [35, 192] width 24 height 8
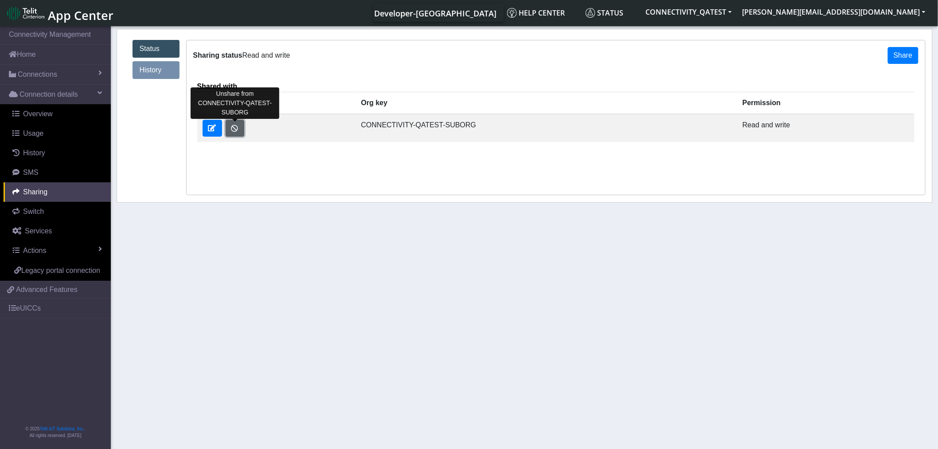
click at [241, 129] on button "button" at bounding box center [235, 128] width 19 height 17
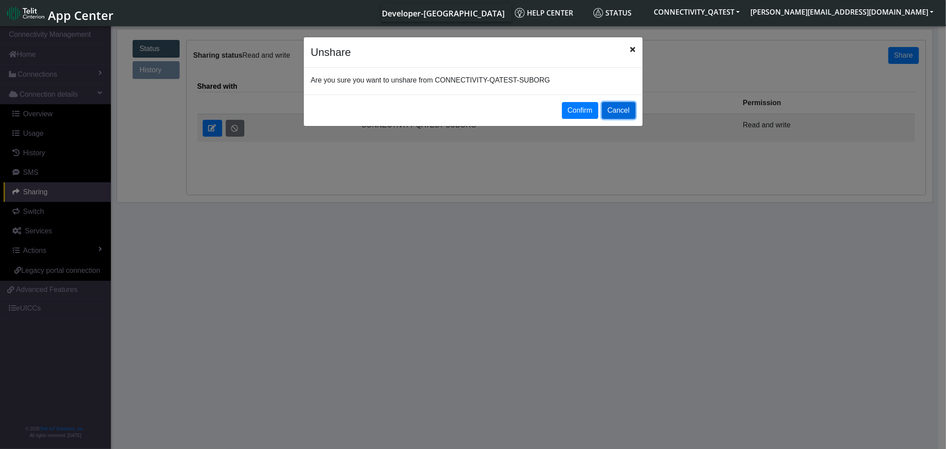
click at [618, 106] on button "Cancel" at bounding box center [619, 110] width 34 height 17
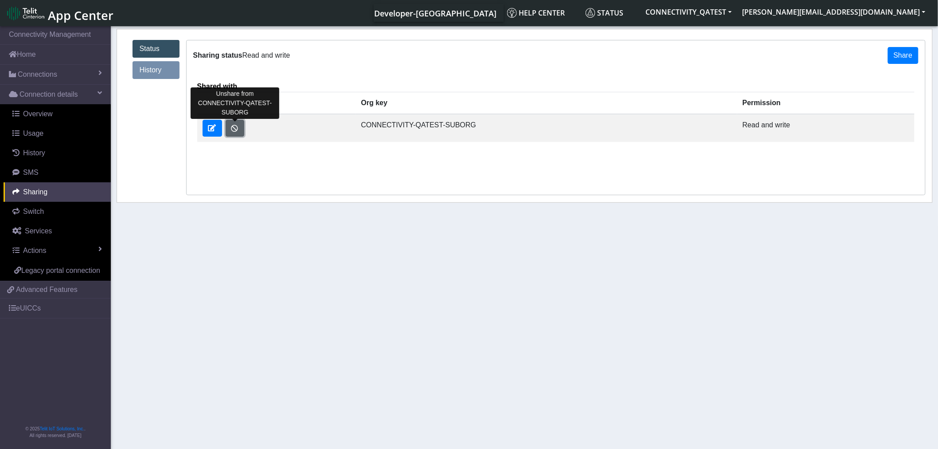
click at [237, 131] on button "button" at bounding box center [235, 128] width 19 height 17
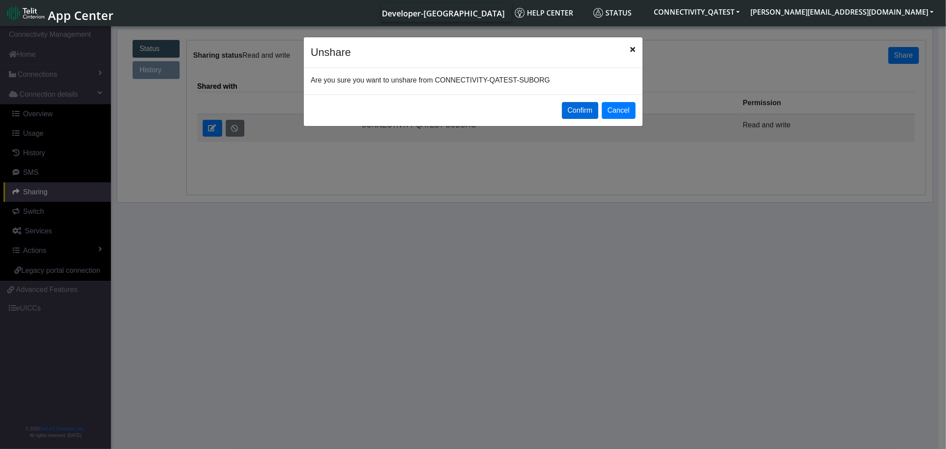
click at [588, 117] on button "Confirm" at bounding box center [580, 110] width 36 height 17
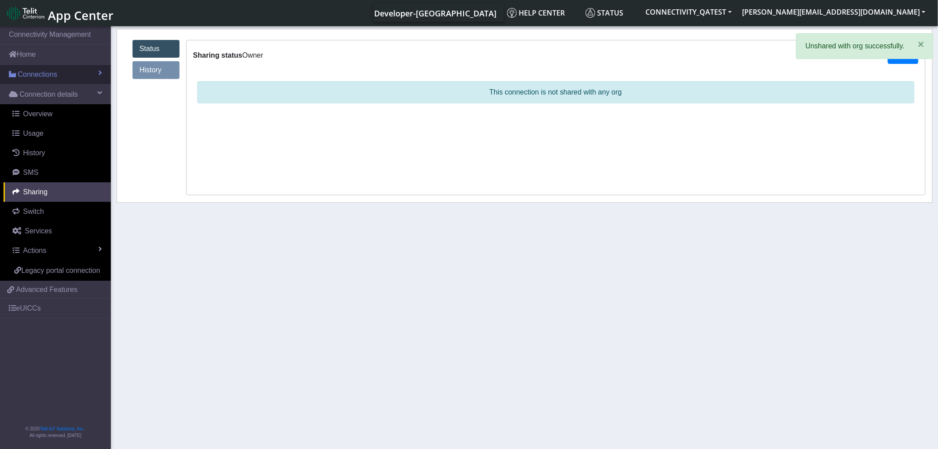
click at [47, 71] on span "Connections" at bounding box center [37, 74] width 39 height 11
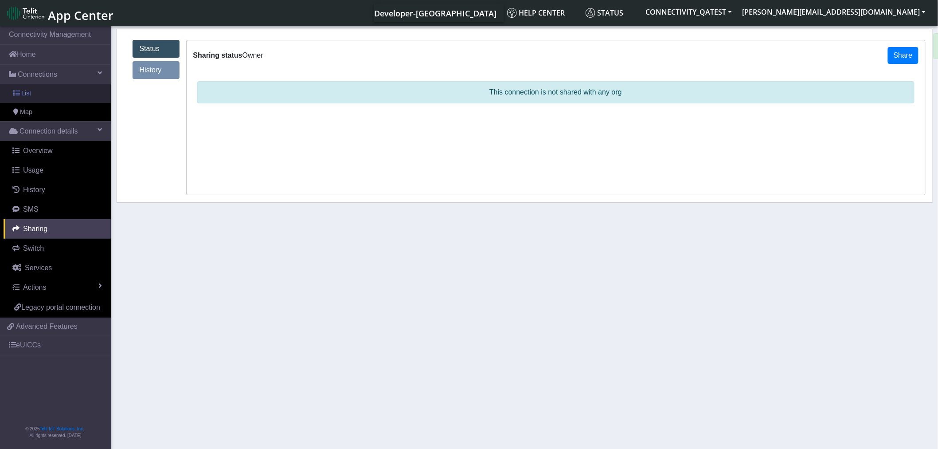
click at [42, 92] on link "List" at bounding box center [55, 93] width 111 height 19
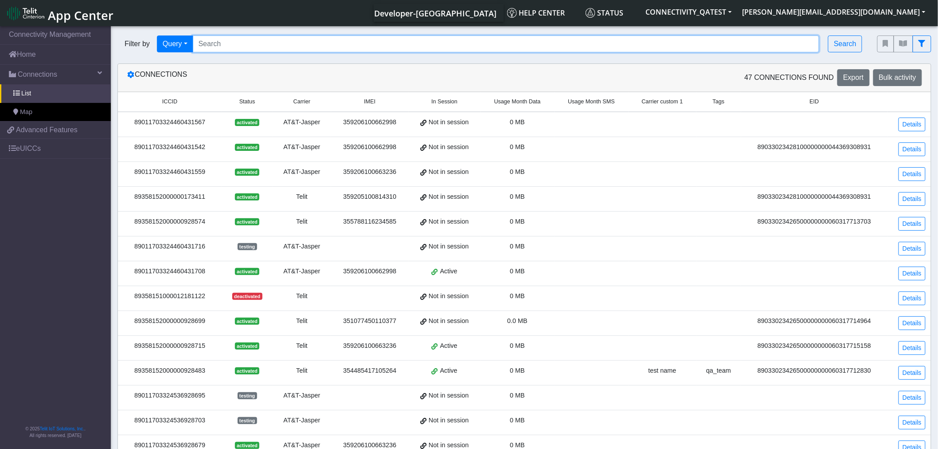
click at [258, 47] on input "Search..." at bounding box center [506, 43] width 627 height 17
paste input "89358152000000066060"
type input "89358152000000066060"
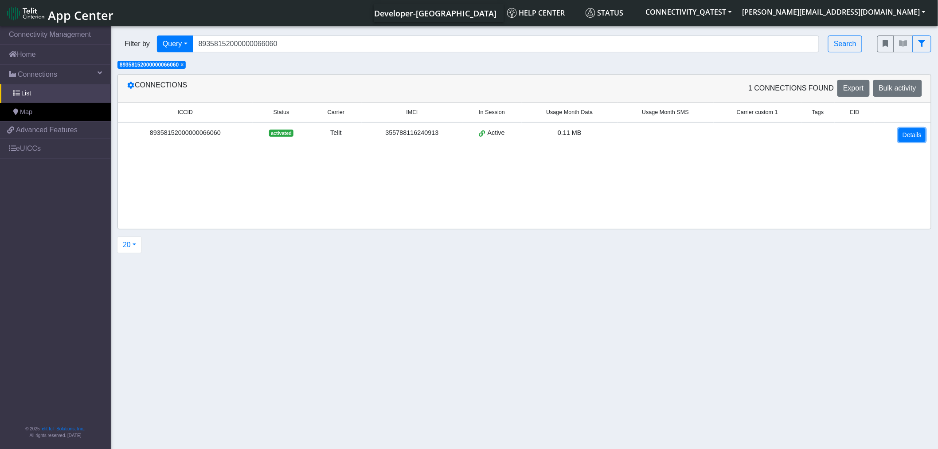
click at [915, 137] on link "Details" at bounding box center [912, 135] width 27 height 14
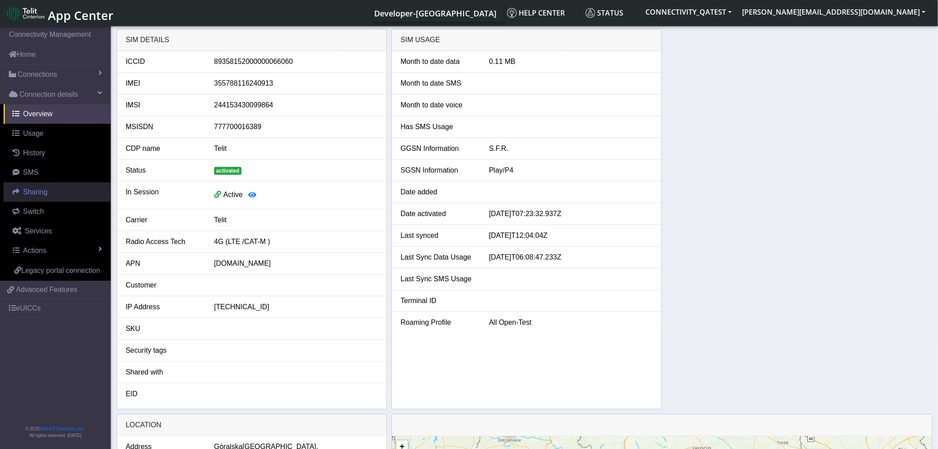
click at [30, 190] on span "Sharing" at bounding box center [35, 192] width 24 height 8
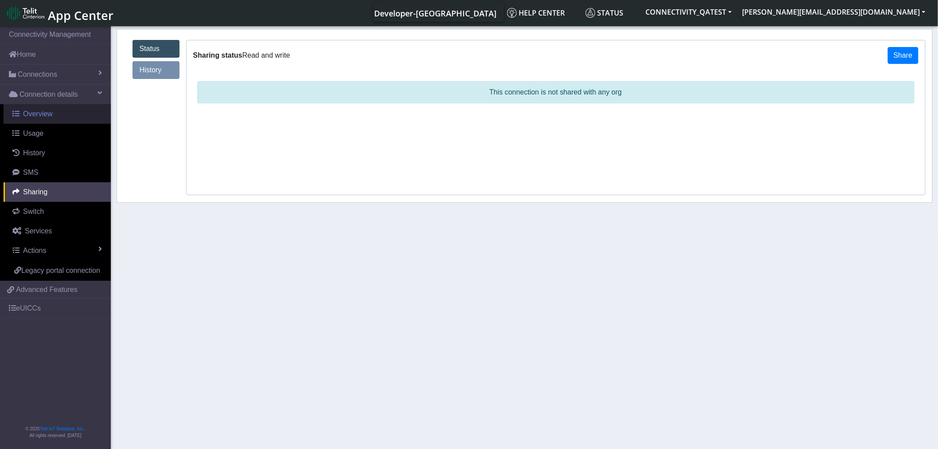
click at [25, 116] on span "Overview" at bounding box center [38, 114] width 30 height 8
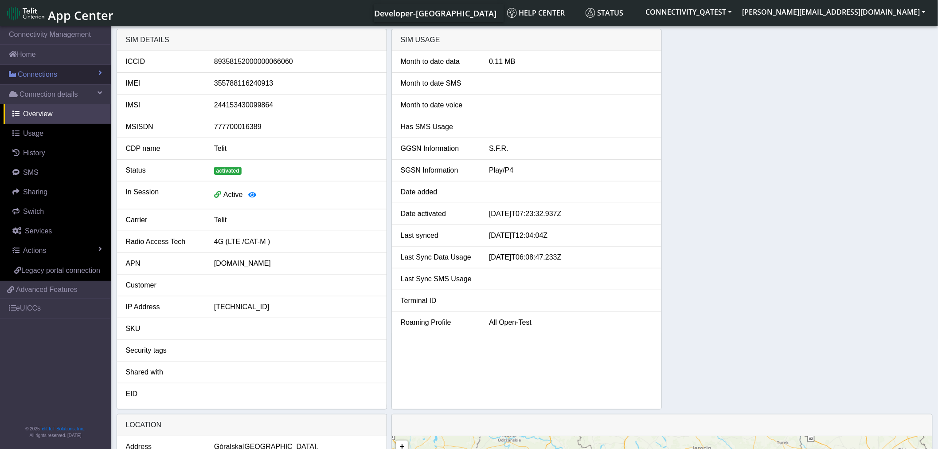
click at [47, 73] on span "Connections" at bounding box center [37, 74] width 39 height 11
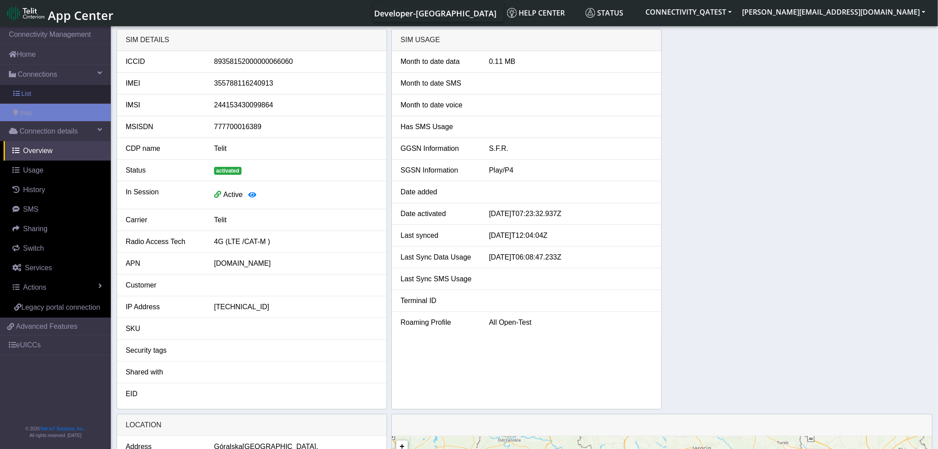
click at [43, 91] on link "List" at bounding box center [55, 94] width 111 height 19
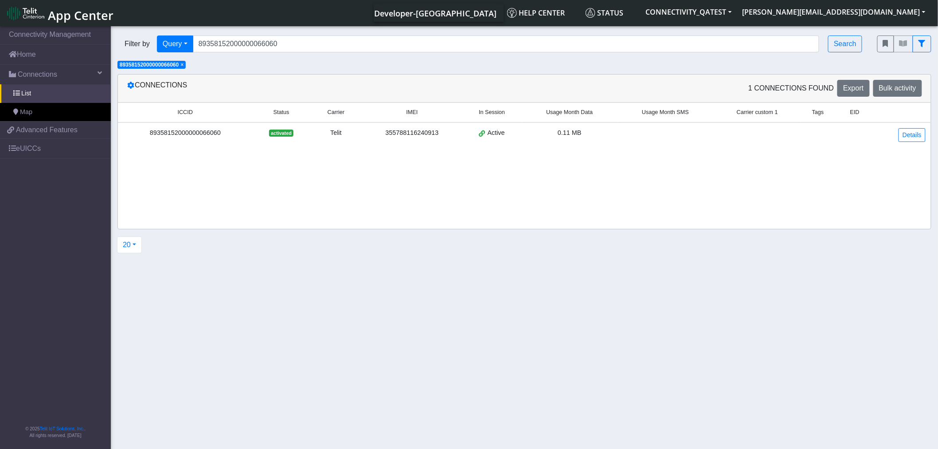
click at [186, 61] on span "× 89358152000000066060" at bounding box center [152, 65] width 68 height 8
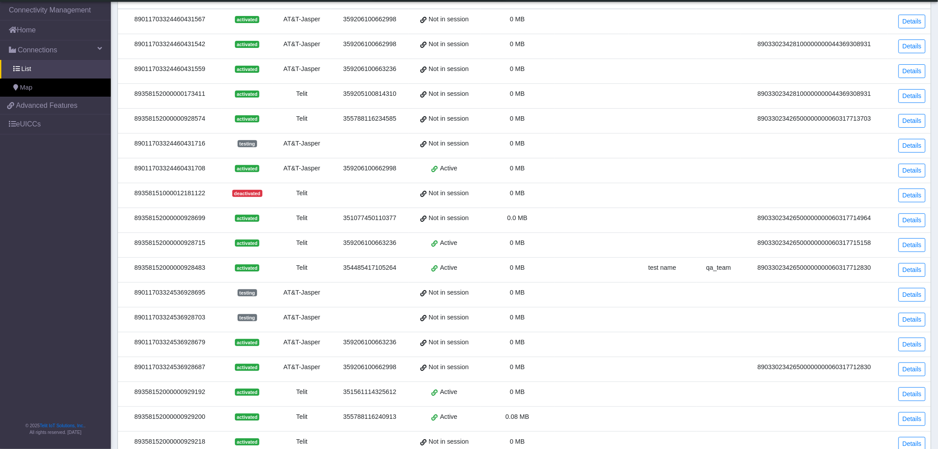
scroll to position [183, 0]
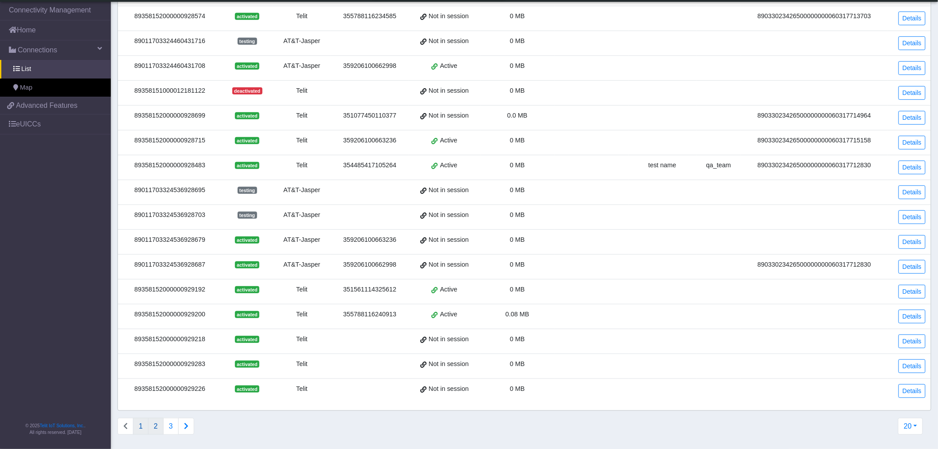
click at [162, 426] on button "2" at bounding box center [156, 426] width 16 height 17
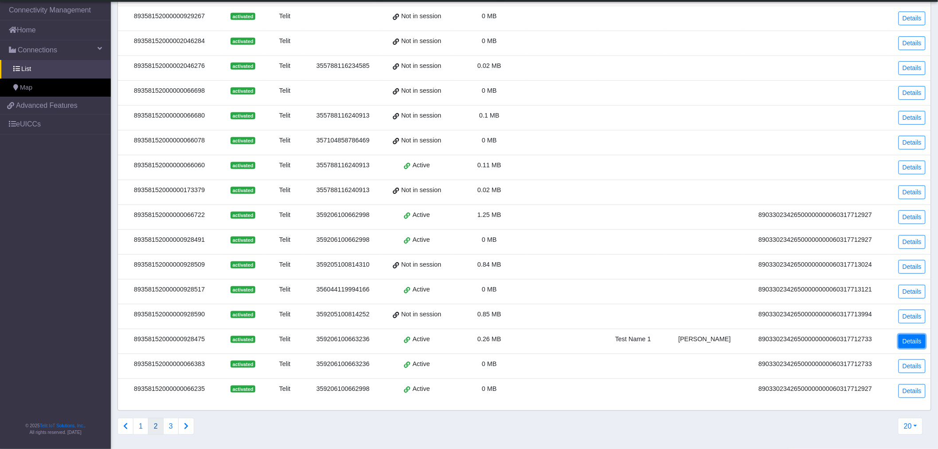
click at [905, 343] on link "Details" at bounding box center [912, 341] width 27 height 14
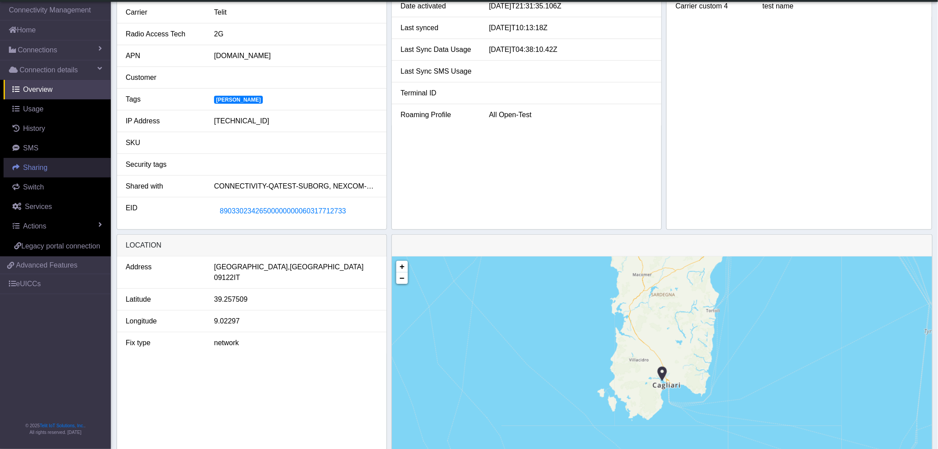
click at [53, 166] on link "Sharing" at bounding box center [57, 168] width 107 height 20
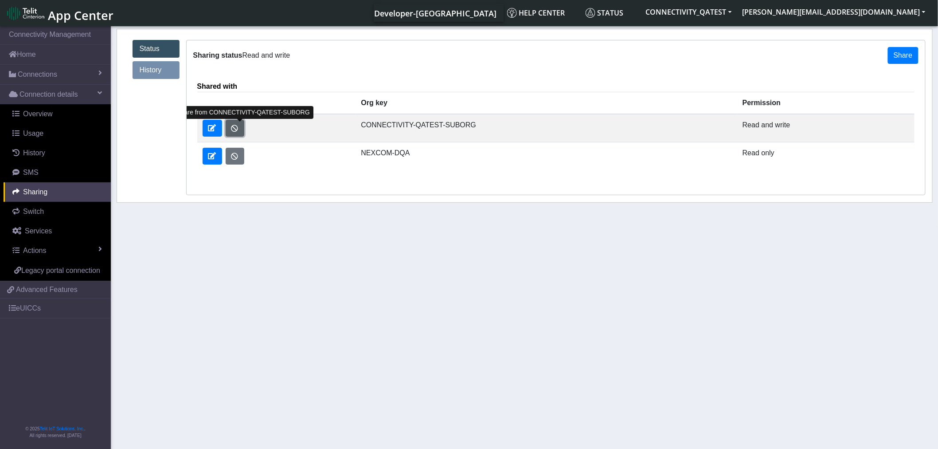
click at [235, 131] on button "button" at bounding box center [235, 128] width 19 height 17
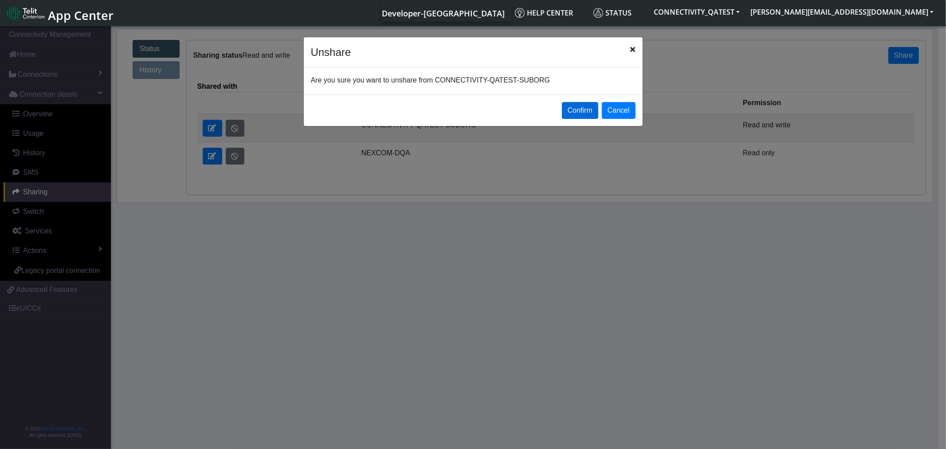
click at [584, 109] on button "Confirm" at bounding box center [580, 110] width 36 height 17
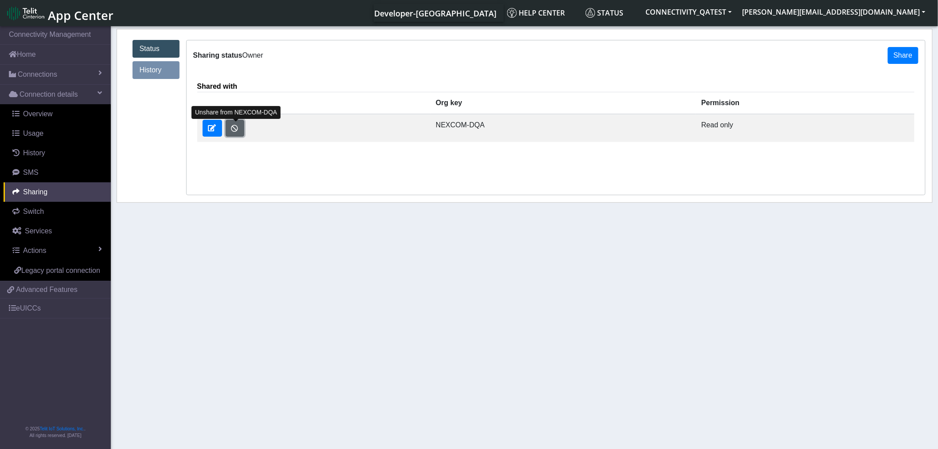
click at [230, 133] on button "button" at bounding box center [235, 128] width 19 height 17
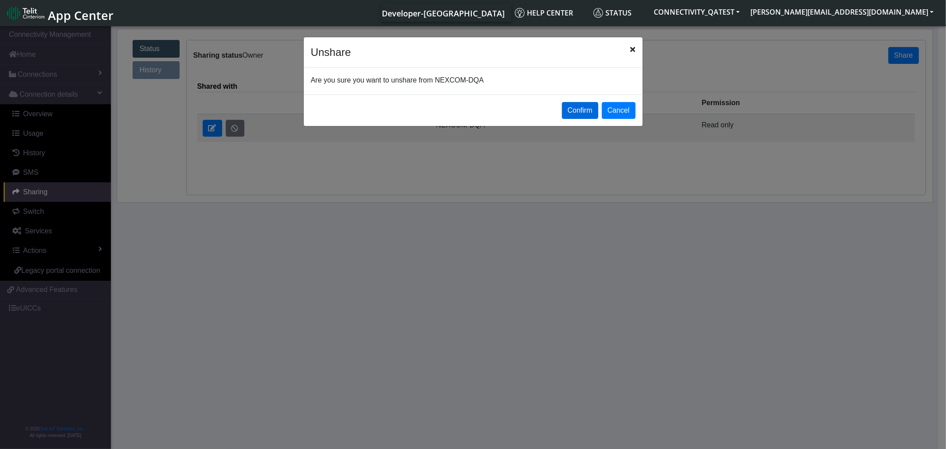
click at [575, 112] on button "Confirm" at bounding box center [580, 110] width 36 height 17
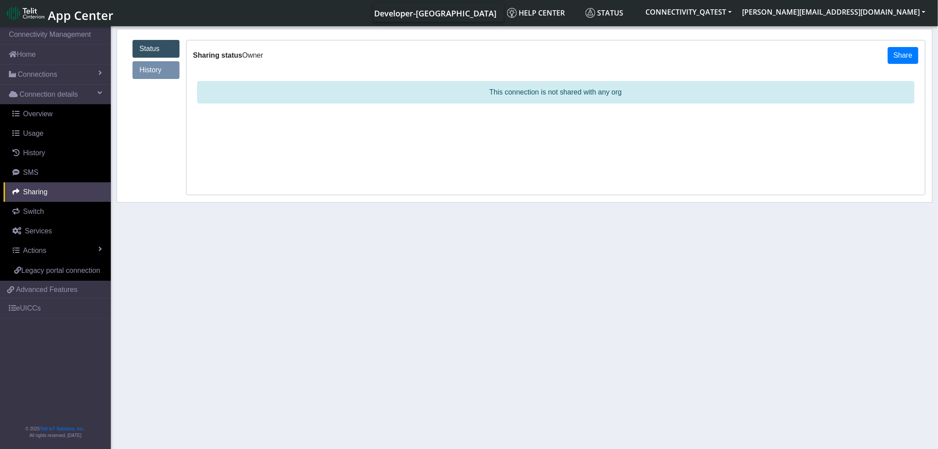
click at [153, 66] on link "History" at bounding box center [156, 70] width 47 height 18
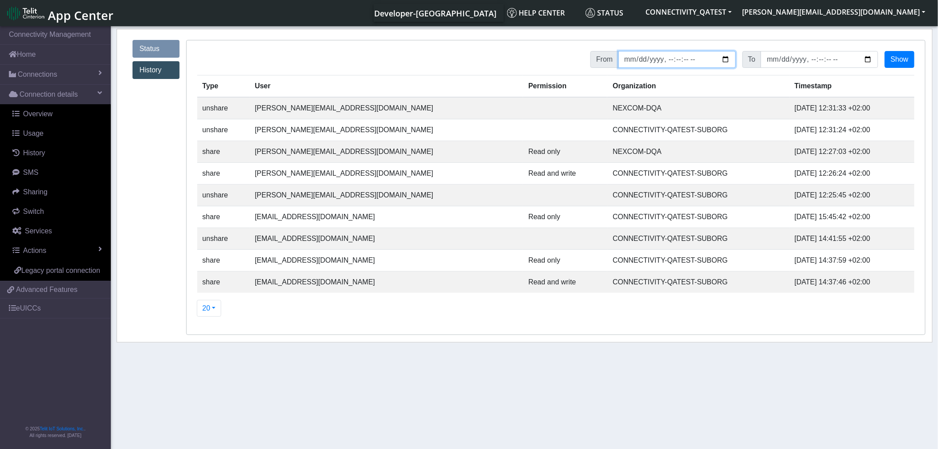
click at [725, 59] on input "datetime-local" at bounding box center [678, 59] width 118 height 17
click at [726, 59] on input "datetime-local" at bounding box center [678, 59] width 118 height 17
click at [867, 63] on input "datetime-local" at bounding box center [820, 59] width 118 height 17
click at [900, 55] on button "Show" at bounding box center [899, 59] width 29 height 17
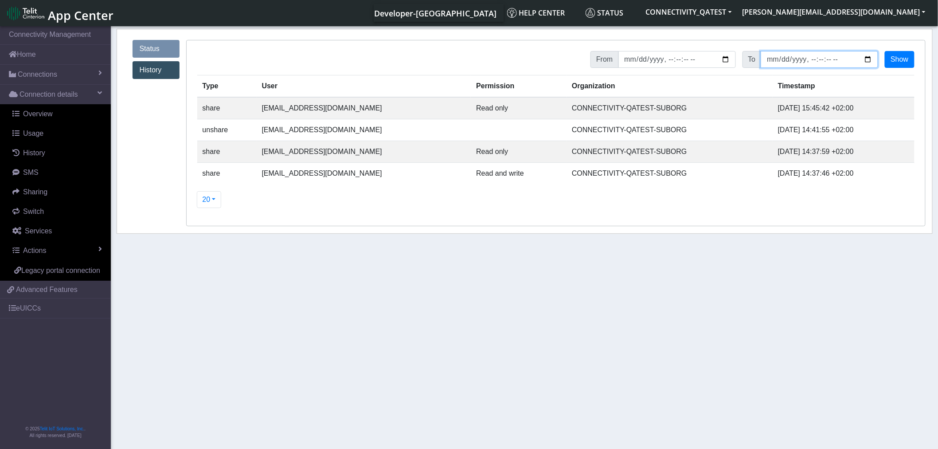
click at [871, 60] on input "datetime-local" at bounding box center [820, 59] width 118 height 17
type input "2025-10-13T23:59:59"
click at [900, 65] on button "Show" at bounding box center [899, 59] width 29 height 17
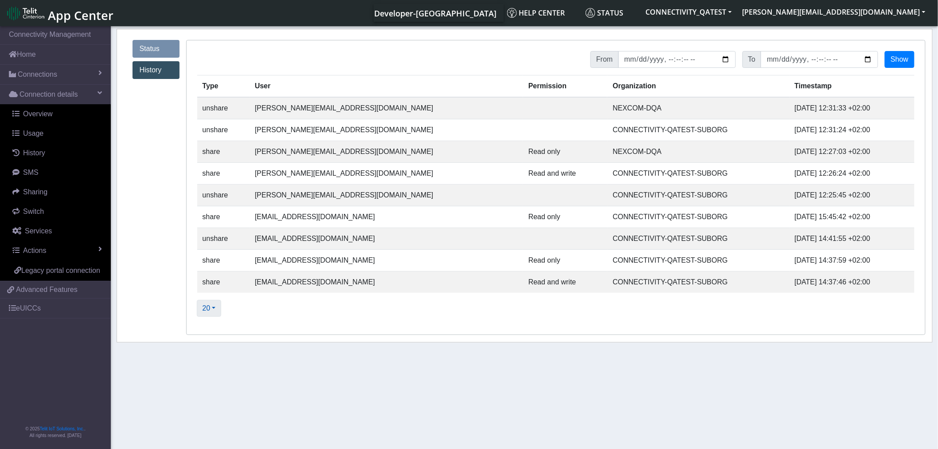
click at [213, 308] on button "20" at bounding box center [209, 308] width 25 height 17
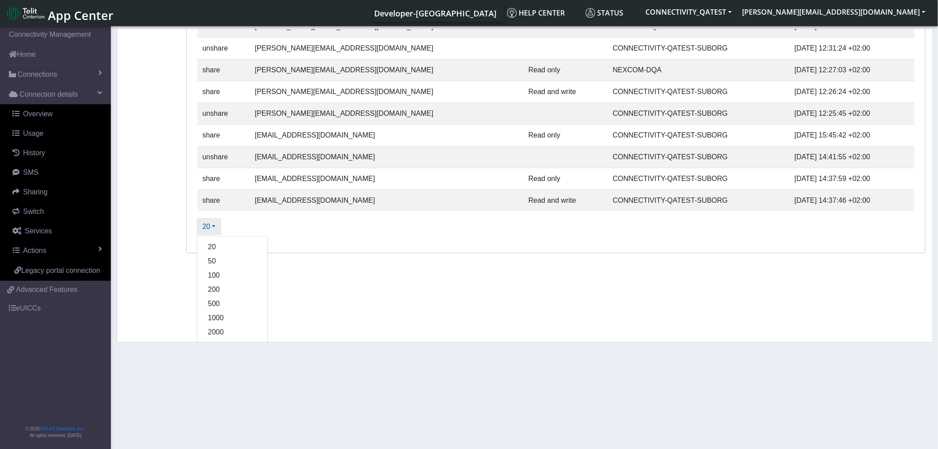
scroll to position [82, 0]
click at [226, 284] on button "200" at bounding box center [232, 289] width 70 height 14
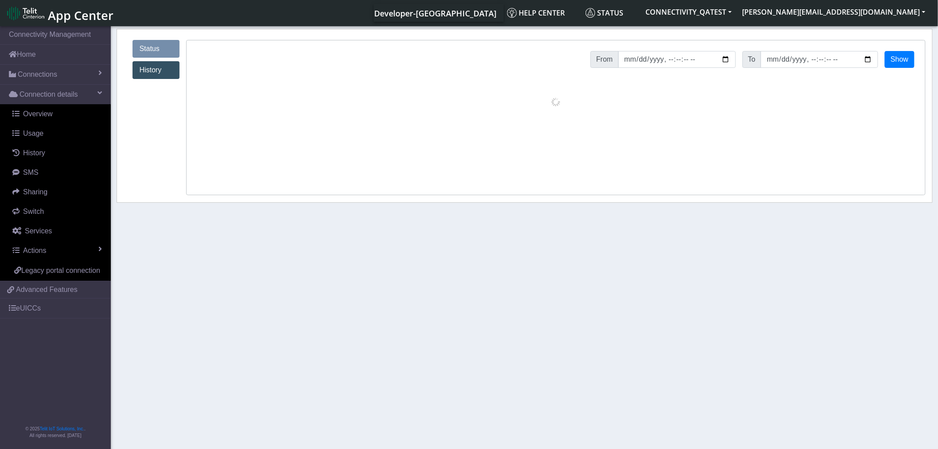
scroll to position [0, 0]
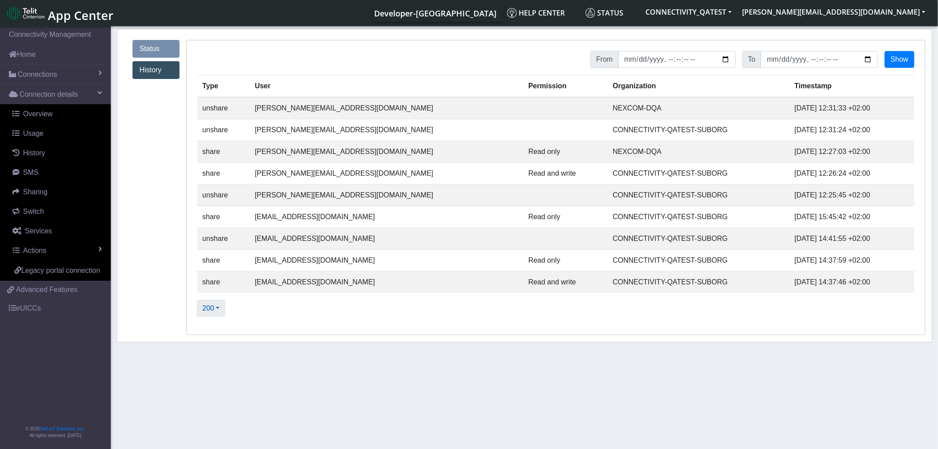
click at [209, 306] on button "200" at bounding box center [211, 308] width 29 height 17
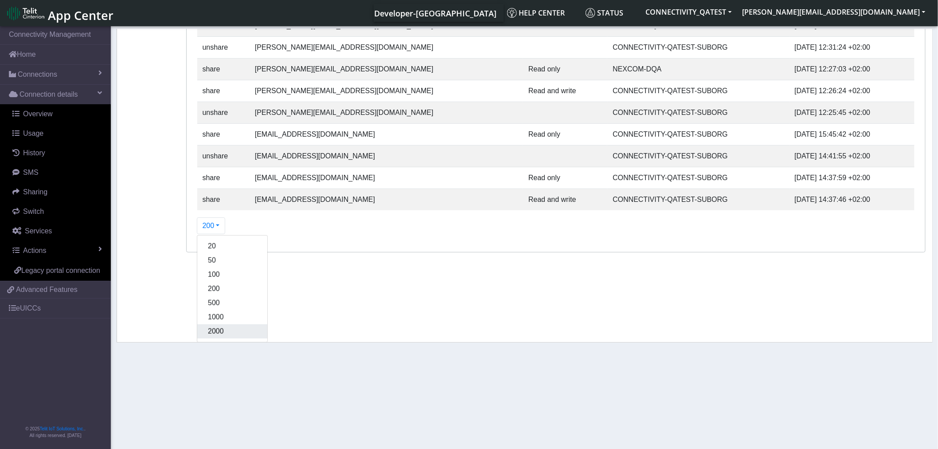
click at [219, 332] on button "2000" at bounding box center [232, 331] width 70 height 14
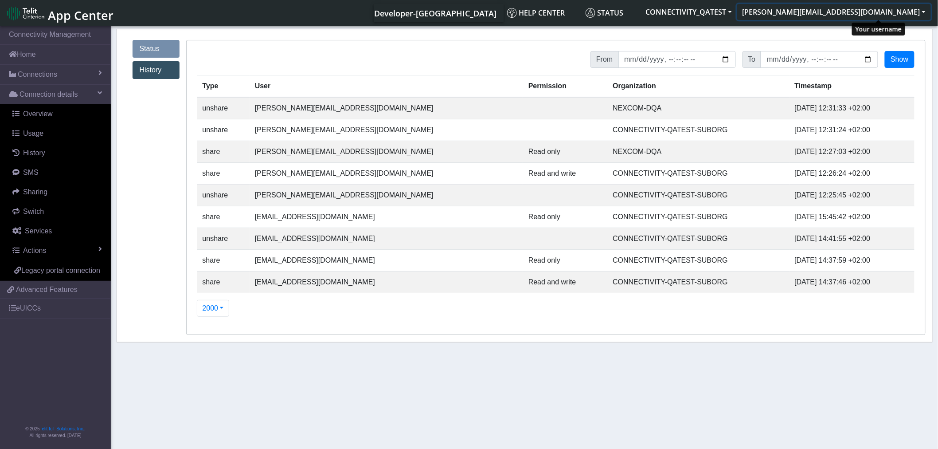
click at [898, 9] on button "rosamaria.loru@telit.com" at bounding box center [835, 12] width 194 height 16
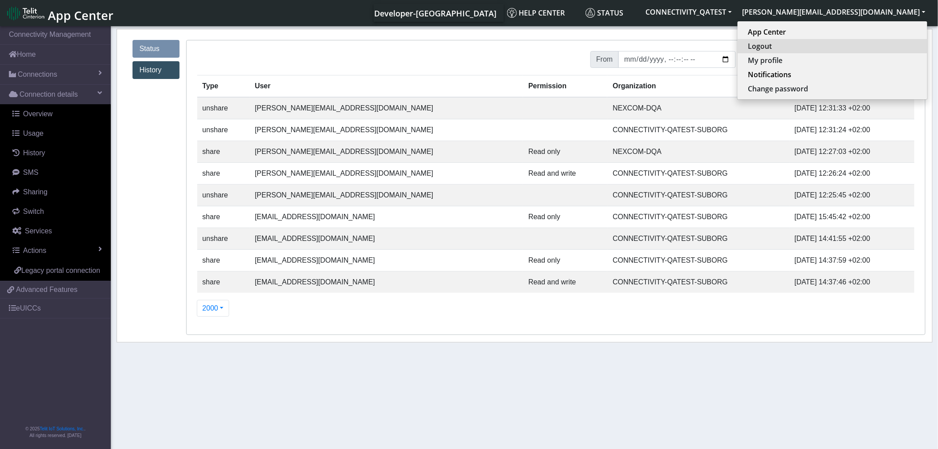
click at [842, 49] on button "Logout" at bounding box center [833, 46] width 190 height 14
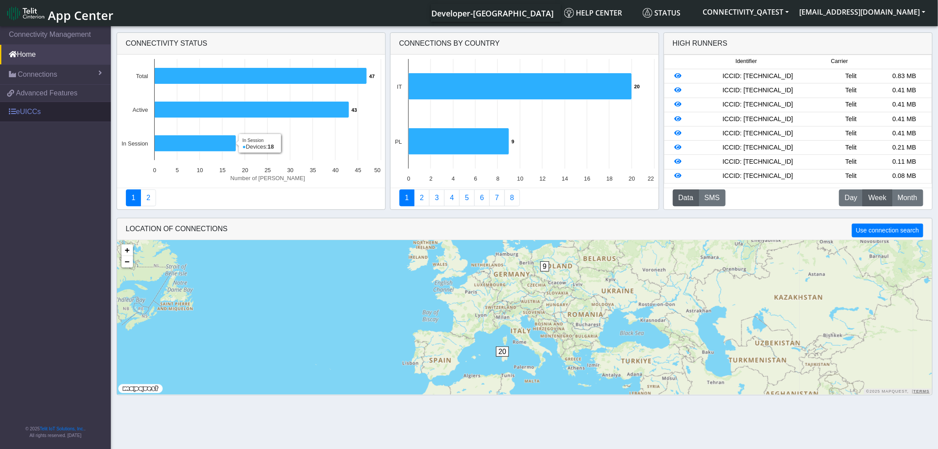
click at [31, 114] on link "eUICCs" at bounding box center [55, 112] width 111 height 20
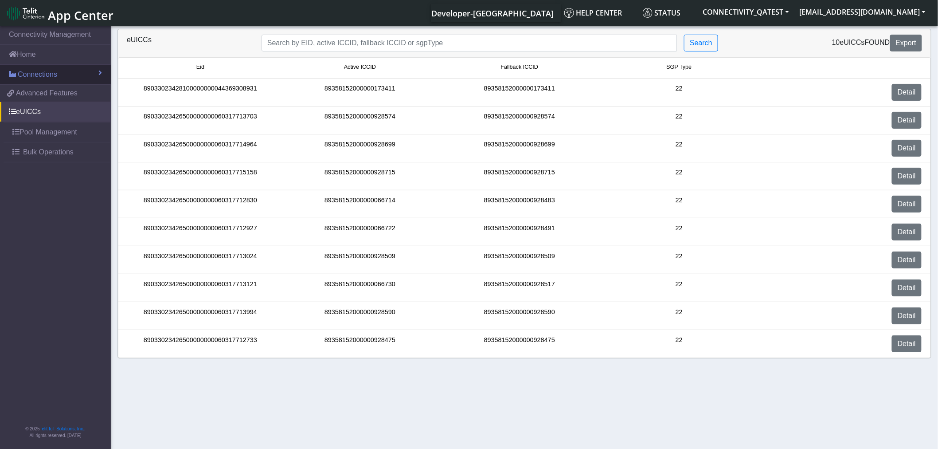
click at [28, 77] on span "Connections" at bounding box center [37, 74] width 39 height 11
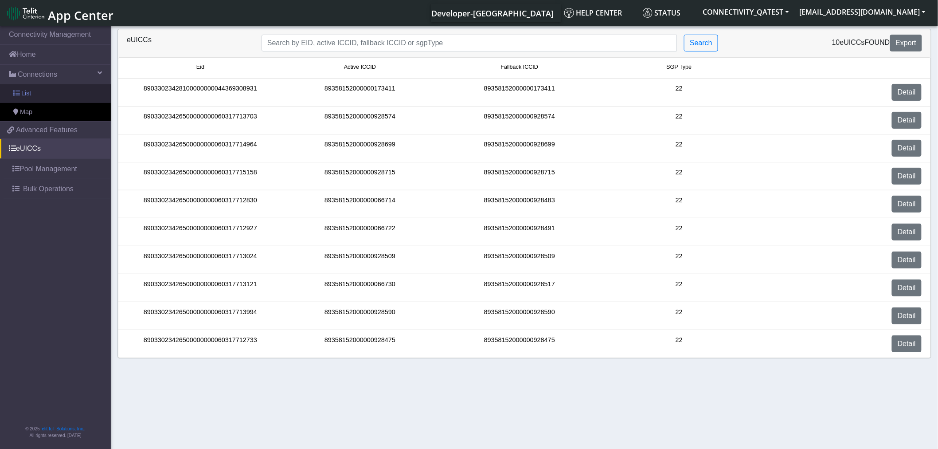
click at [28, 94] on span "List" at bounding box center [26, 94] width 10 height 10
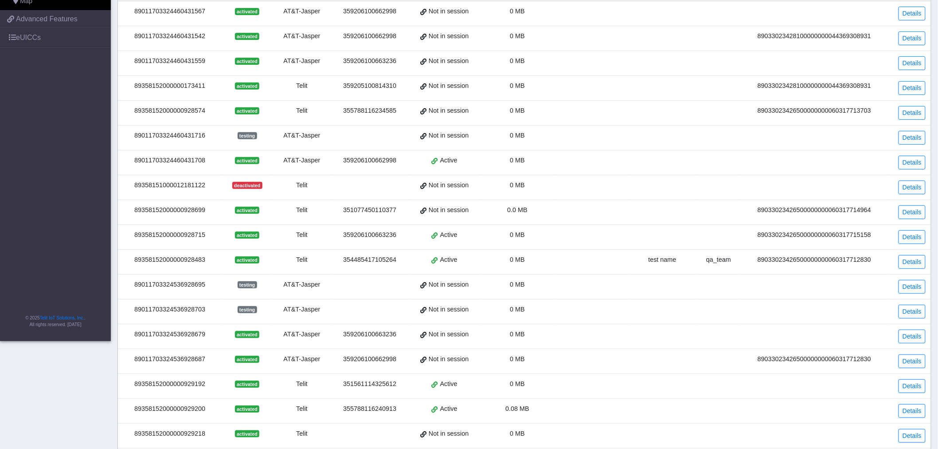
scroll to position [183, 0]
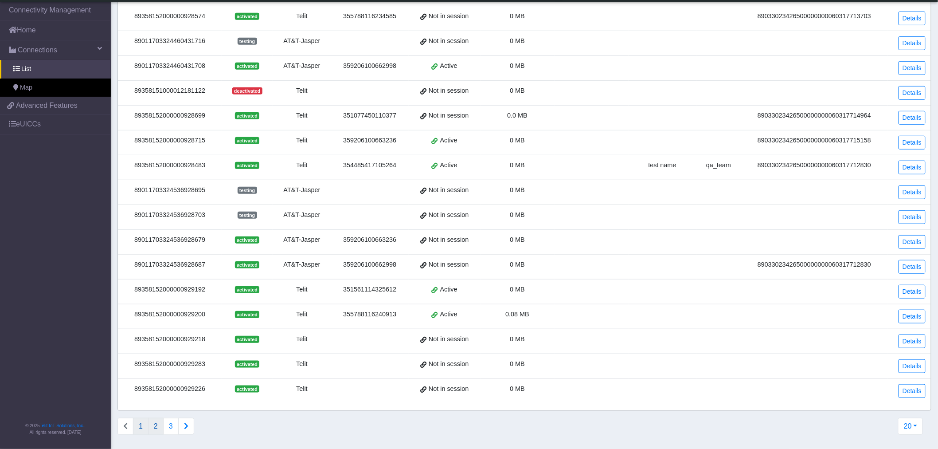
click at [151, 425] on button "2" at bounding box center [156, 426] width 16 height 17
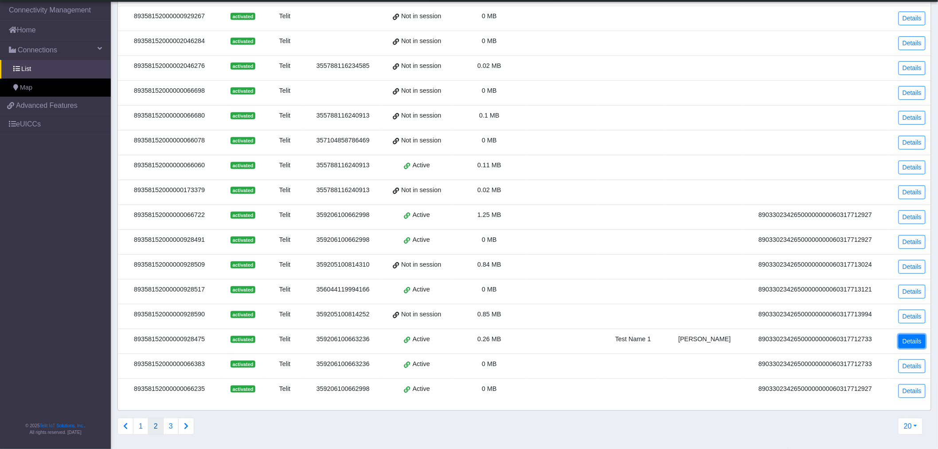
click at [913, 336] on link "Details" at bounding box center [912, 341] width 27 height 14
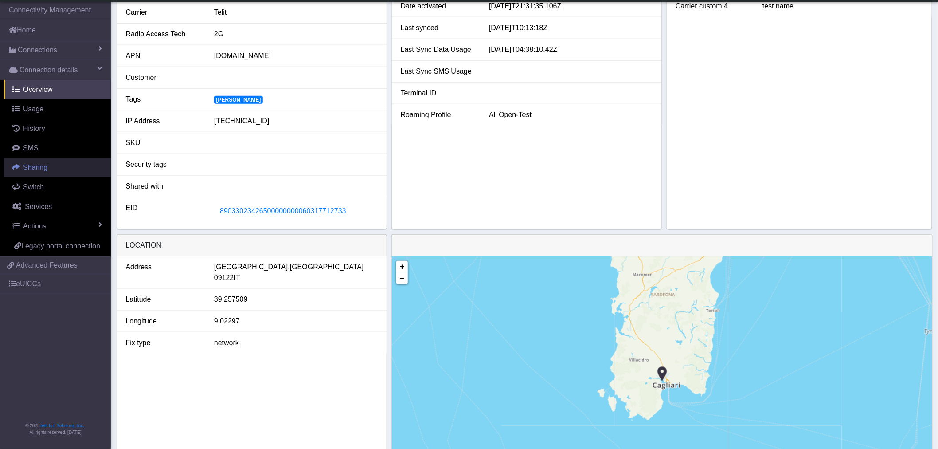
click at [24, 167] on span "Sharing" at bounding box center [35, 168] width 24 height 8
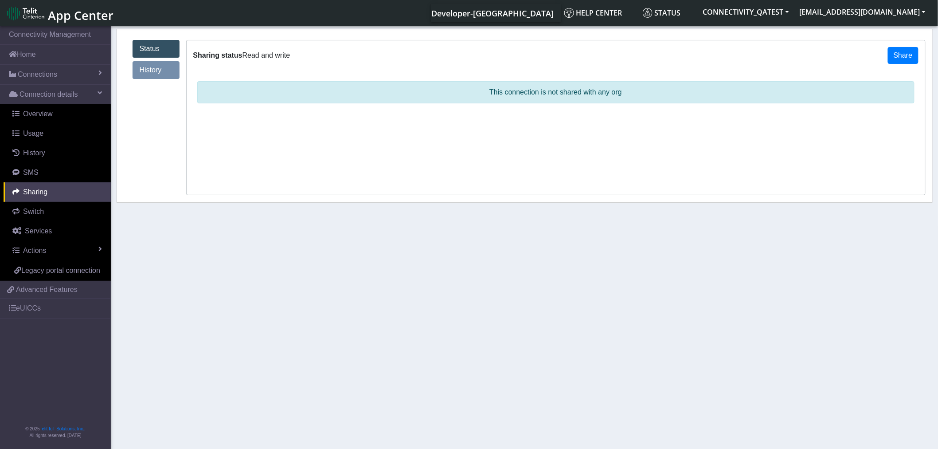
click at [163, 72] on link "History" at bounding box center [156, 70] width 47 height 18
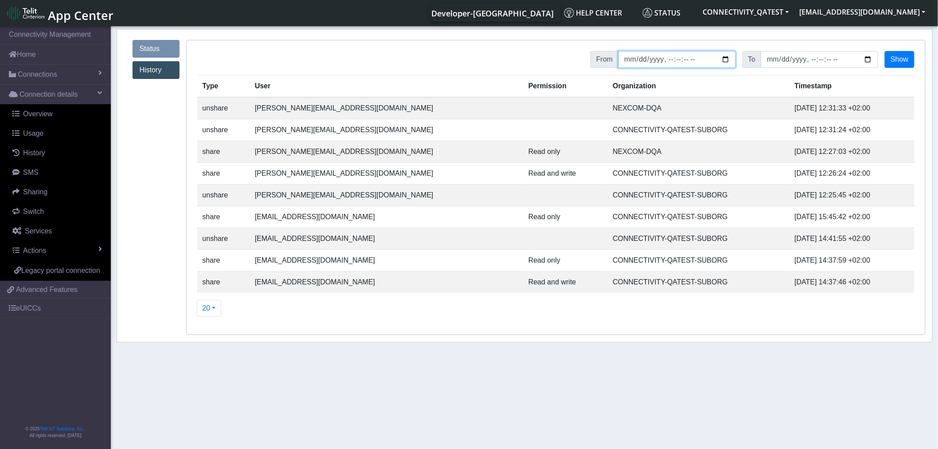
click at [724, 58] on input "datetime-local" at bounding box center [678, 59] width 118 height 17
click at [900, 59] on button "Show" at bounding box center [899, 59] width 29 height 17
click at [728, 59] on input "datetime-local" at bounding box center [678, 59] width 118 height 17
click at [896, 61] on button "Show" at bounding box center [899, 59] width 29 height 17
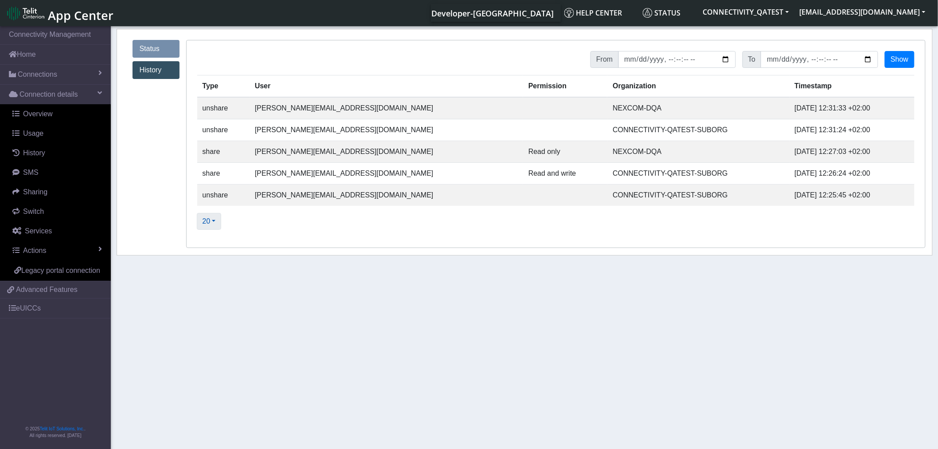
click at [212, 224] on button "20" at bounding box center [209, 221] width 25 height 17
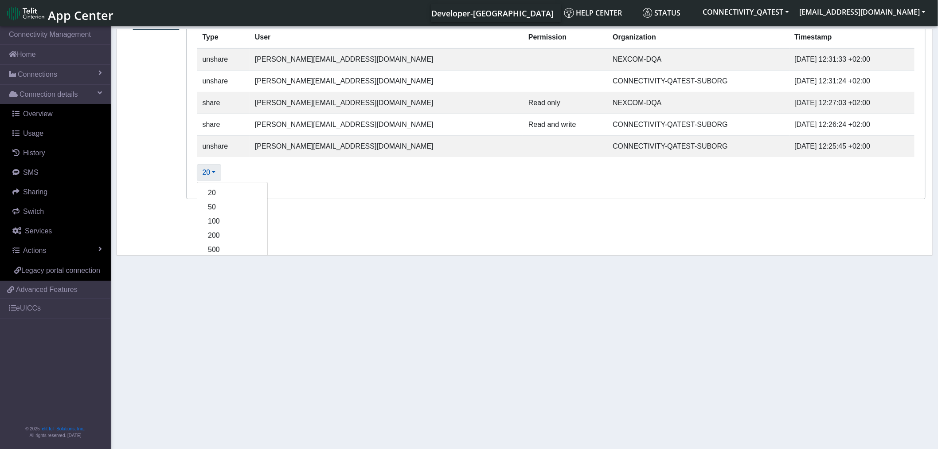
scroll to position [83, 0]
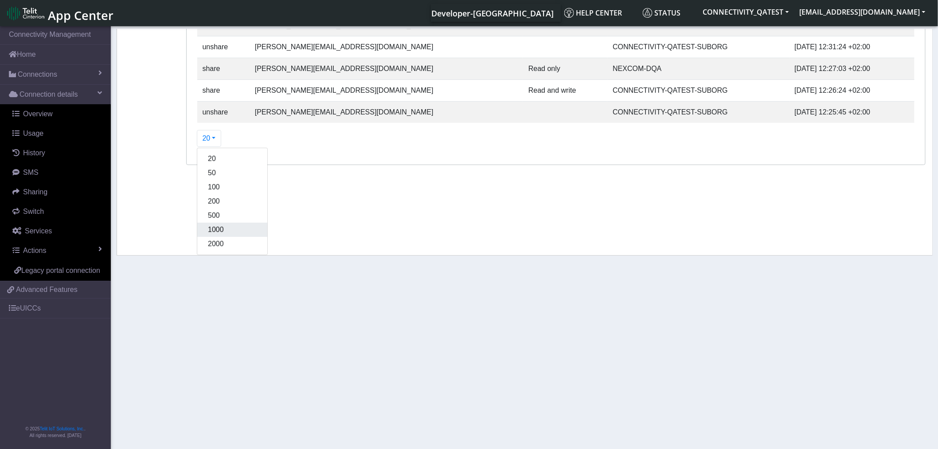
click at [227, 228] on button "1000" at bounding box center [232, 230] width 70 height 14
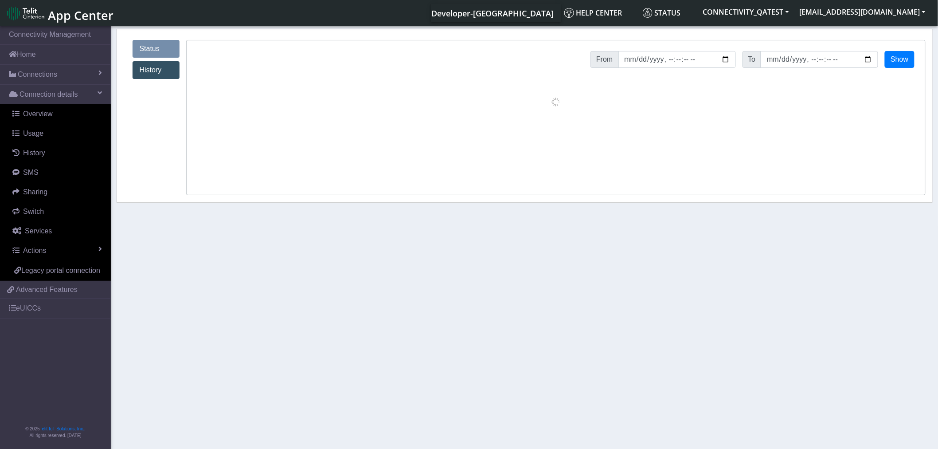
scroll to position [0, 0]
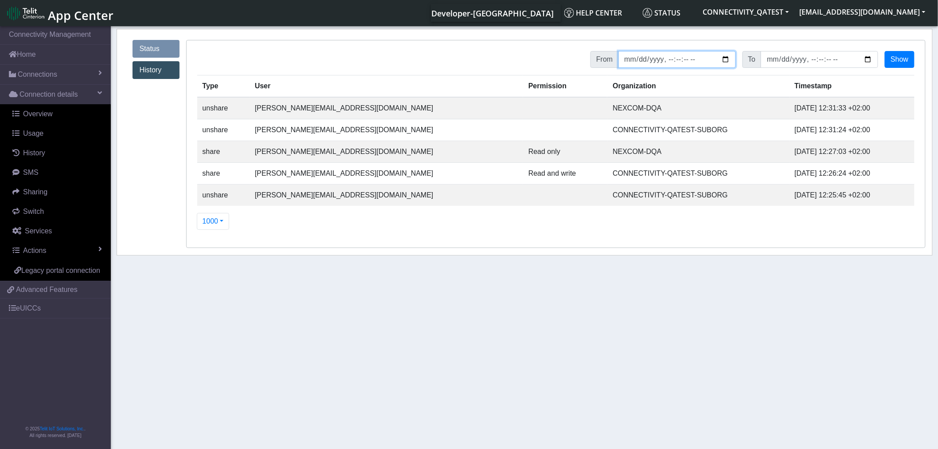
click at [726, 58] on input "datetime-local" at bounding box center [678, 59] width 118 height 17
type input "2025-09-17T14:02"
click at [910, 59] on button "Show" at bounding box center [899, 59] width 29 height 17
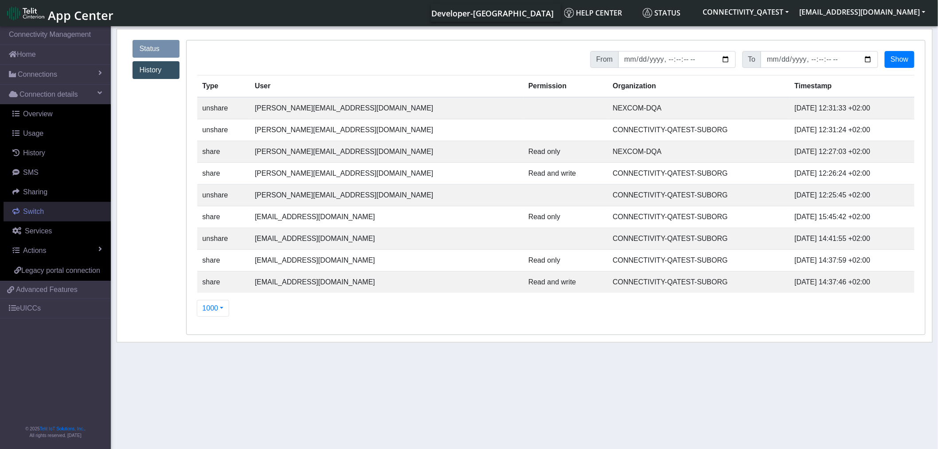
click at [33, 215] on span "Switch" at bounding box center [33, 212] width 21 height 8
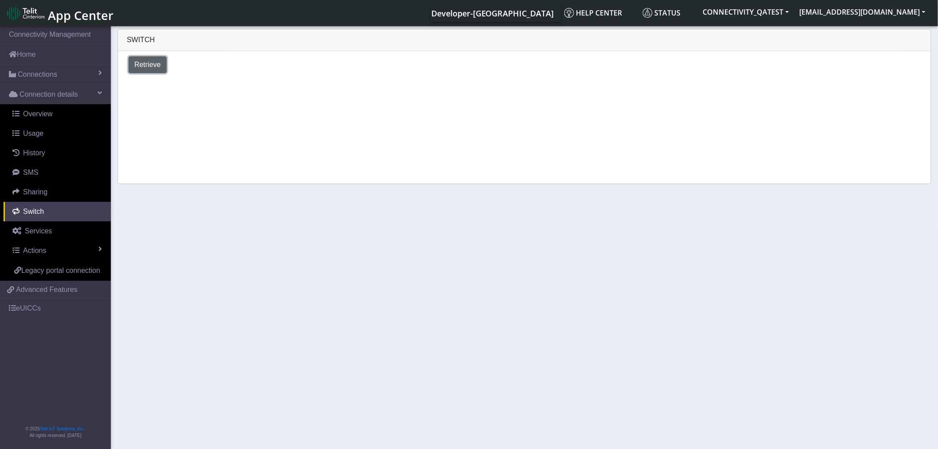
click at [145, 66] on span "Retrieve" at bounding box center [147, 65] width 27 height 8
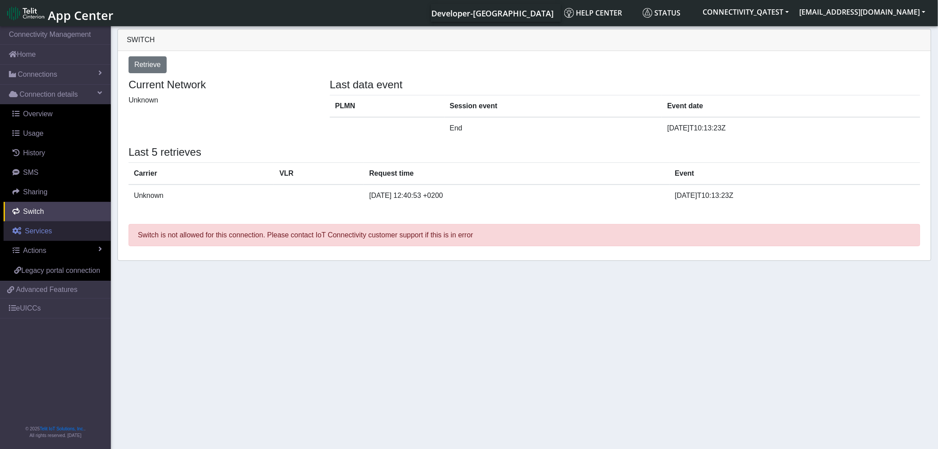
click at [39, 232] on span "Services" at bounding box center [38, 231] width 27 height 8
select select "2: 6"
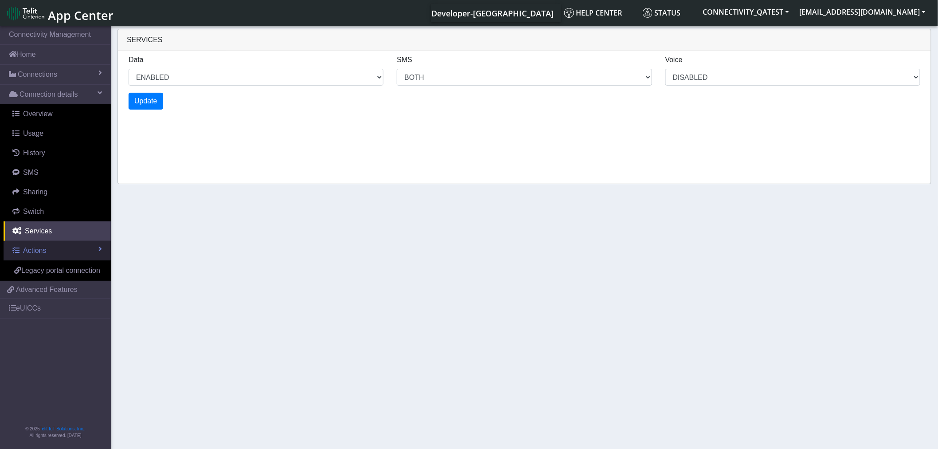
click at [31, 258] on link "Actions" at bounding box center [57, 251] width 107 height 20
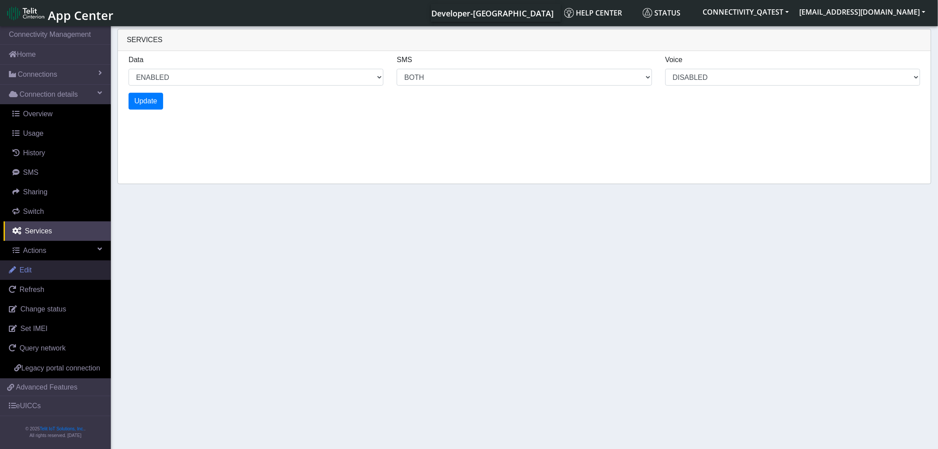
click at [41, 269] on link "Edit" at bounding box center [55, 270] width 111 height 20
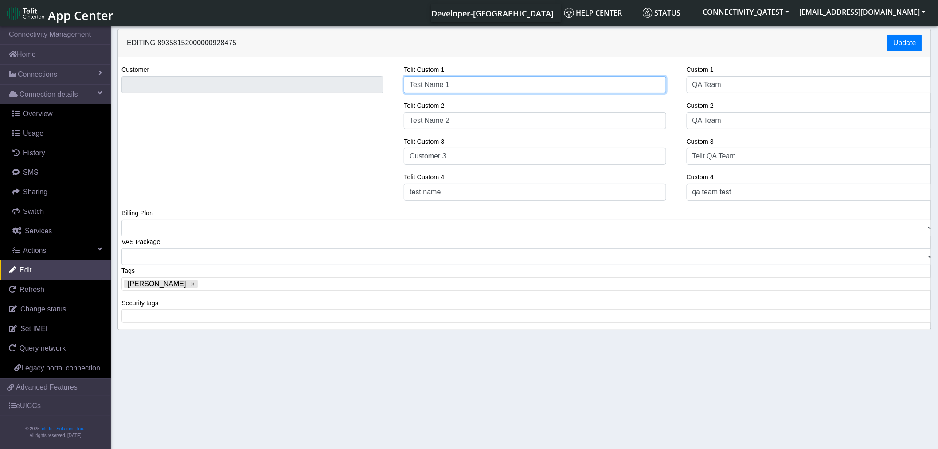
click at [491, 90] on input "Test Name 1" at bounding box center [535, 84] width 262 height 17
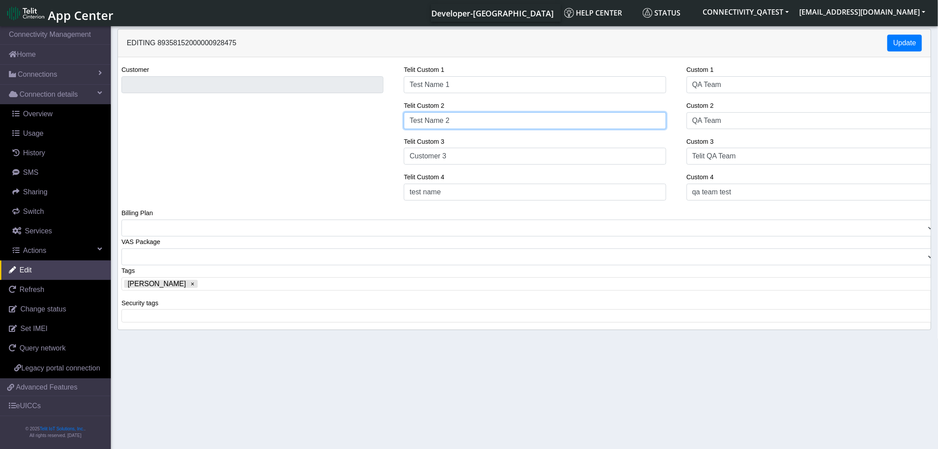
click at [473, 113] on input "Test Name 2" at bounding box center [535, 120] width 262 height 17
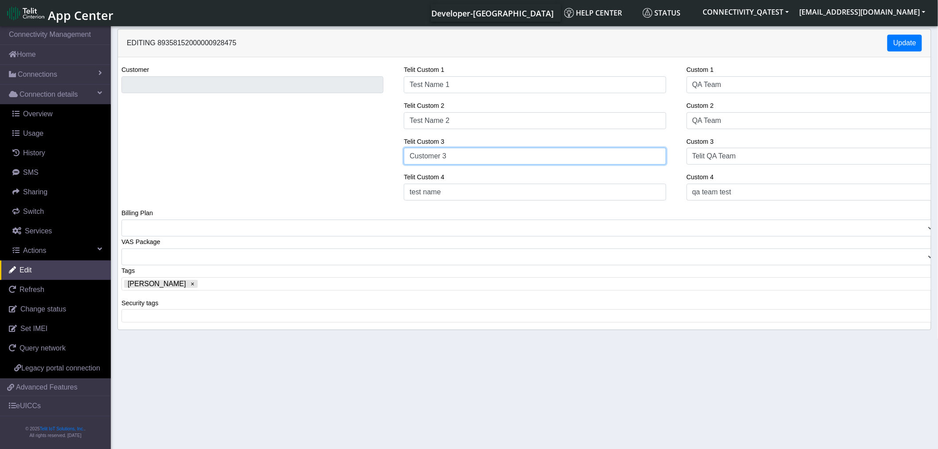
click at [453, 160] on input "Customer 3" at bounding box center [535, 156] width 262 height 17
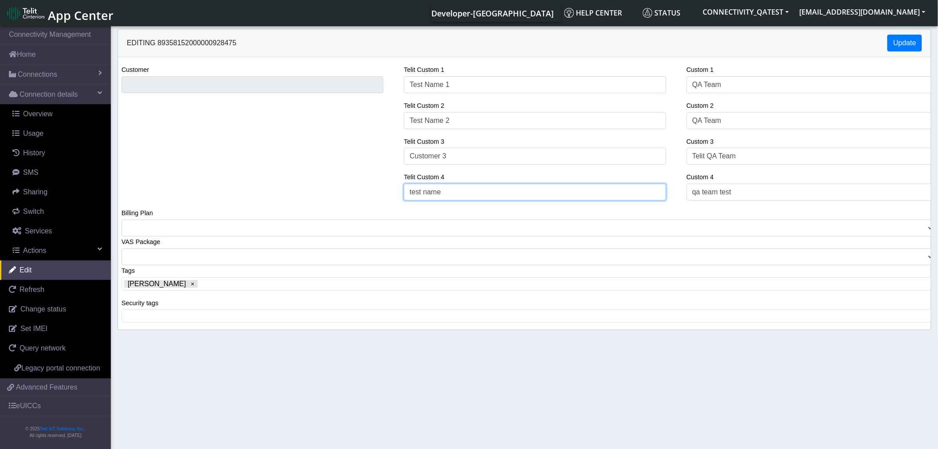
drag, startPoint x: 446, startPoint y: 193, endPoint x: 438, endPoint y: 196, distance: 8.4
click at [446, 193] on input "test name" at bounding box center [535, 192] width 262 height 17
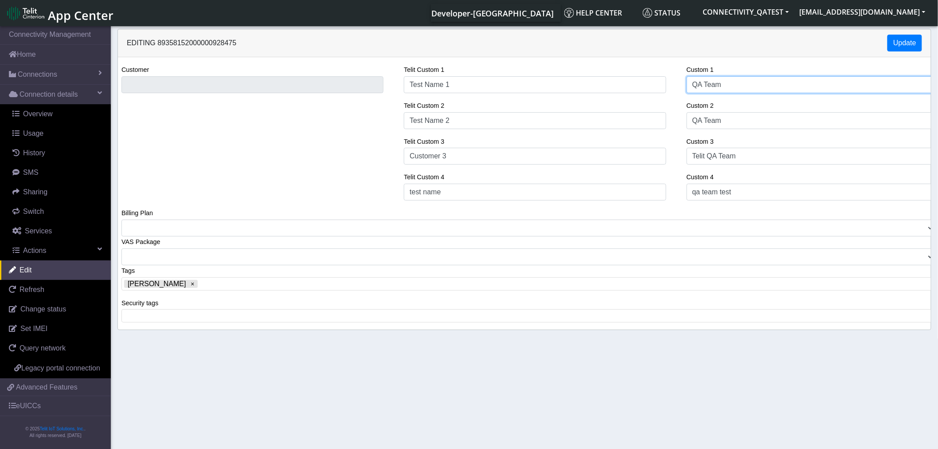
drag, startPoint x: 750, startPoint y: 82, endPoint x: 738, endPoint y: 105, distance: 25.8
click at [750, 82] on input "QA Team" at bounding box center [818, 84] width 262 height 17
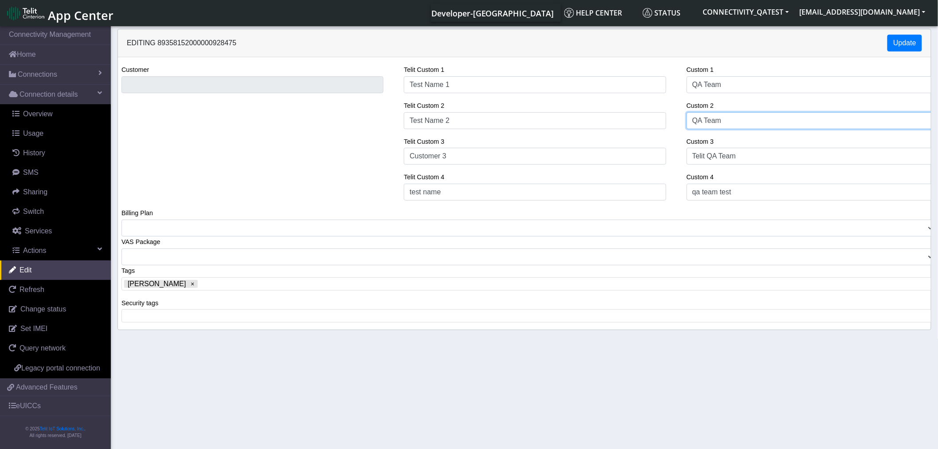
click at [729, 118] on input "QA Team" at bounding box center [818, 120] width 262 height 17
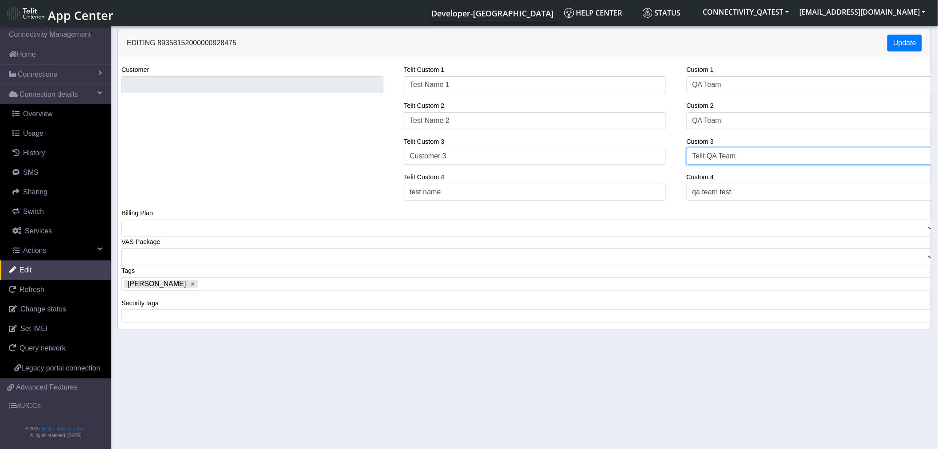
click at [724, 154] on input "Telit QA Team" at bounding box center [818, 156] width 262 height 17
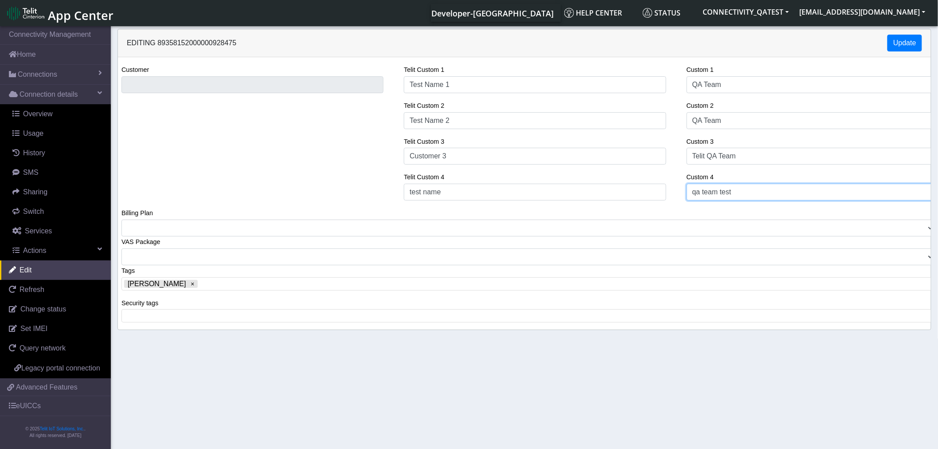
click at [720, 187] on input "qa team test" at bounding box center [818, 192] width 262 height 17
click at [264, 283] on span at bounding box center [566, 284] width 732 height 8
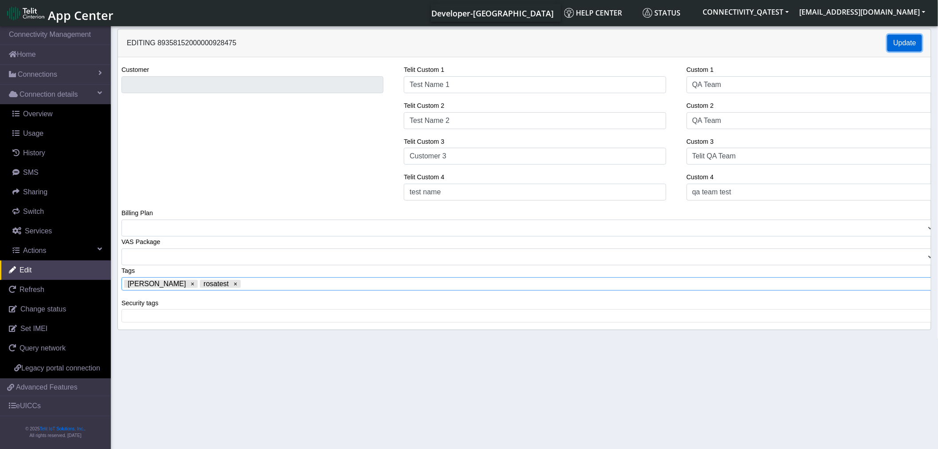
click at [908, 41] on button "Update" at bounding box center [905, 43] width 35 height 17
click at [51, 118] on span "Overview" at bounding box center [38, 114] width 30 height 8
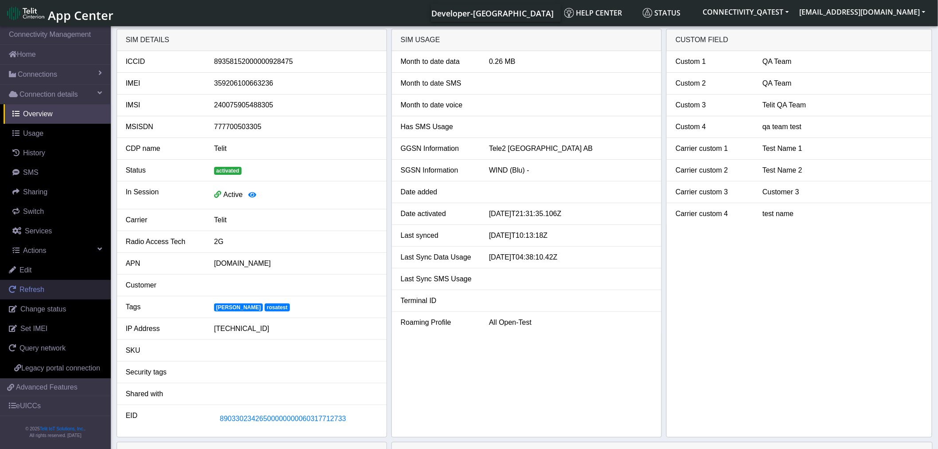
click at [43, 288] on link "Refresh" at bounding box center [55, 290] width 111 height 20
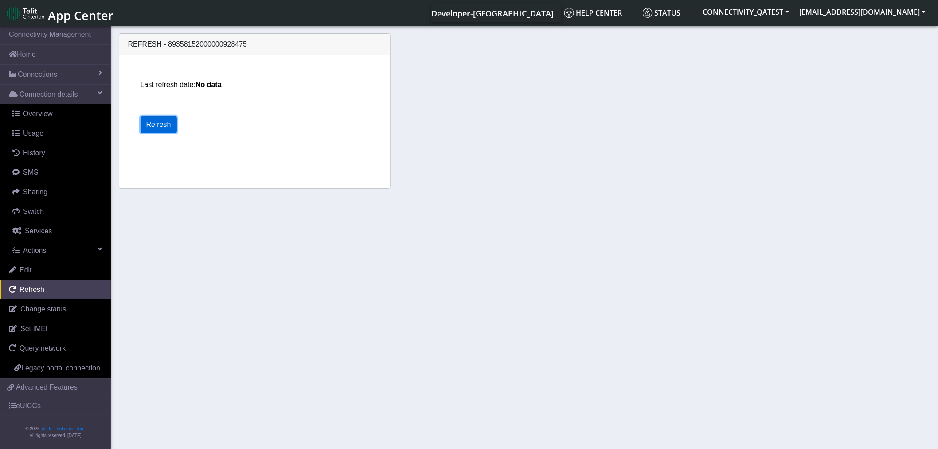
click at [160, 123] on button "Refresh" at bounding box center [159, 124] width 36 height 17
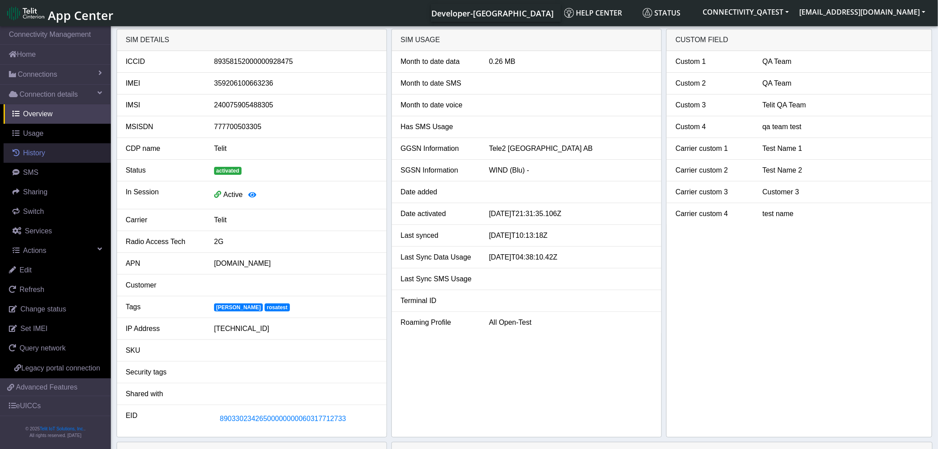
click at [41, 151] on span "History" at bounding box center [34, 153] width 22 height 8
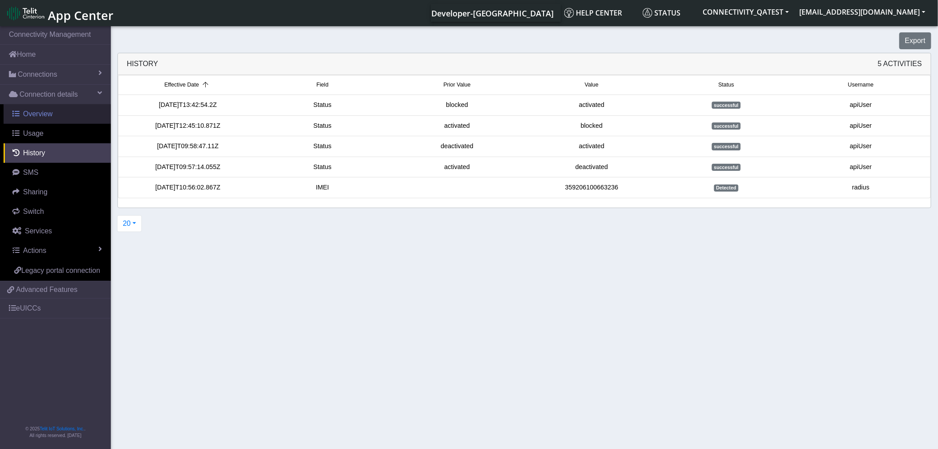
click at [39, 111] on span "Overview" at bounding box center [38, 114] width 30 height 8
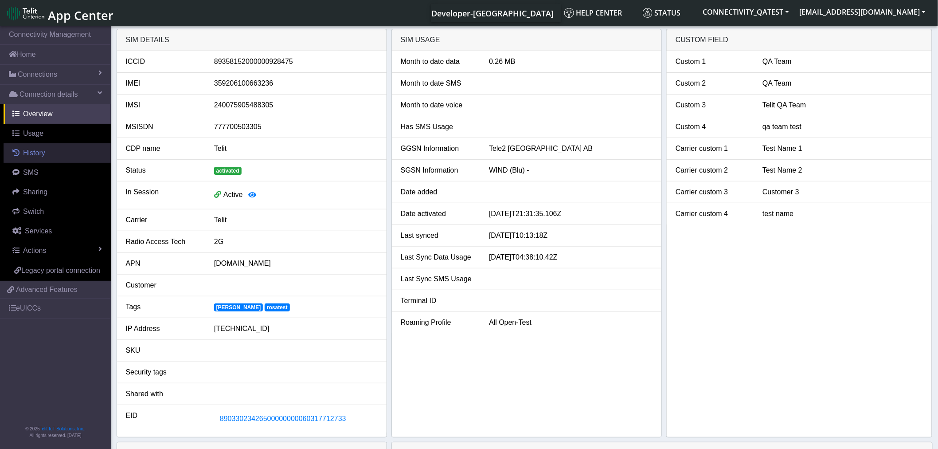
click at [53, 153] on link "History" at bounding box center [57, 153] width 107 height 20
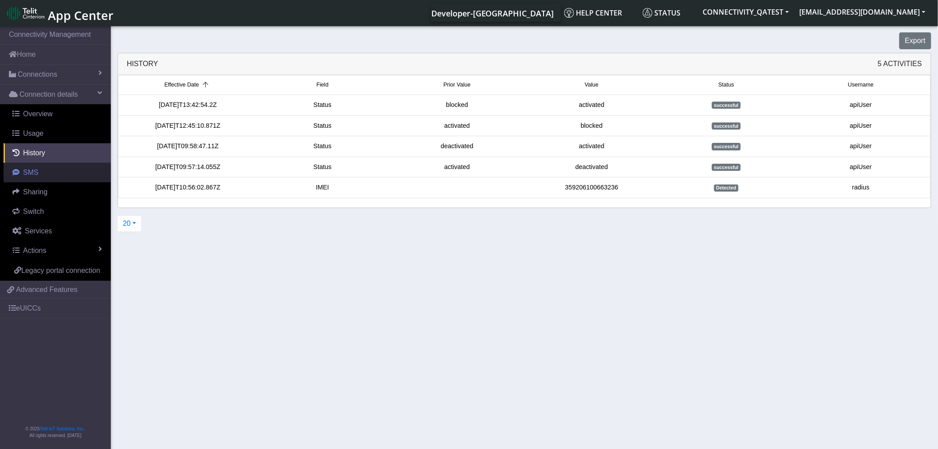
click at [37, 176] on span "SMS" at bounding box center [31, 173] width 16 height 8
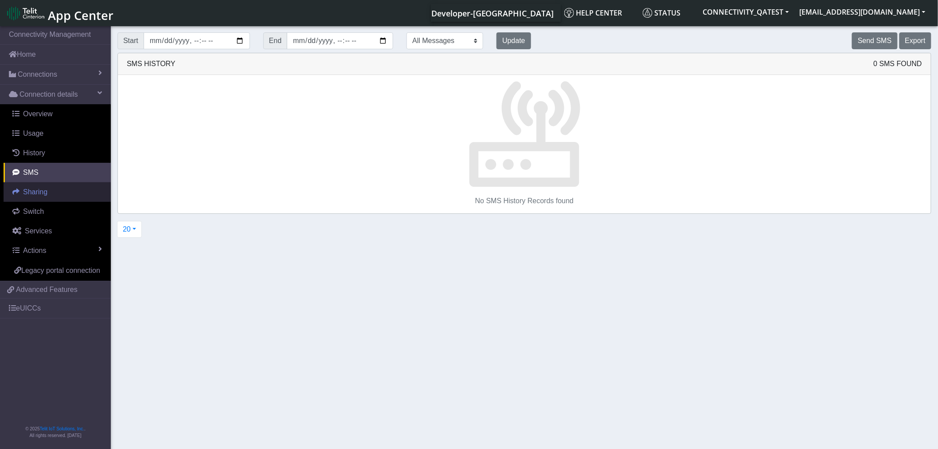
click at [36, 192] on span "Sharing" at bounding box center [35, 192] width 24 height 8
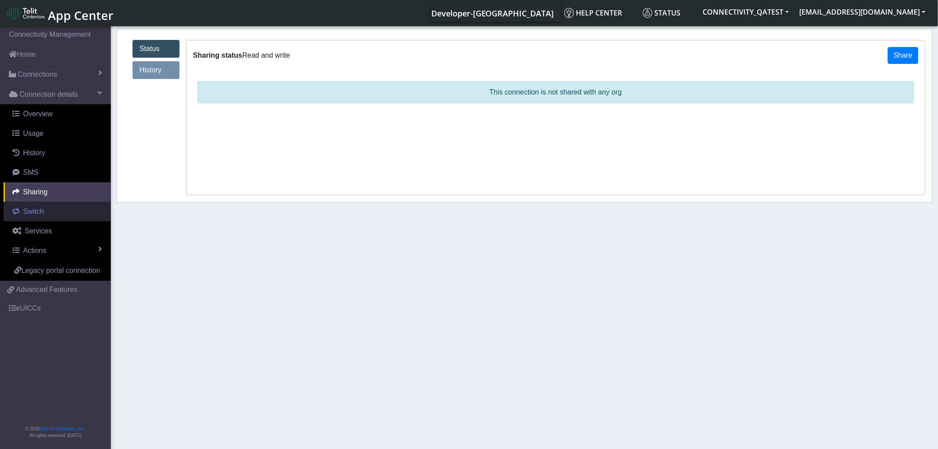
click at [32, 213] on span "Switch" at bounding box center [33, 212] width 21 height 8
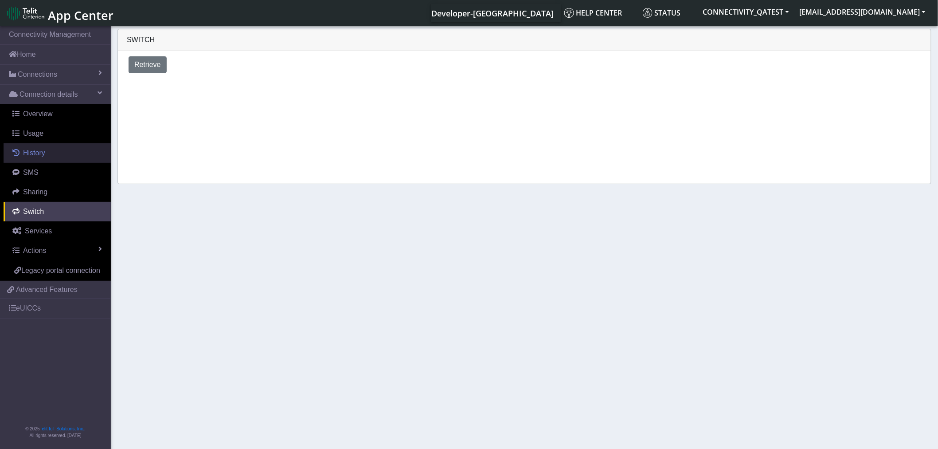
click at [33, 158] on link "History" at bounding box center [57, 153] width 107 height 20
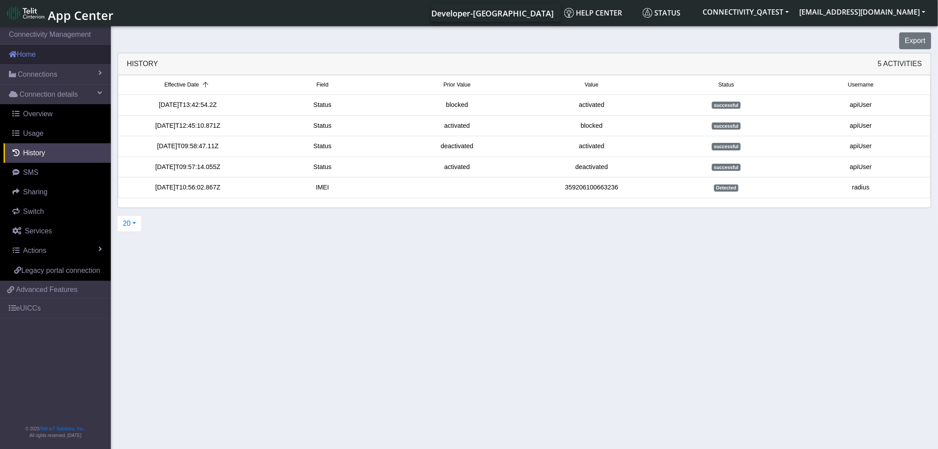
click at [43, 59] on link "Home" at bounding box center [55, 55] width 111 height 20
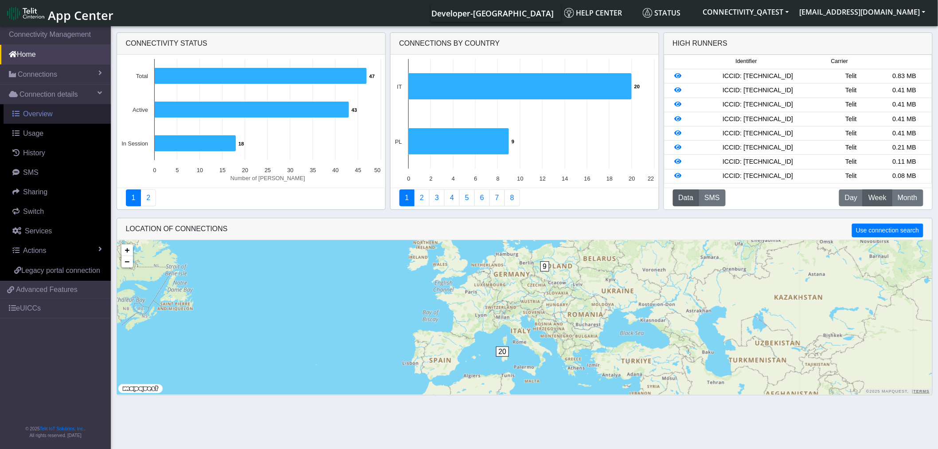
click at [41, 118] on span "Overview" at bounding box center [38, 114] width 30 height 8
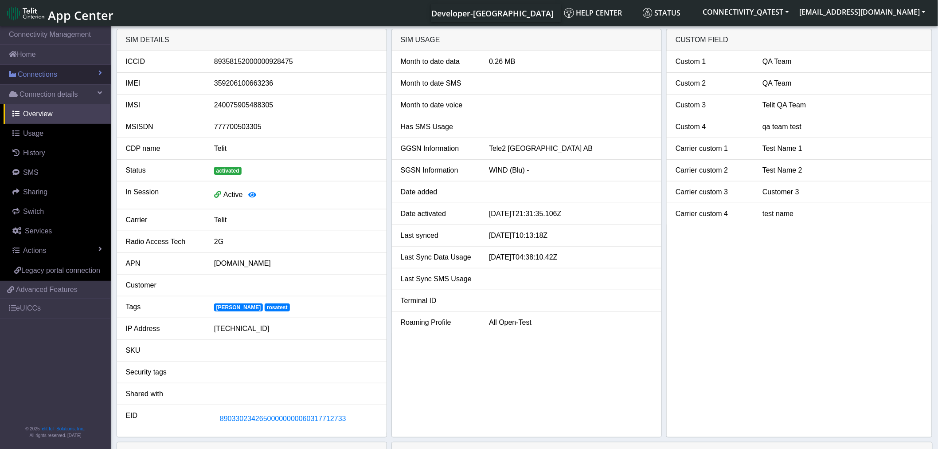
click at [33, 71] on span "Connections" at bounding box center [37, 74] width 39 height 11
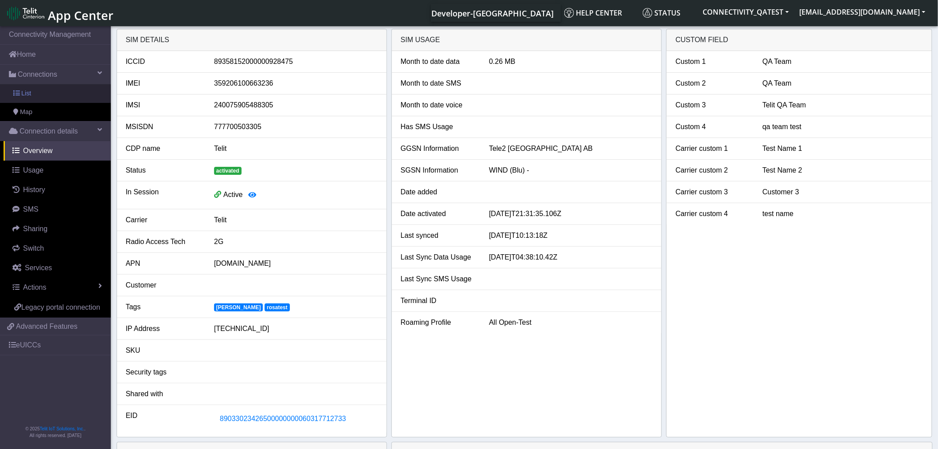
click at [34, 95] on link "List" at bounding box center [55, 93] width 111 height 19
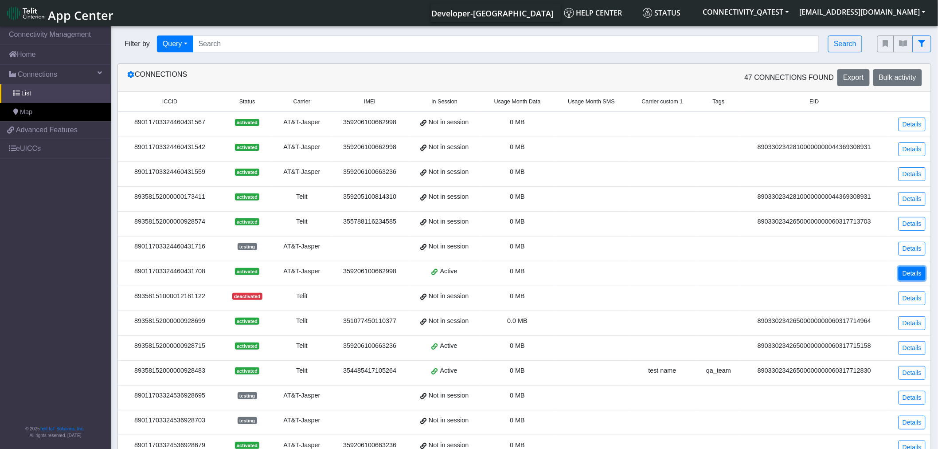
click at [919, 274] on link "Details" at bounding box center [912, 274] width 27 height 14
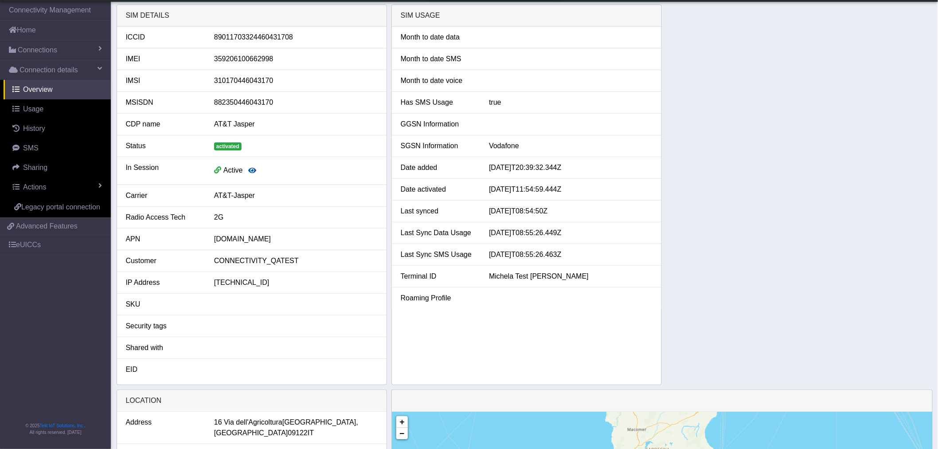
scroll to position [197, 0]
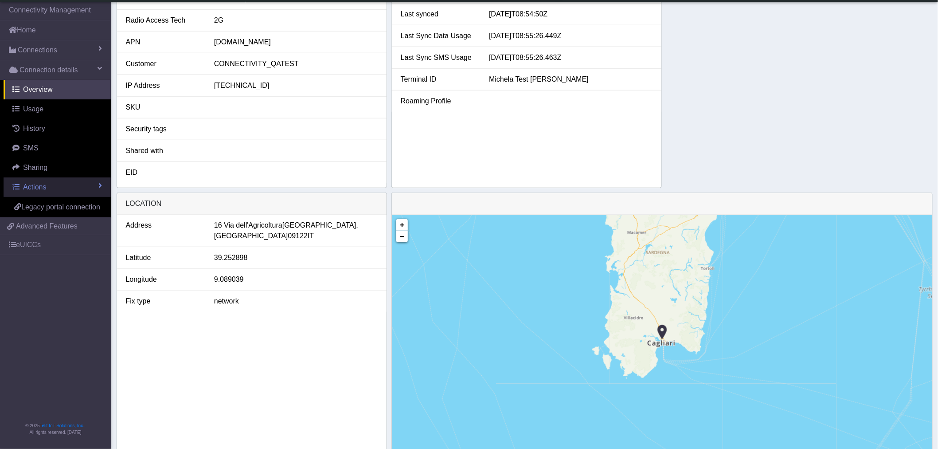
click at [94, 188] on link "Actions" at bounding box center [57, 187] width 107 height 20
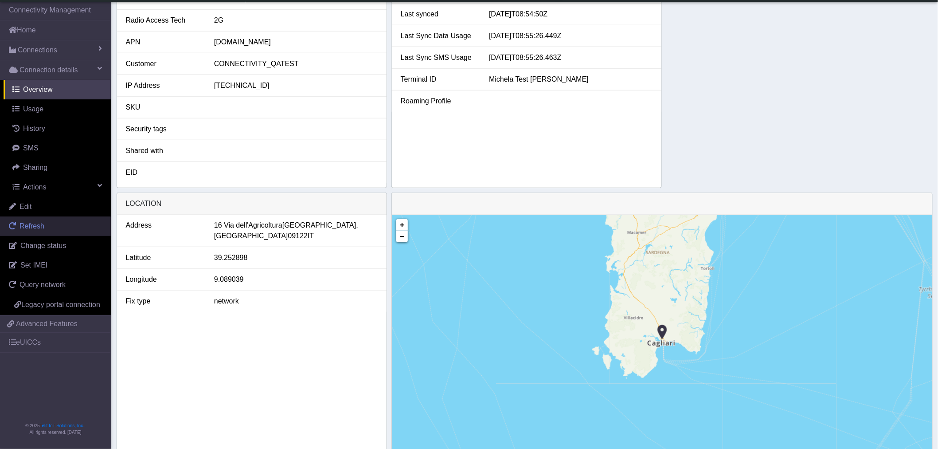
click at [29, 230] on span "Refresh" at bounding box center [32, 226] width 25 height 8
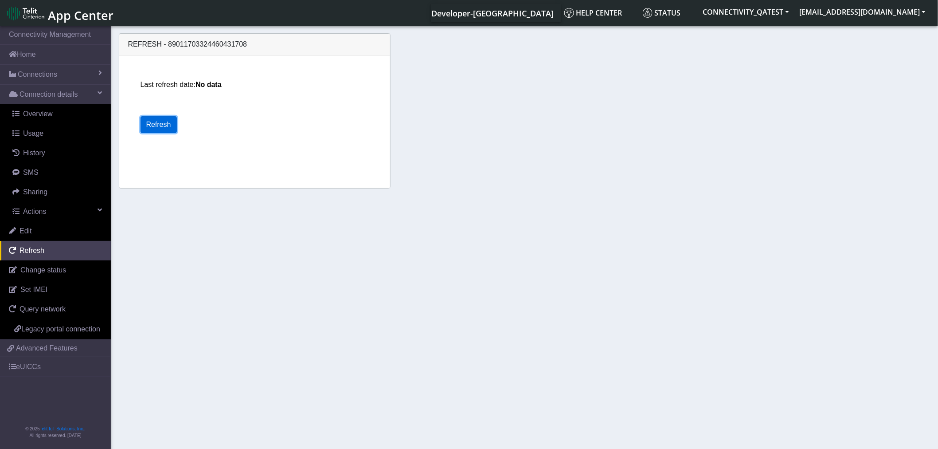
click at [160, 122] on button "Refresh" at bounding box center [159, 124] width 36 height 17
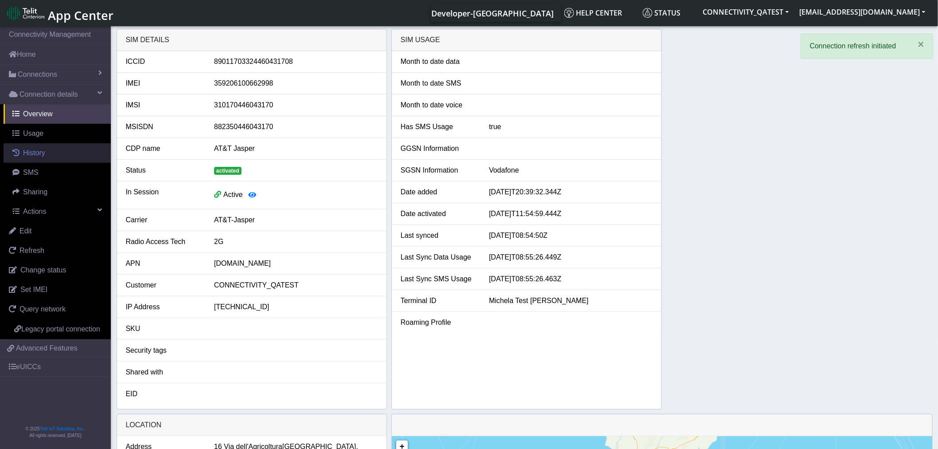
click at [30, 153] on span "History" at bounding box center [34, 153] width 22 height 8
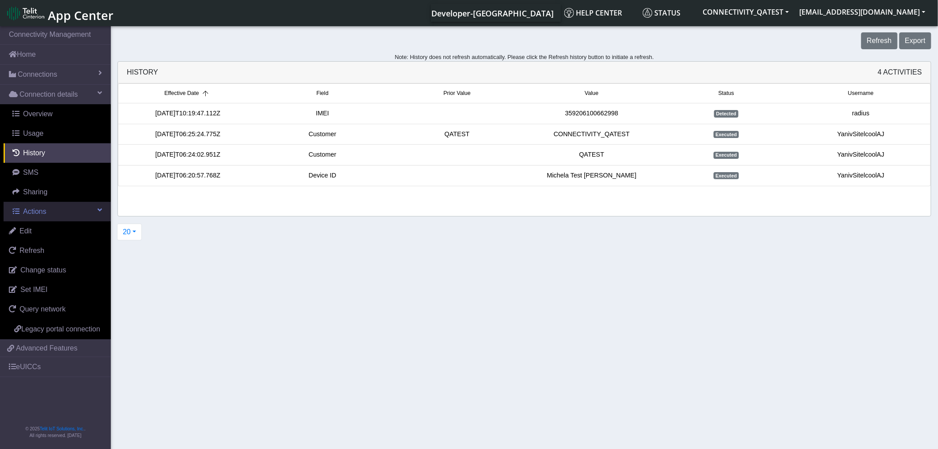
click at [77, 213] on link "Actions" at bounding box center [57, 212] width 107 height 20
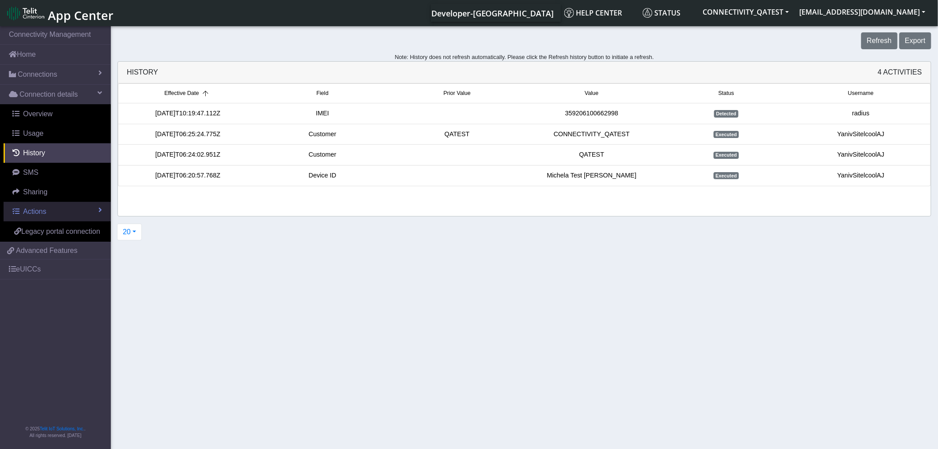
click at [77, 213] on link "Actions" at bounding box center [57, 212] width 107 height 20
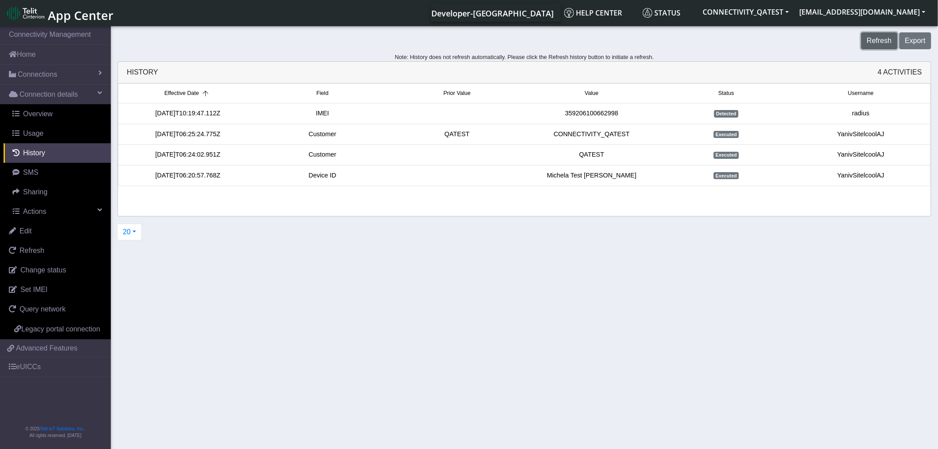
click at [876, 37] on button "Refresh" at bounding box center [880, 40] width 36 height 17
click at [41, 373] on link "eUICCs" at bounding box center [55, 367] width 111 height 20
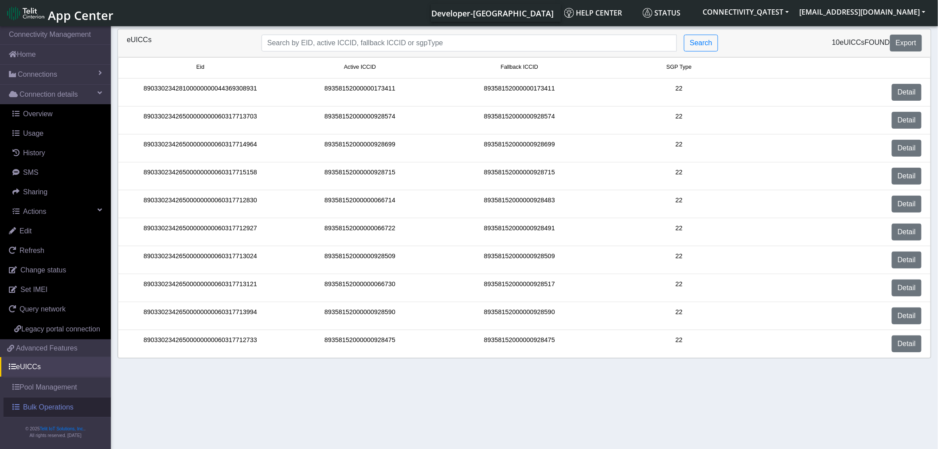
click at [44, 412] on span "Bulk Operations" at bounding box center [48, 407] width 51 height 11
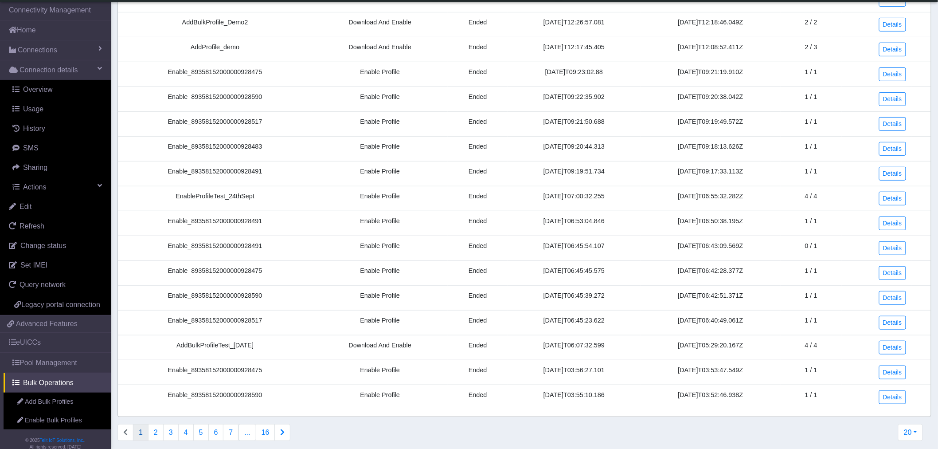
scroll to position [166, 0]
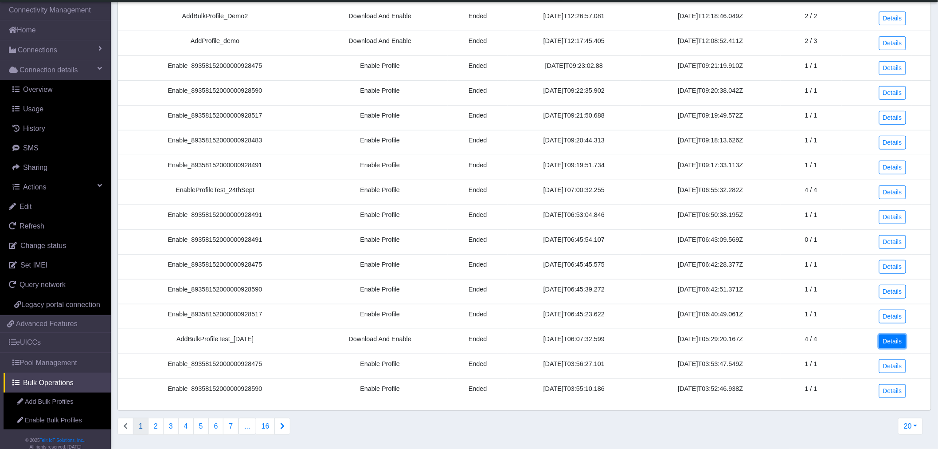
click at [893, 344] on link "Details" at bounding box center [892, 341] width 27 height 14
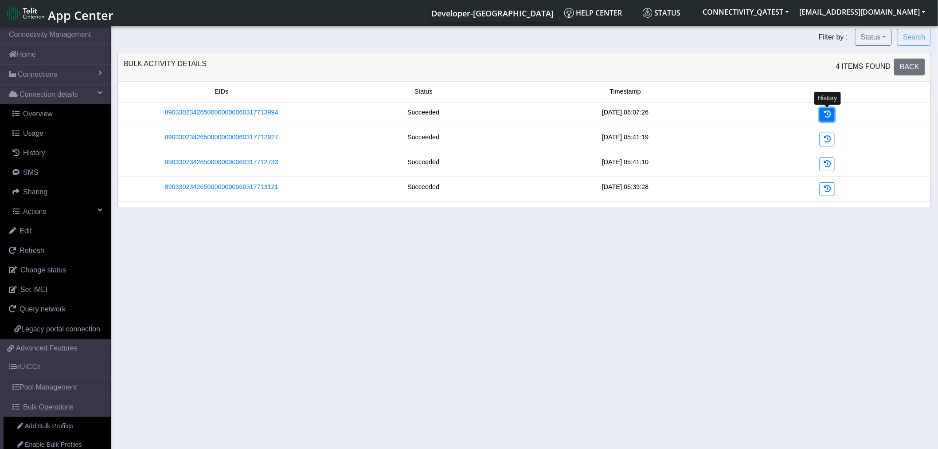
click at [828, 114] on icon at bounding box center [827, 113] width 7 height 7
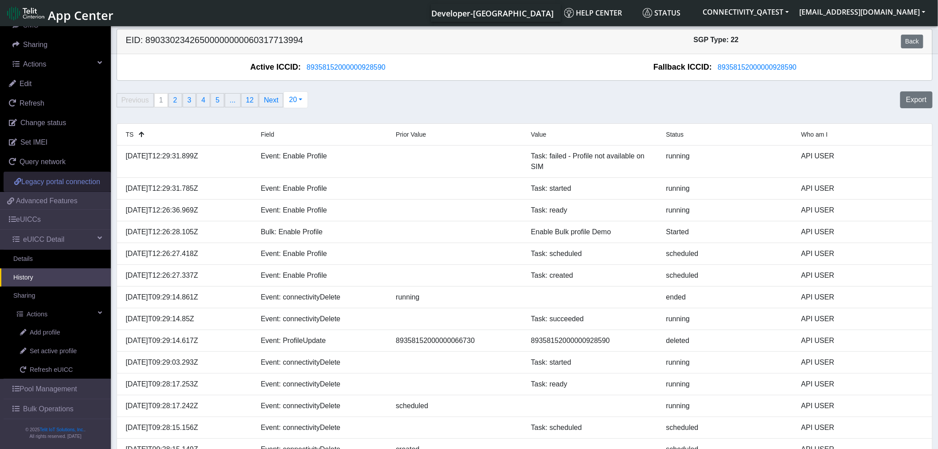
scroll to position [148, 0]
